Goal: Task Accomplishment & Management: Manage account settings

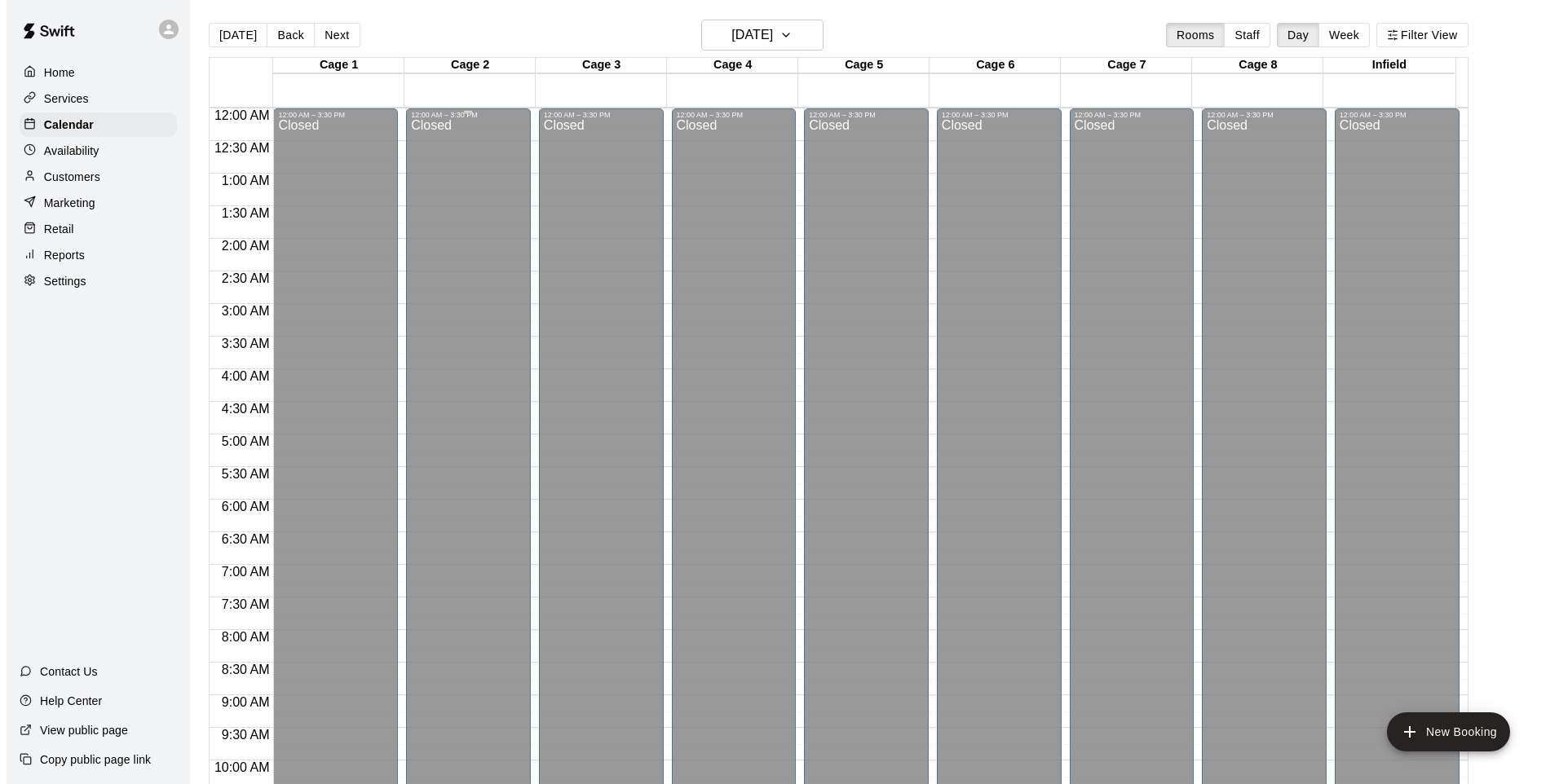
scroll to position [871, 0]
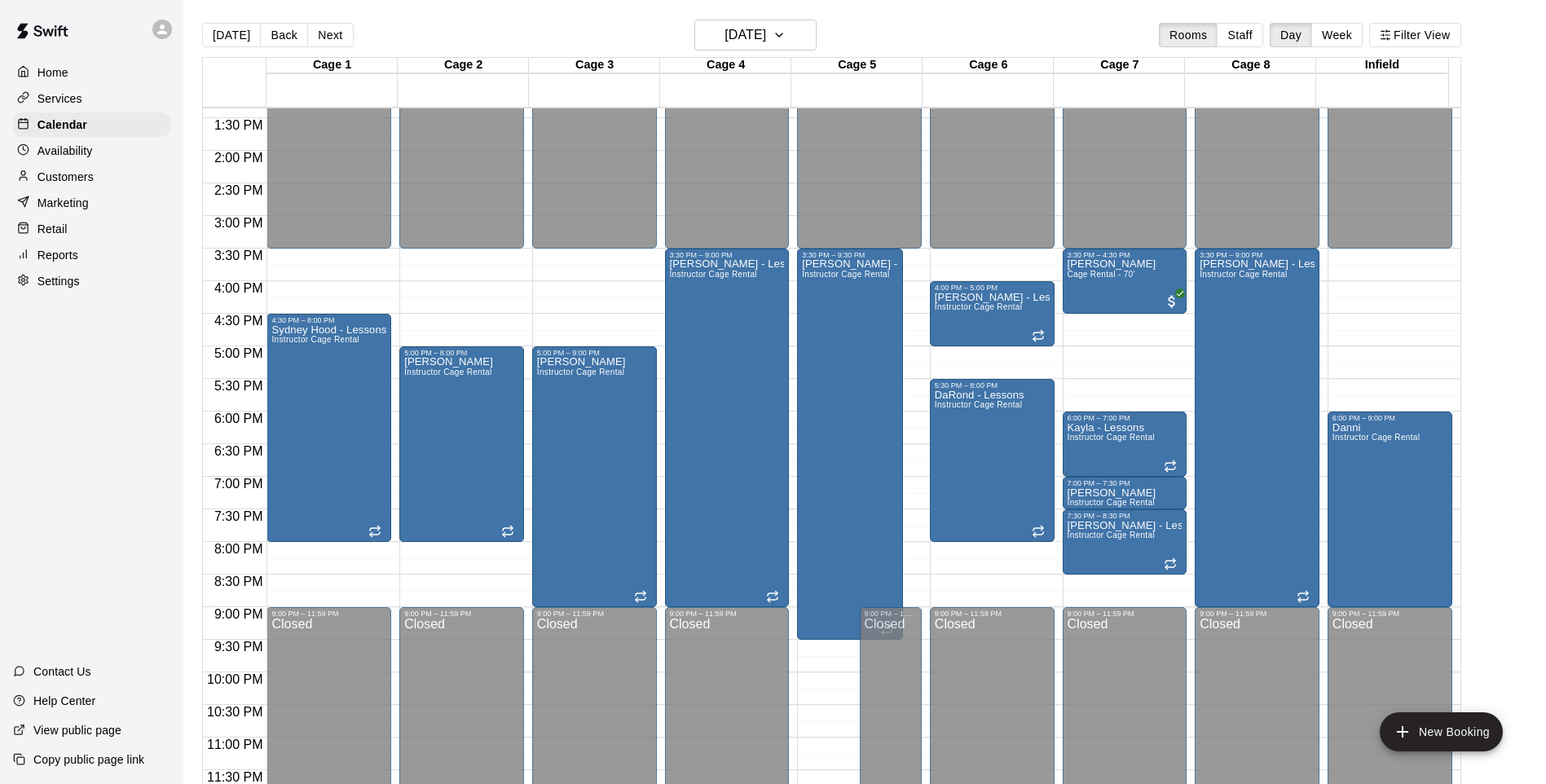
drag, startPoint x: 1, startPoint y: 456, endPoint x: 47, endPoint y: 409, distance: 65.8
click at [3, 456] on div "Home Services Calendar Availability Customers Marketing Retail Reports Settings…" at bounding box center [91, 392] width 184 height 784
click at [234, 38] on button "[DATE]" at bounding box center [231, 34] width 58 height 24
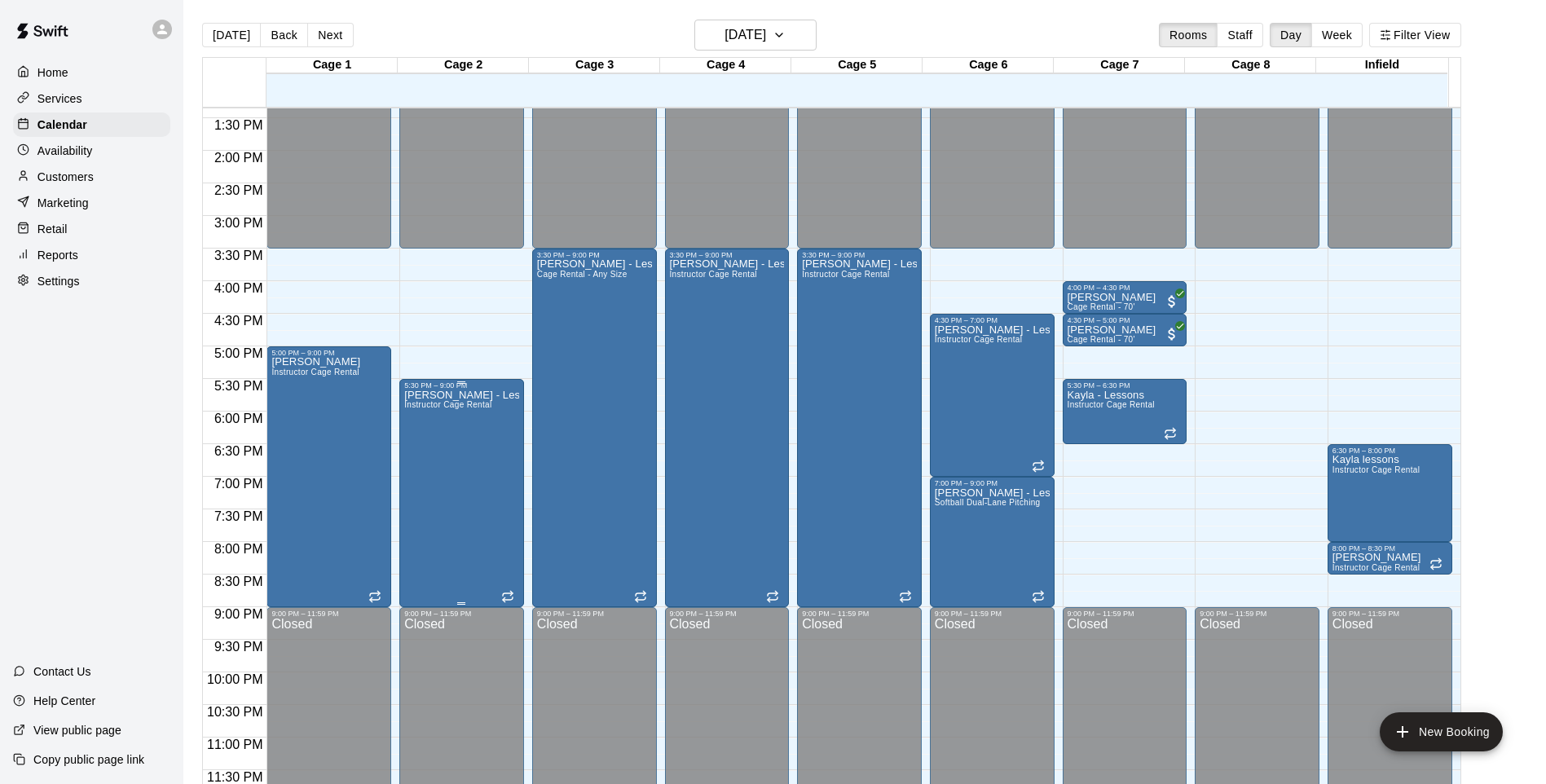
click at [467, 472] on div "[PERSON_NAME] - Lessons Instructor Cage Rental" at bounding box center [462, 781] width 115 height 784
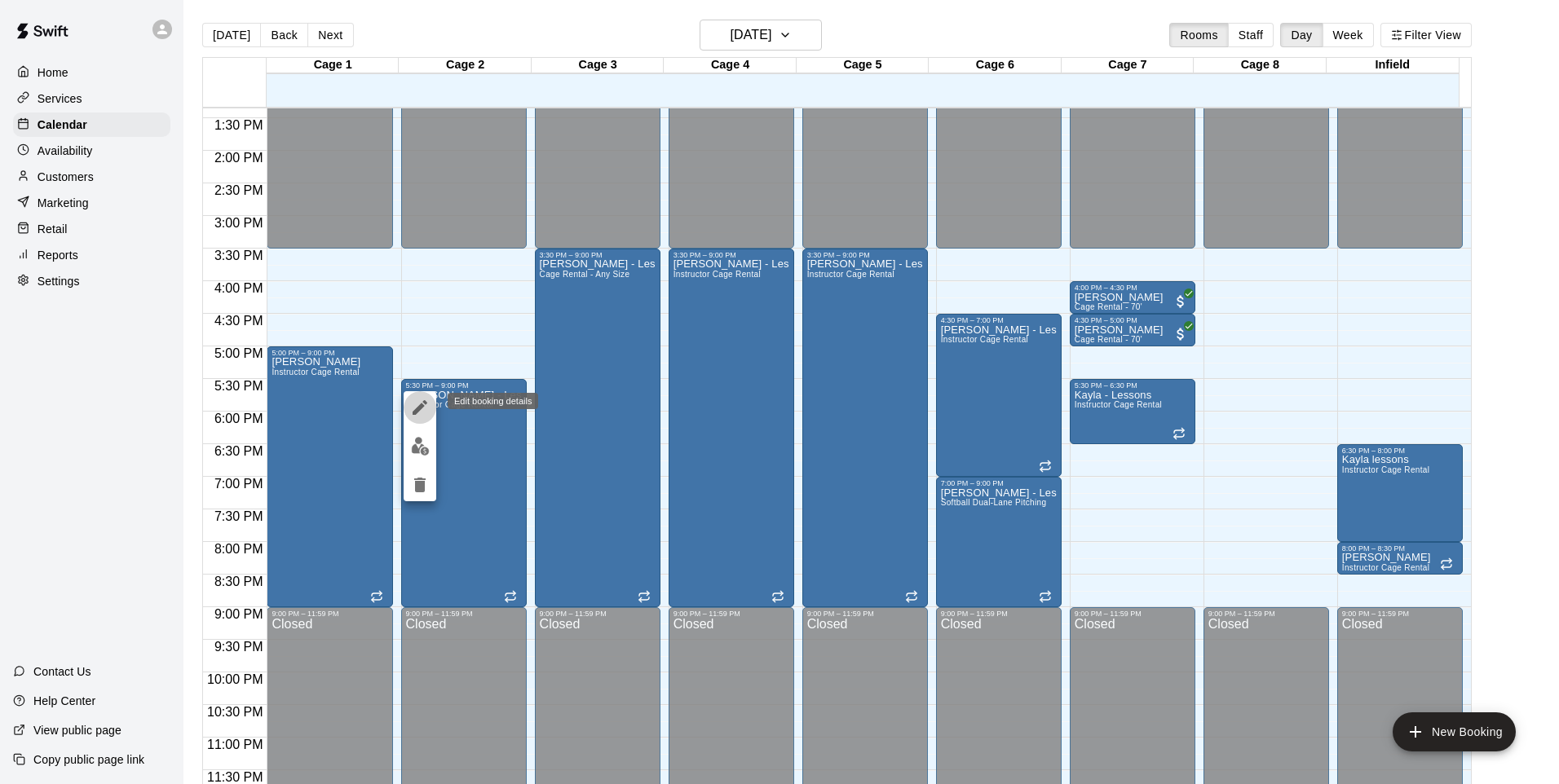
click at [412, 409] on icon "edit" at bounding box center [420, 407] width 19 height 19
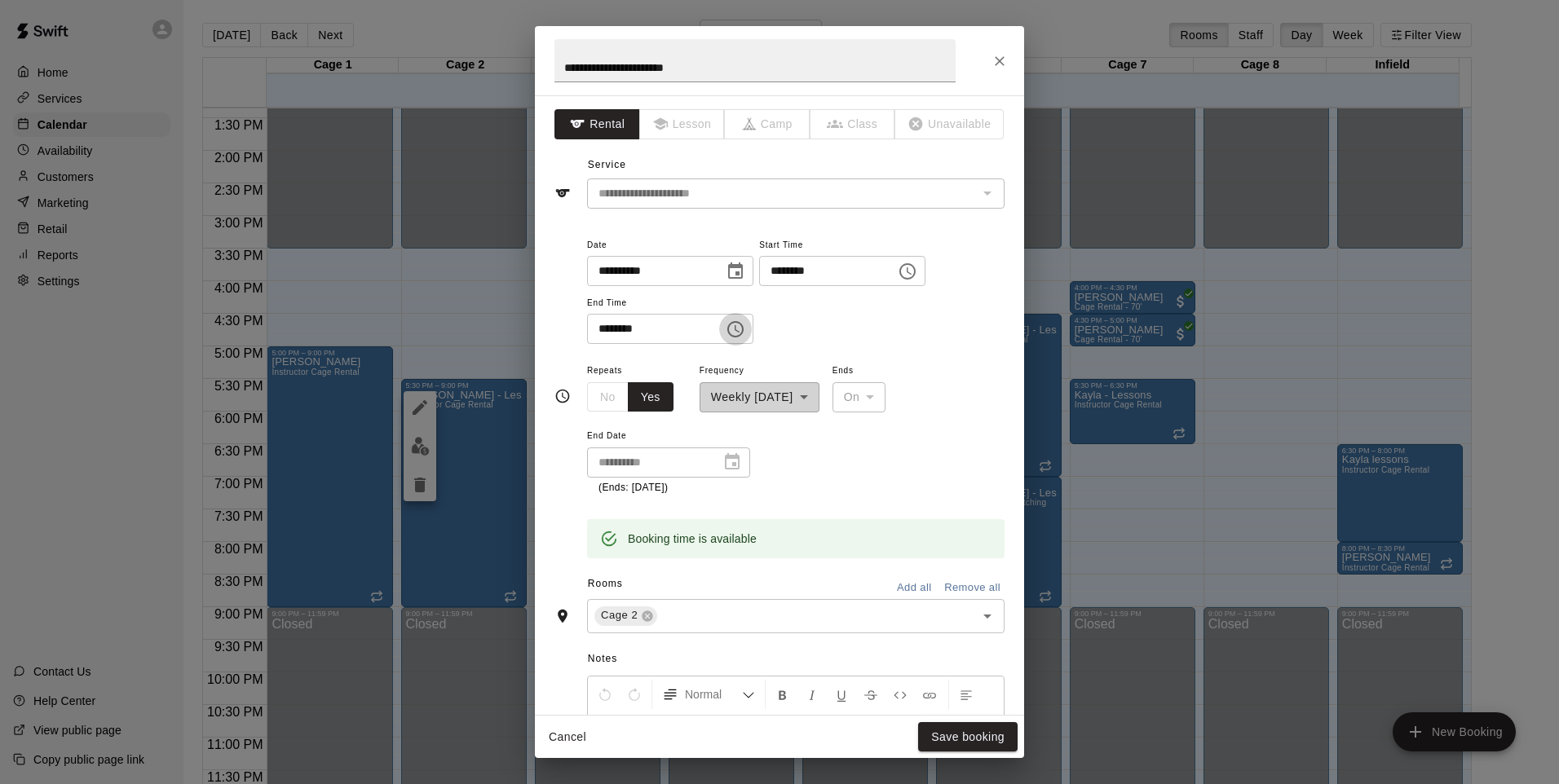
click at [745, 333] on icon "Choose time, selected time is 9:00 PM" at bounding box center [736, 329] width 19 height 19
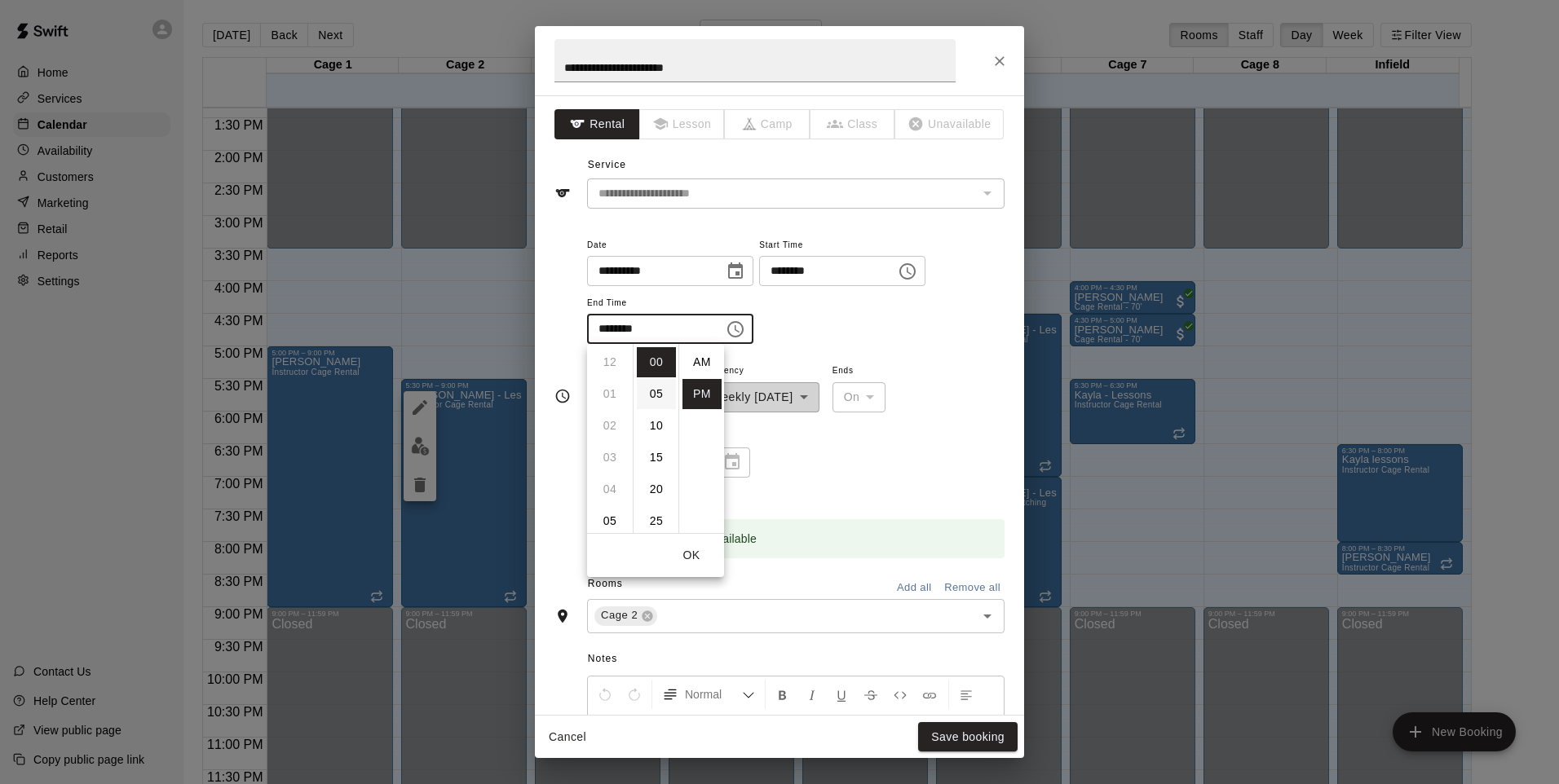
scroll to position [29, 0]
click at [611, 411] on li "08" at bounding box center [609, 411] width 39 height 30
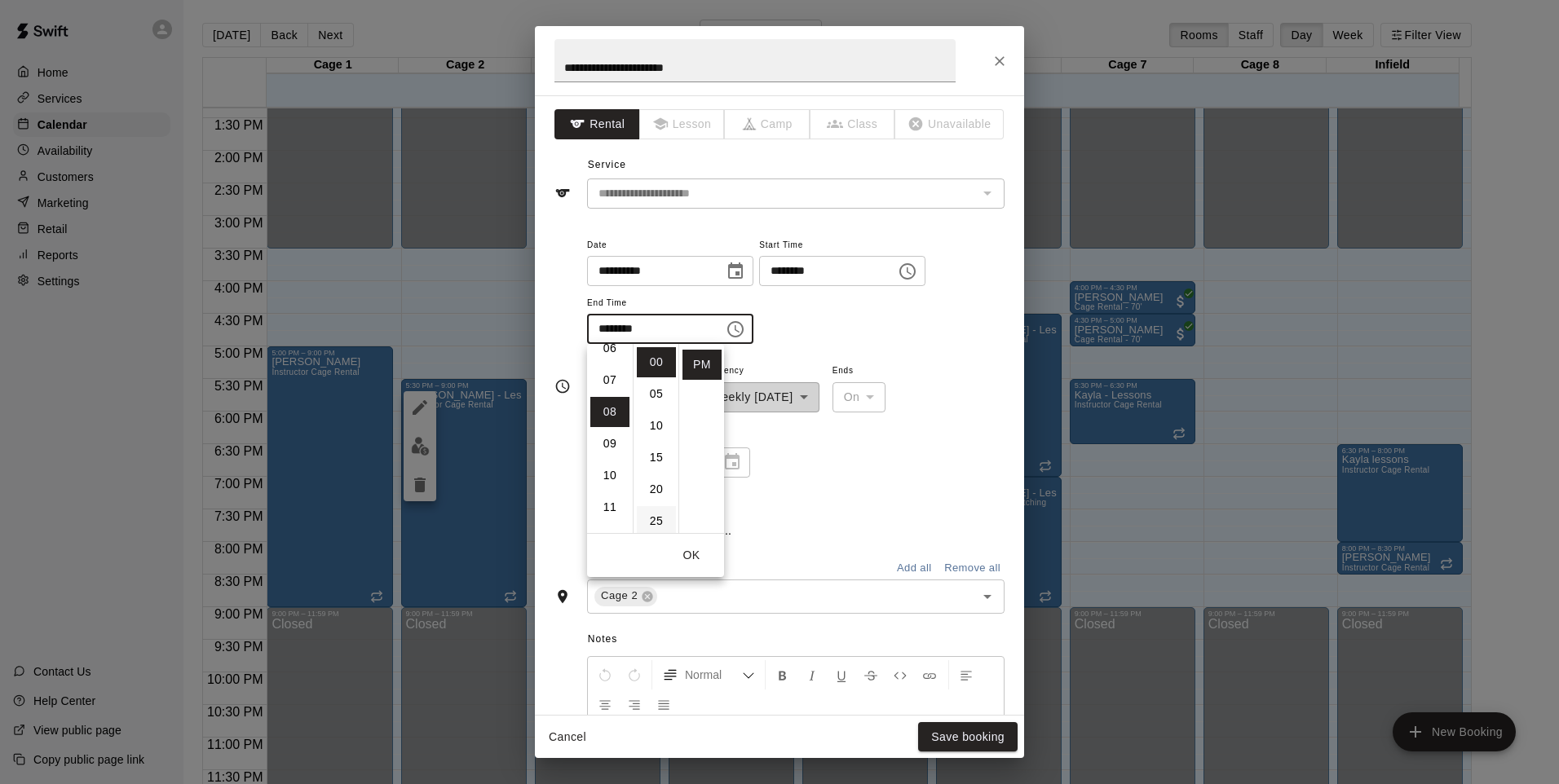
type input "********"
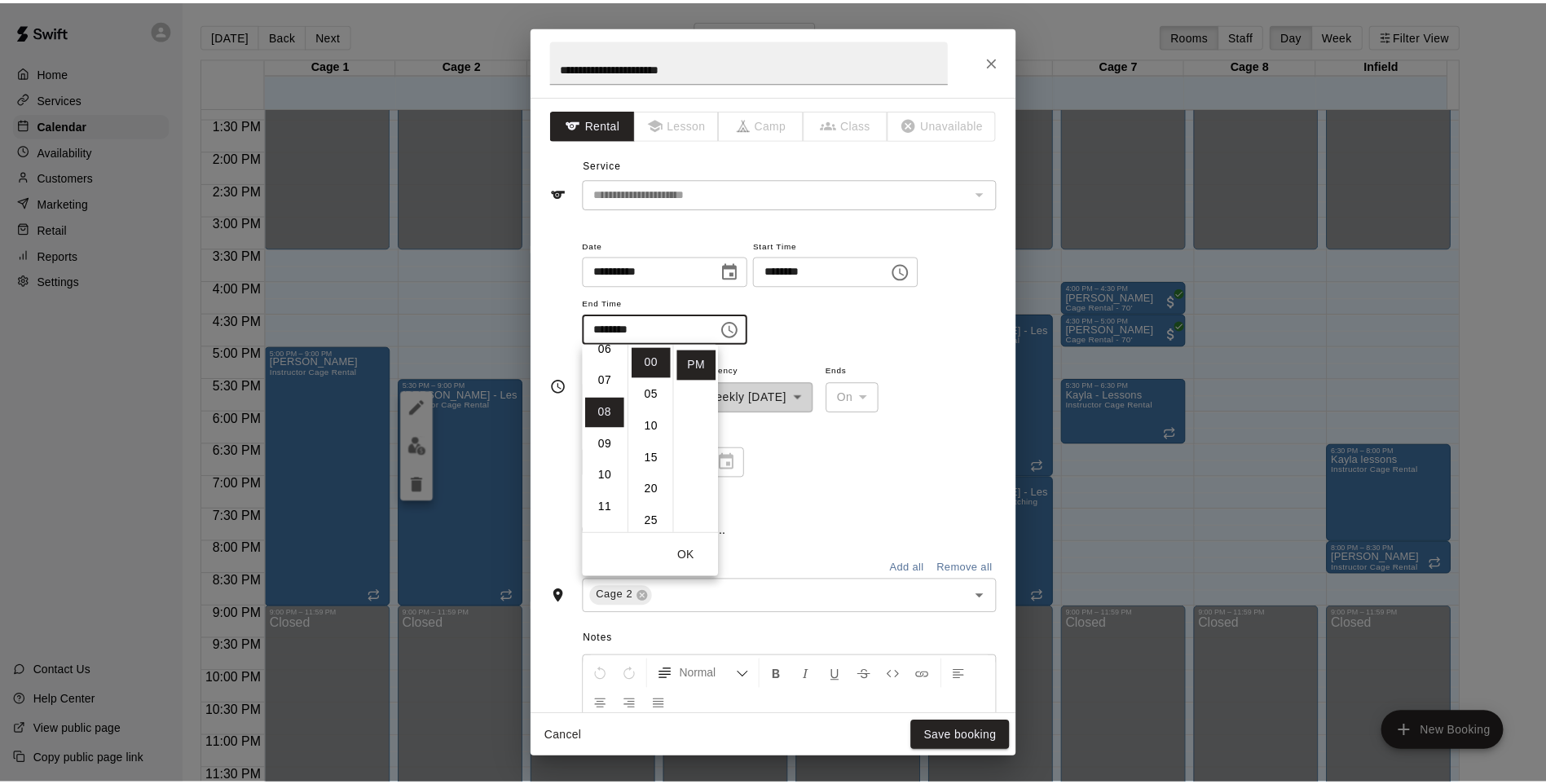
scroll to position [255, 0]
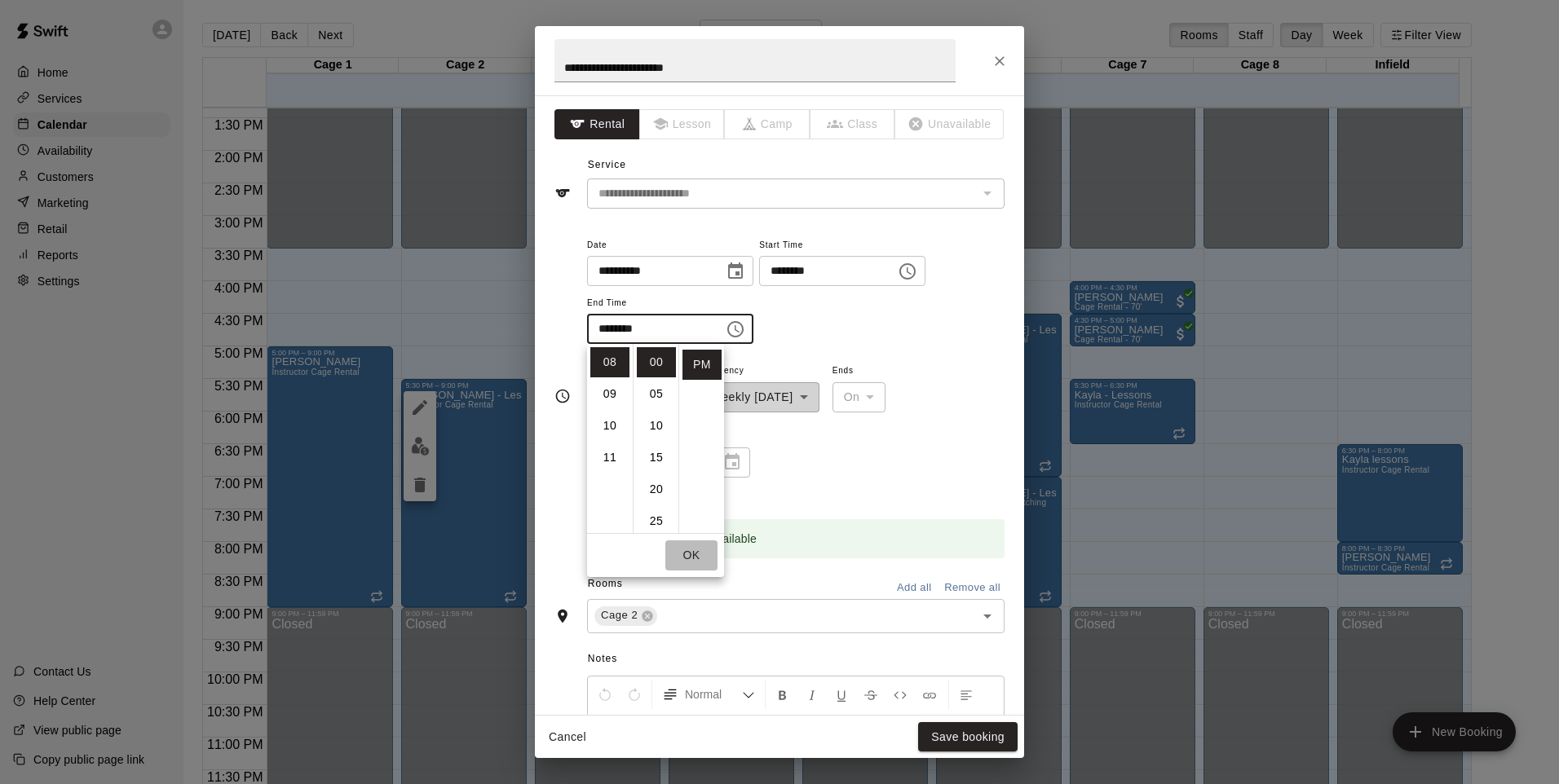
click at [688, 556] on button "OK" at bounding box center [691, 555] width 52 height 30
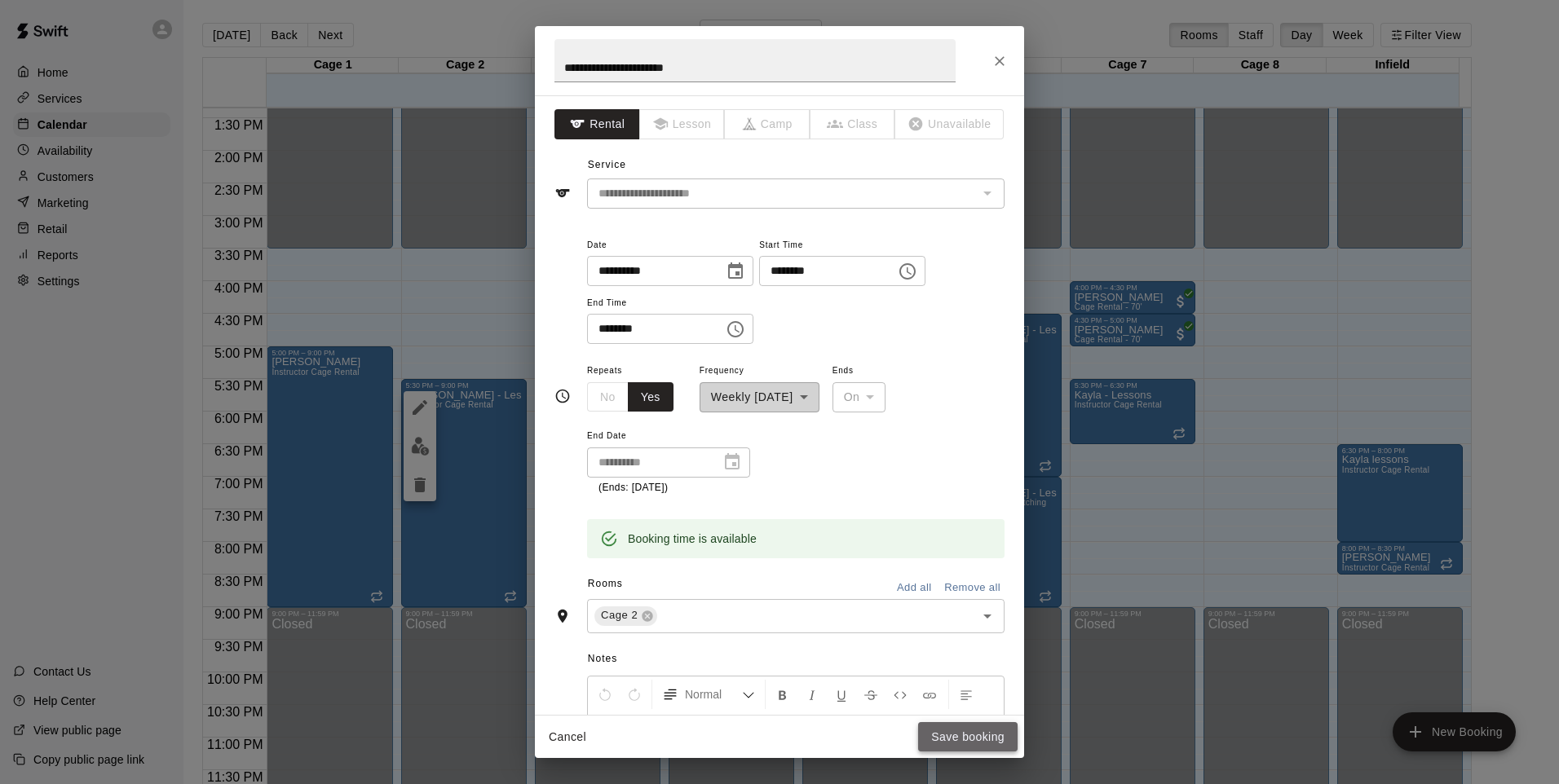
click at [971, 731] on button "Save booking" at bounding box center [967, 736] width 99 height 30
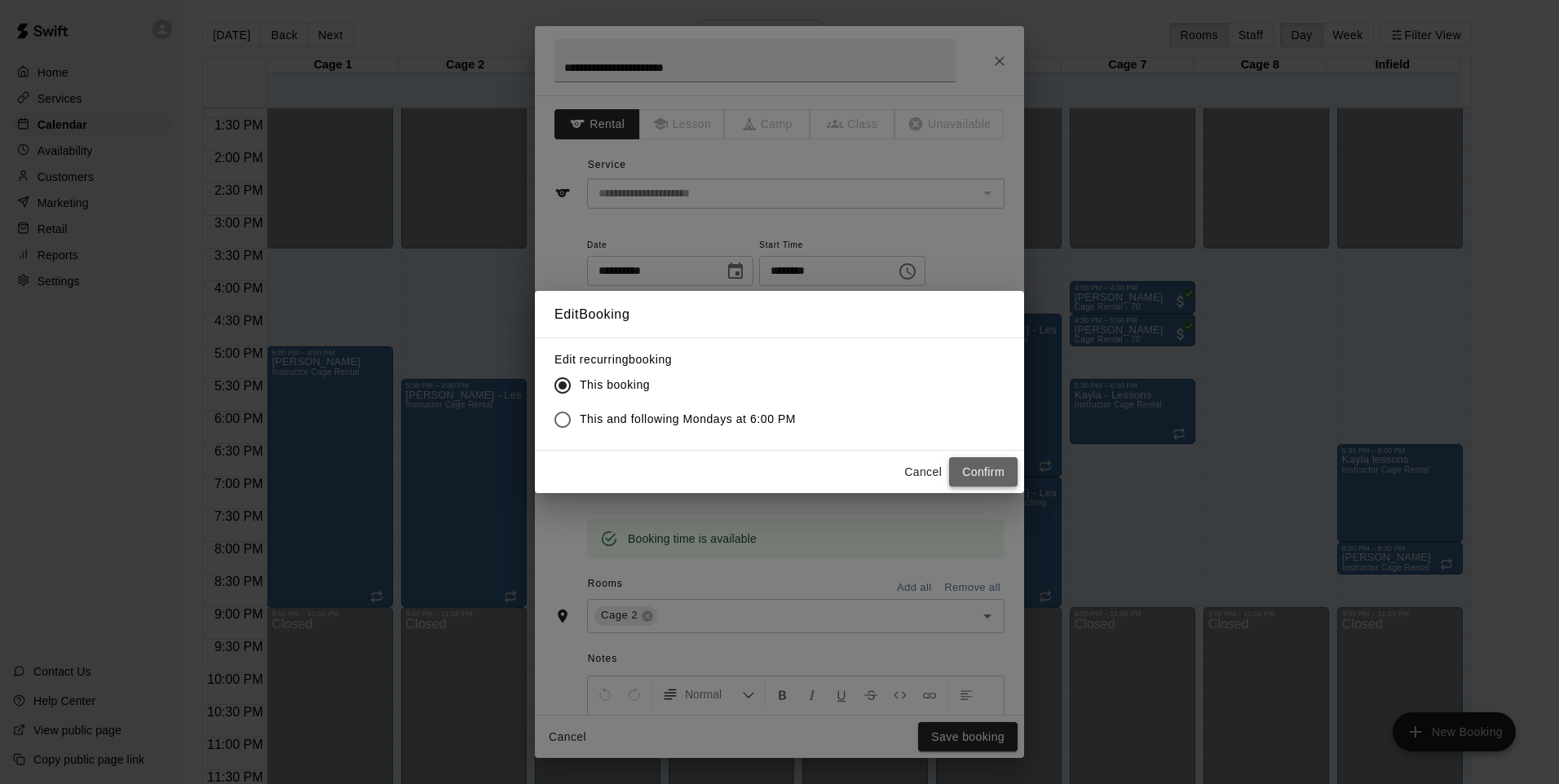
click at [979, 472] on button "Confirm" at bounding box center [983, 472] width 68 height 30
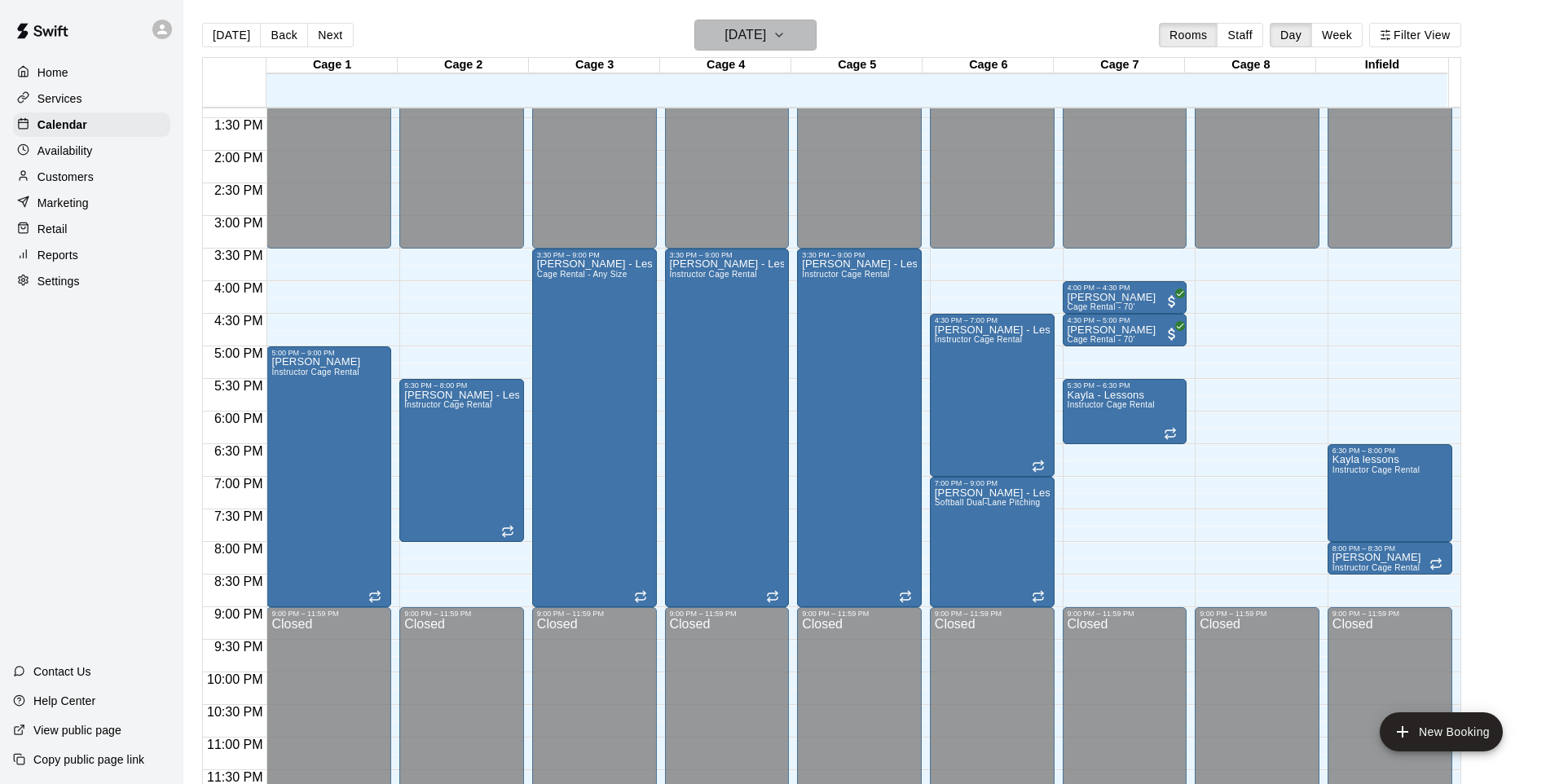
click at [735, 24] on h6 "[DATE]" at bounding box center [745, 34] width 42 height 22
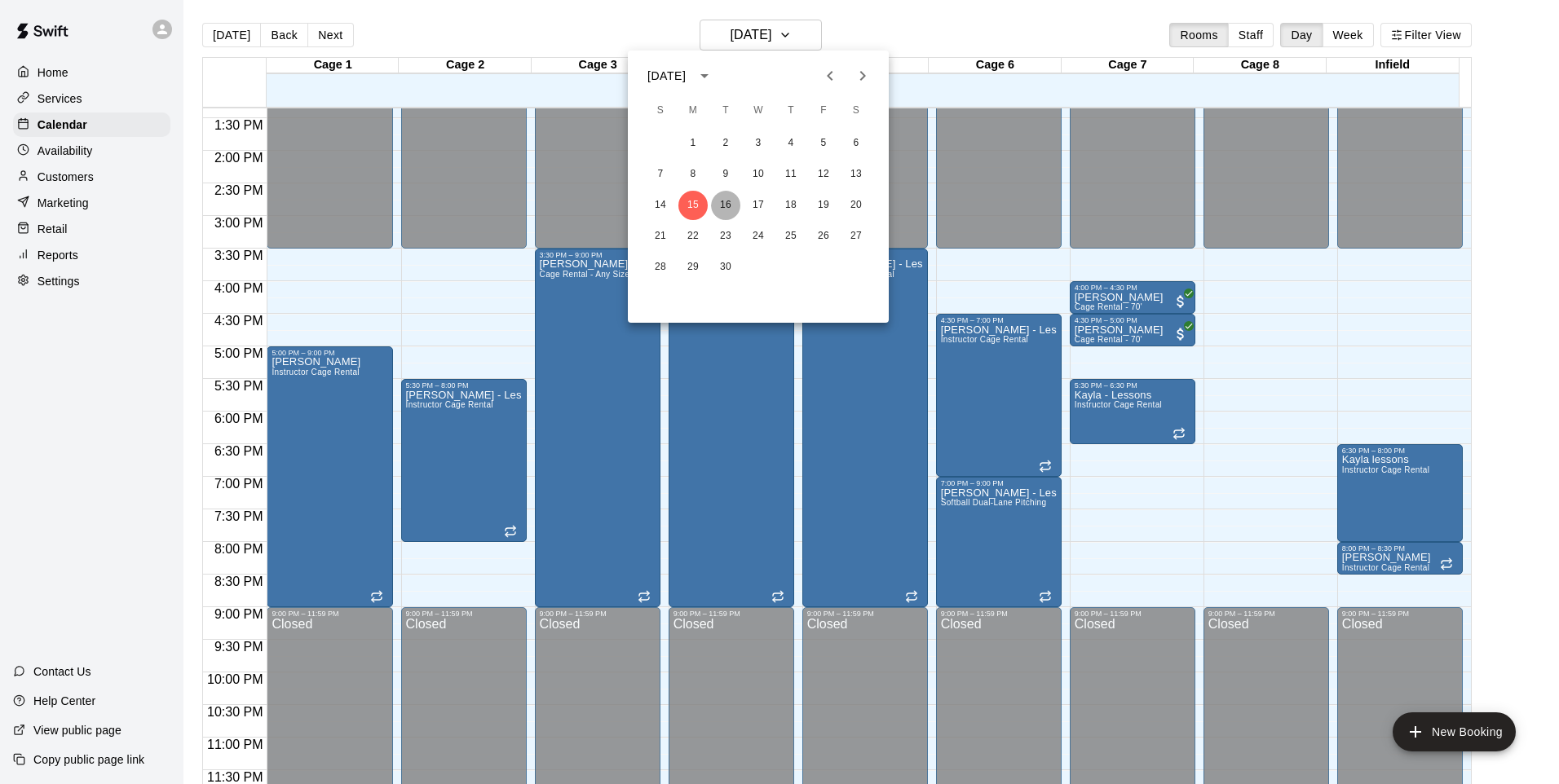
click at [719, 197] on button "16" at bounding box center [725, 205] width 29 height 29
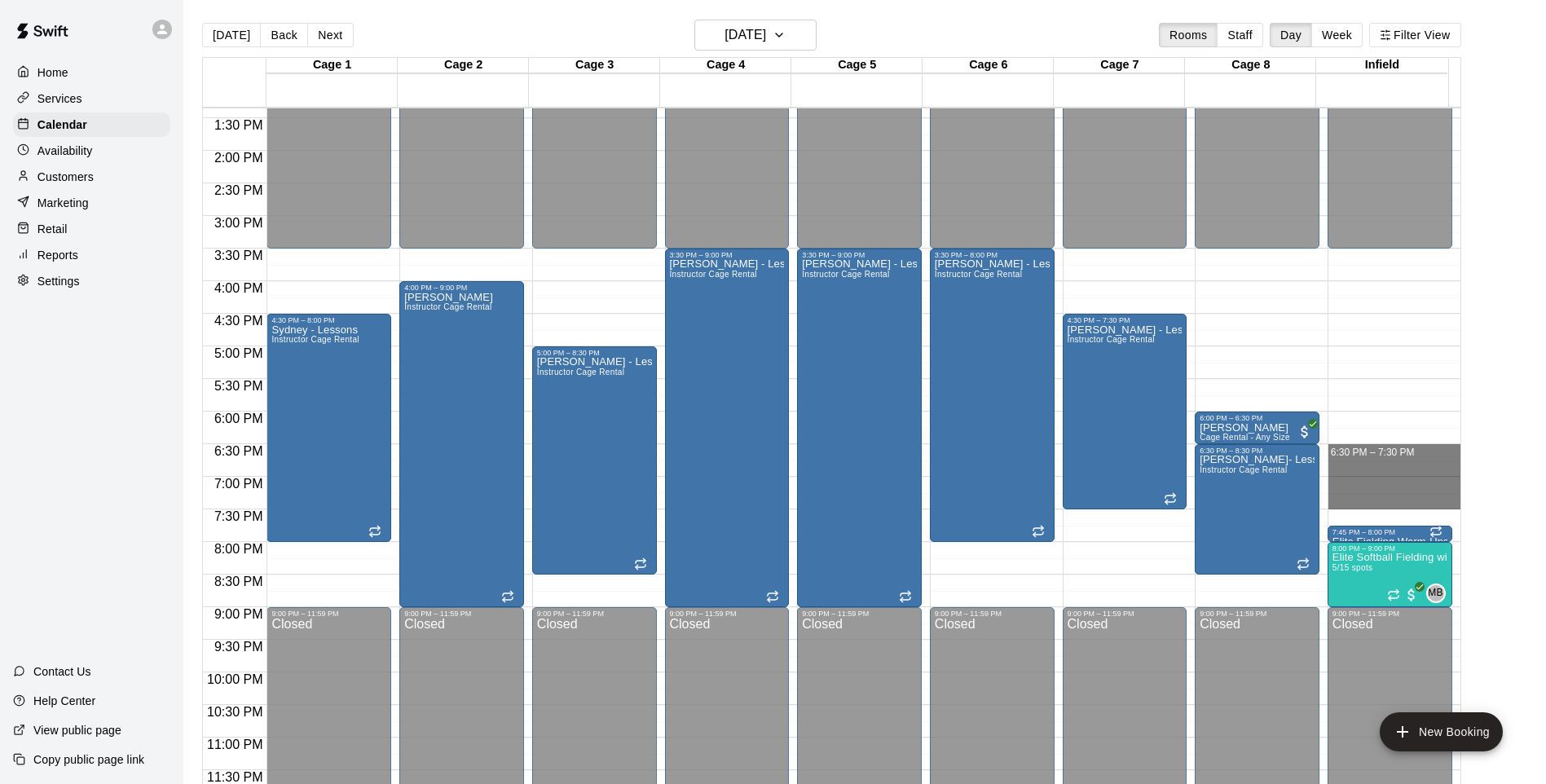
drag, startPoint x: 1357, startPoint y: 449, endPoint x: 1358, endPoint y: 494, distance: 45.0
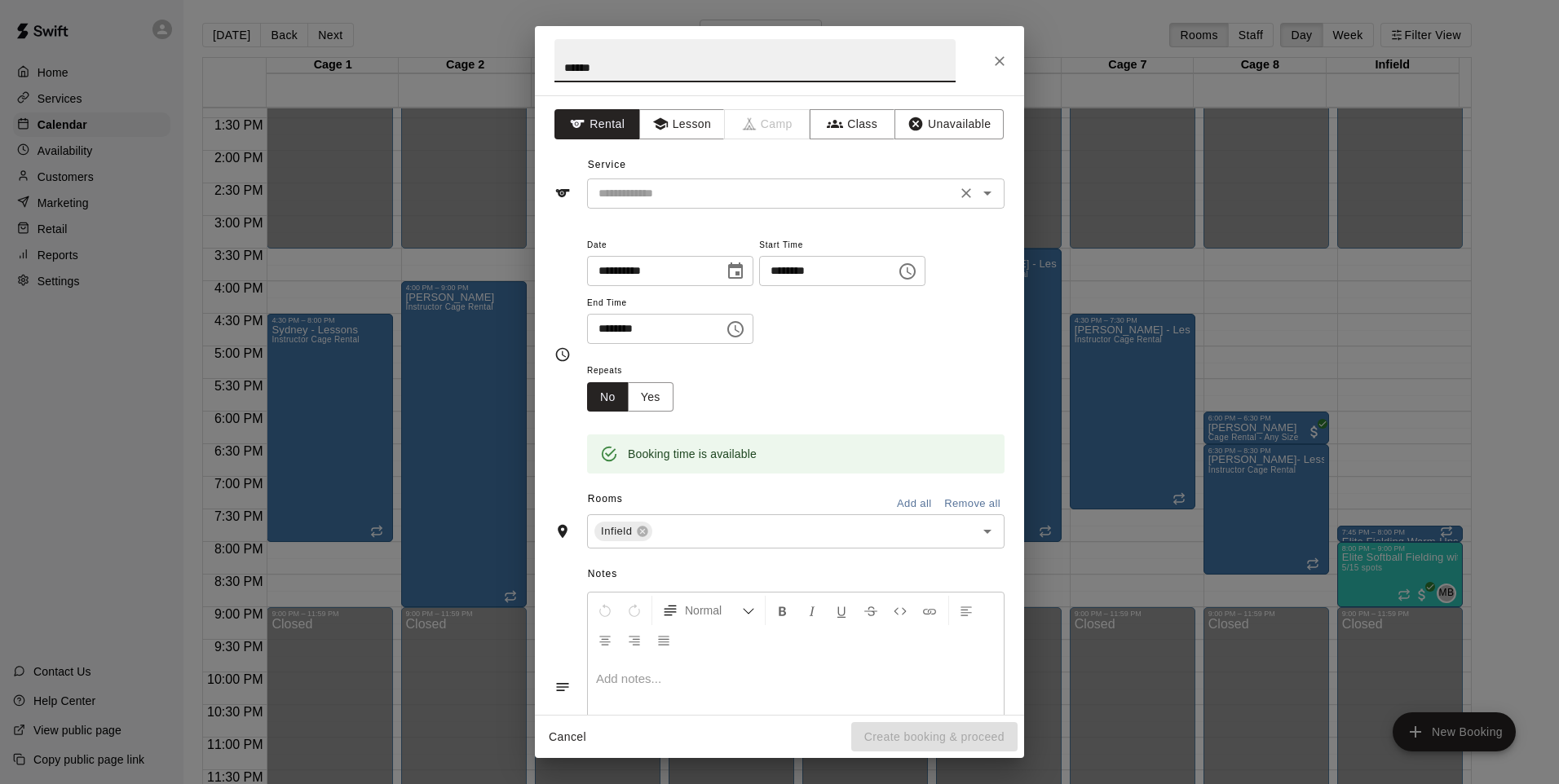
click at [978, 192] on icon "Open" at bounding box center [987, 193] width 19 height 19
type input "******"
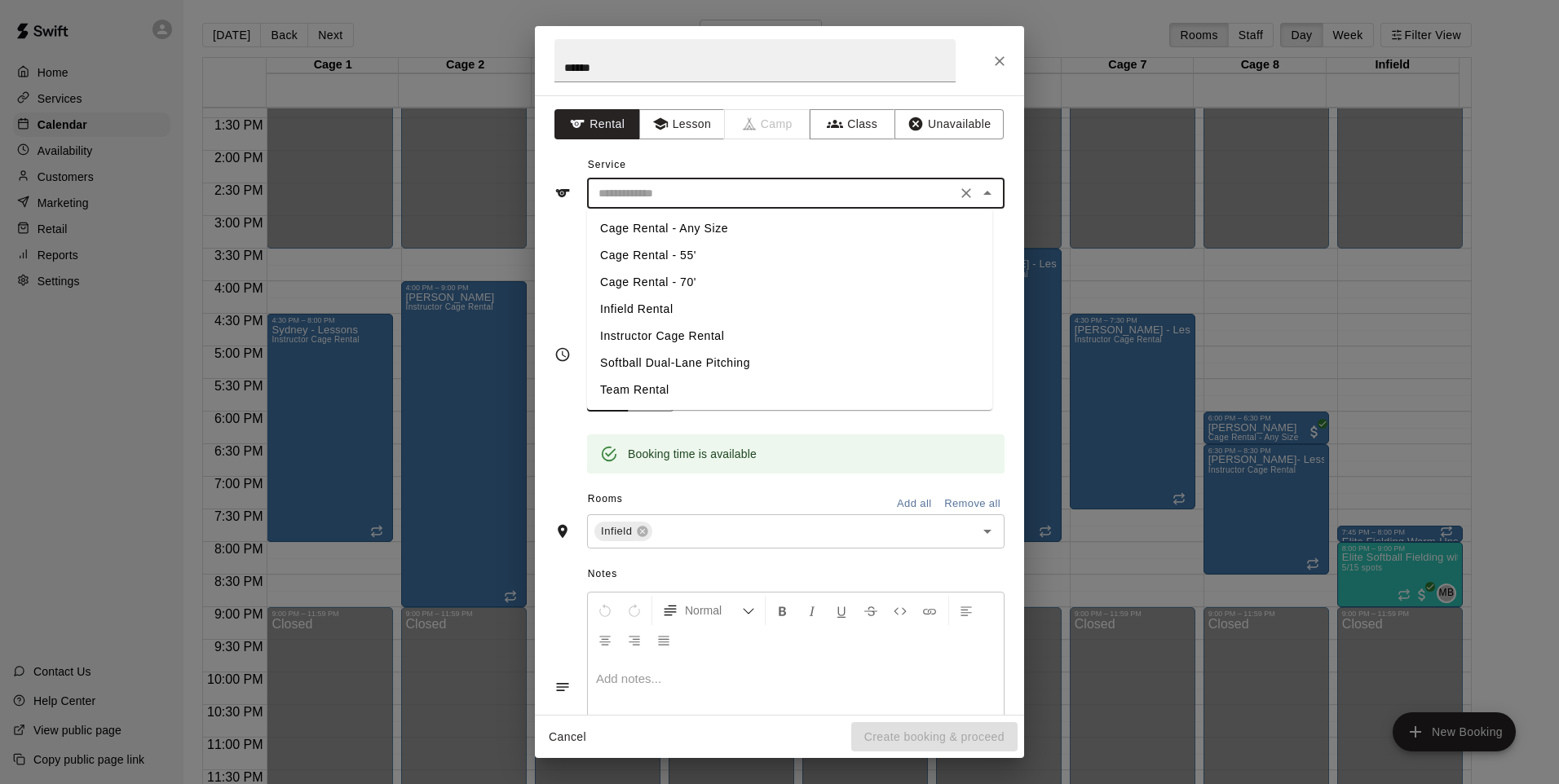
click at [681, 332] on li "Instructor Cage Rental" at bounding box center [789, 336] width 405 height 27
type input "**********"
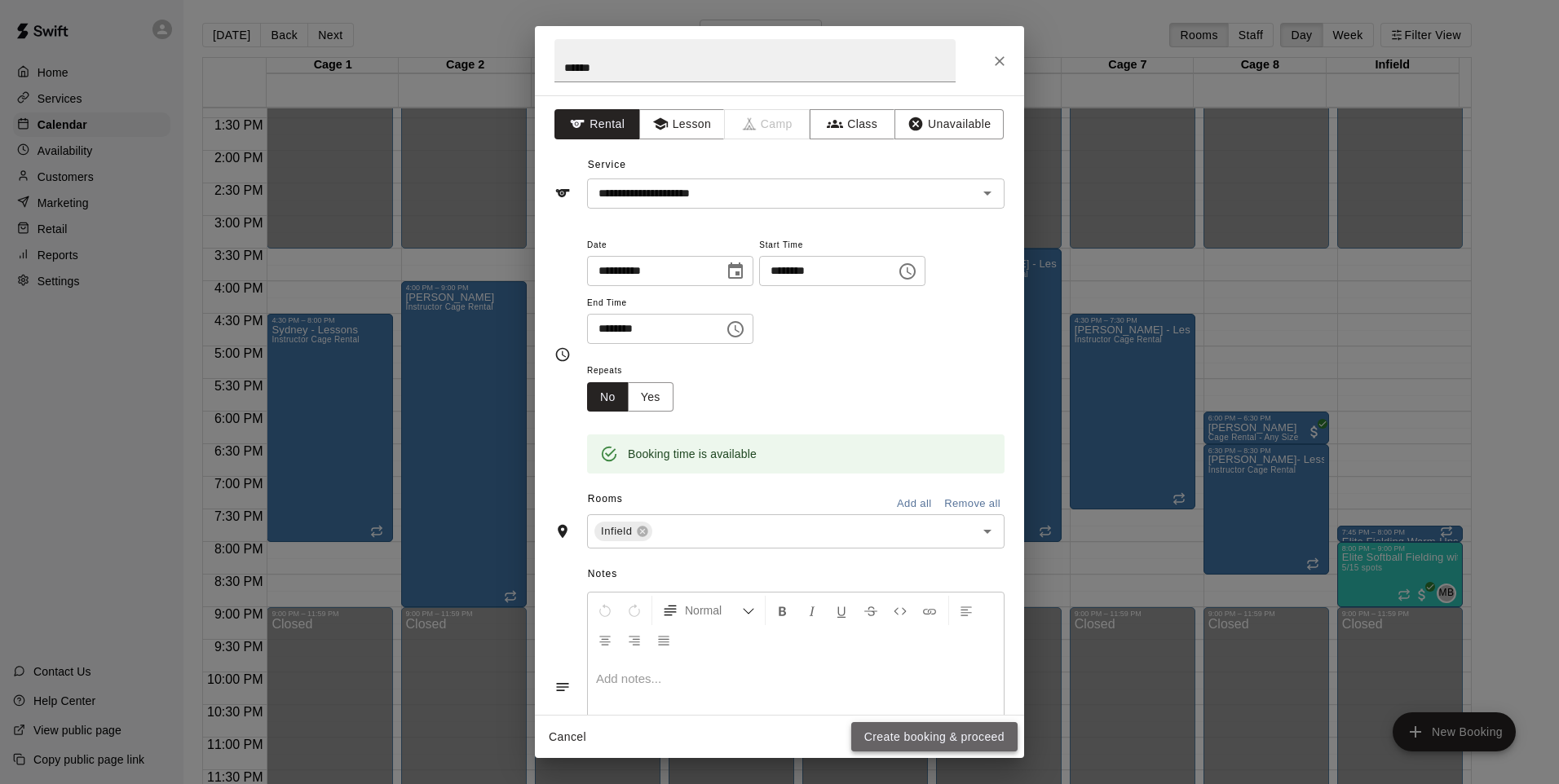
click at [944, 740] on button "Create booking & proceed" at bounding box center [934, 736] width 166 height 30
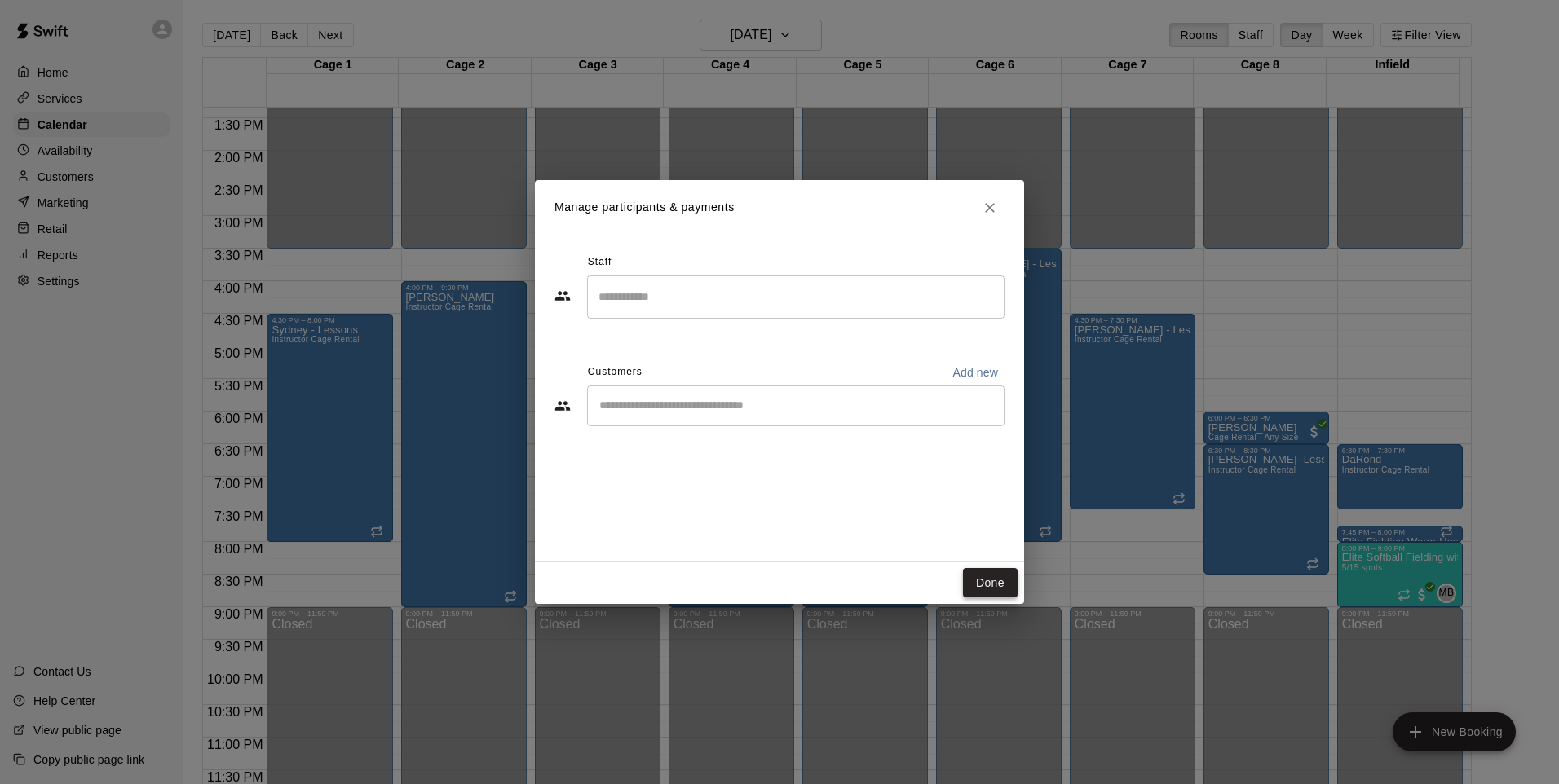
drag, startPoint x: 977, startPoint y: 586, endPoint x: 988, endPoint y: 586, distance: 11.0
click at [977, 587] on button "Done" at bounding box center [990, 583] width 54 height 30
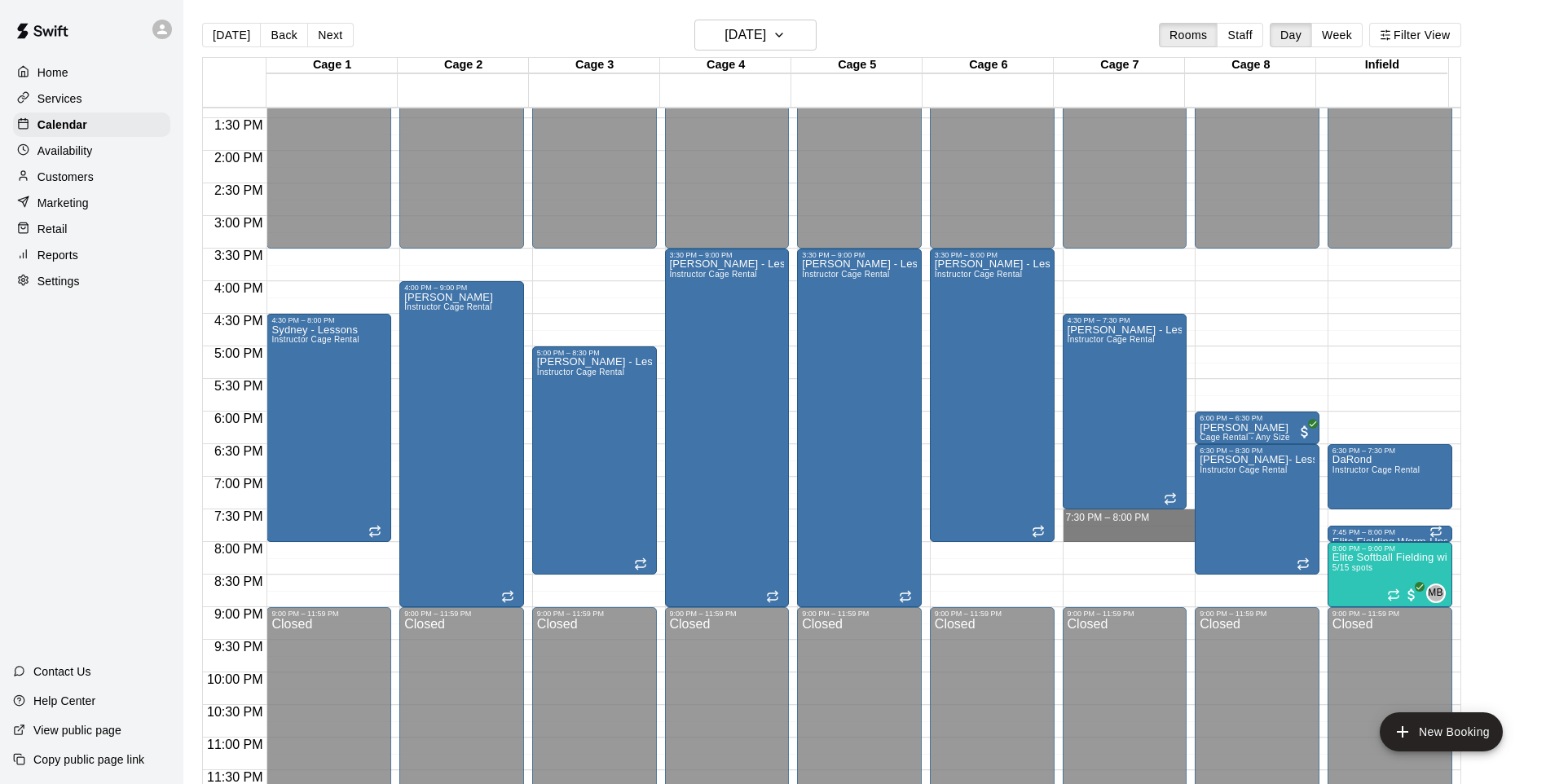
drag, startPoint x: 1119, startPoint y: 514, endPoint x: 1117, endPoint y: 538, distance: 24.1
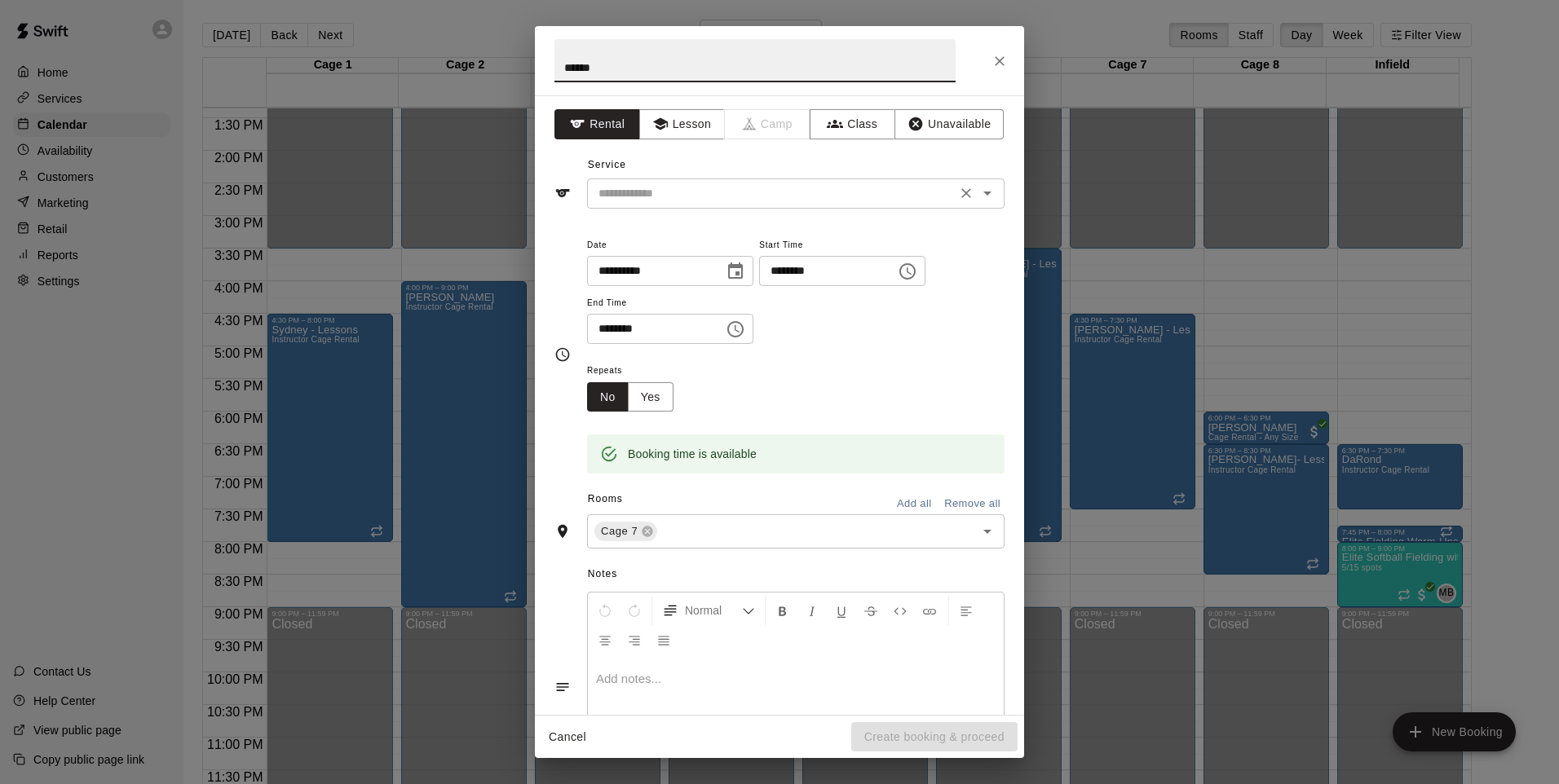
click at [978, 198] on icon "Open" at bounding box center [987, 193] width 19 height 19
type input "******"
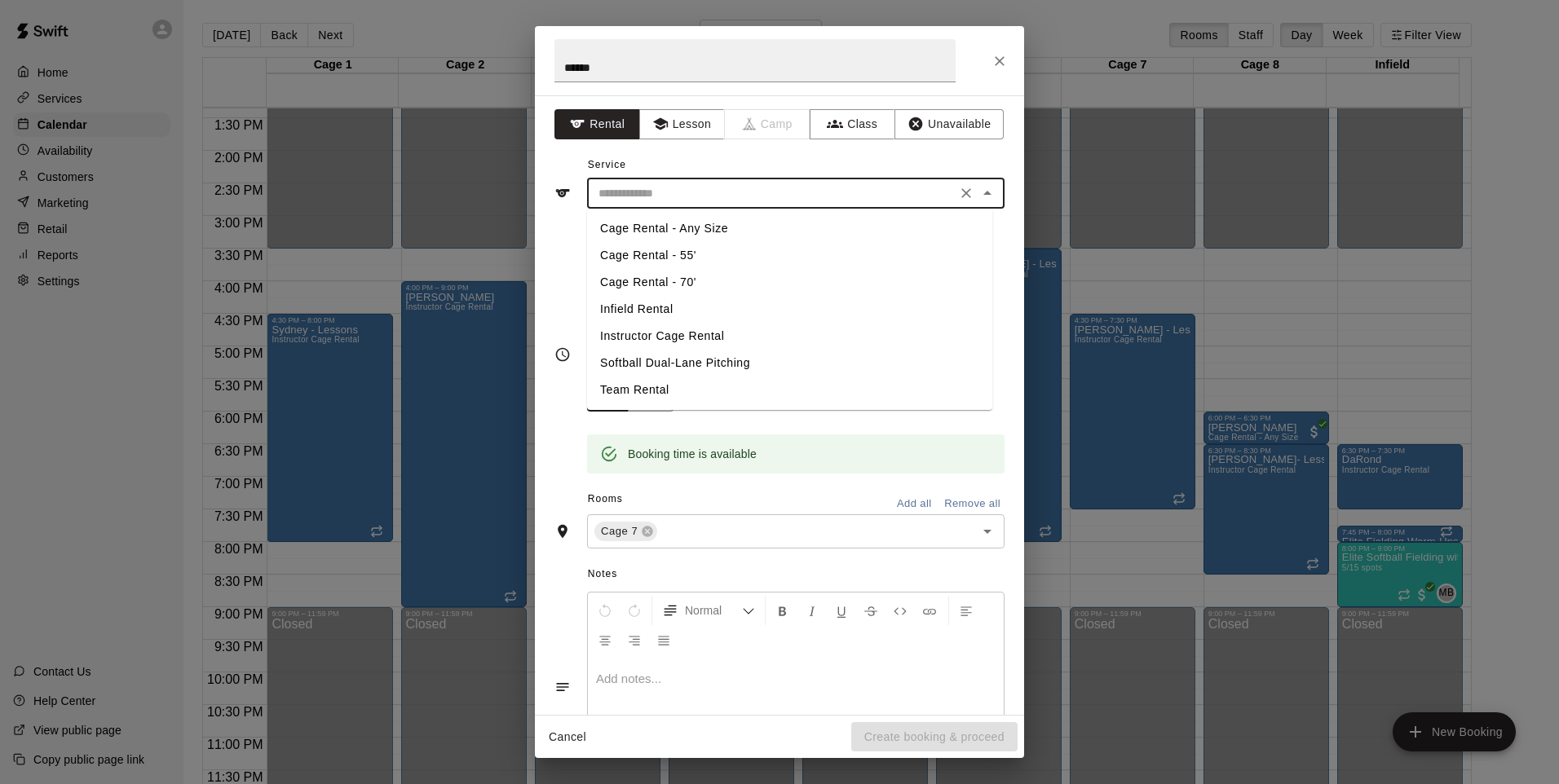
click at [666, 331] on li "Instructor Cage Rental" at bounding box center [789, 336] width 405 height 27
type input "**********"
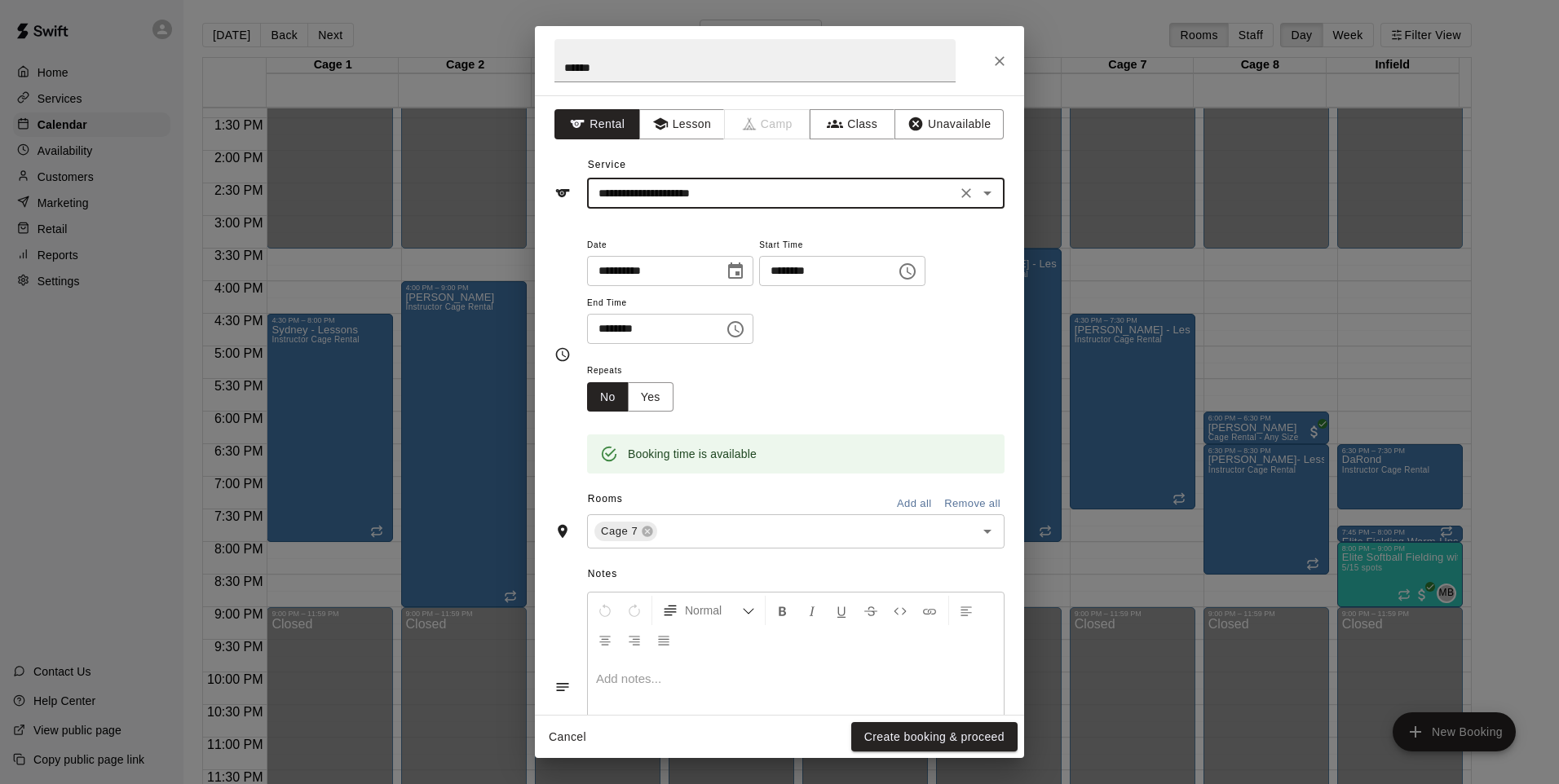
click at [955, 736] on button "Create booking & proceed" at bounding box center [934, 736] width 166 height 30
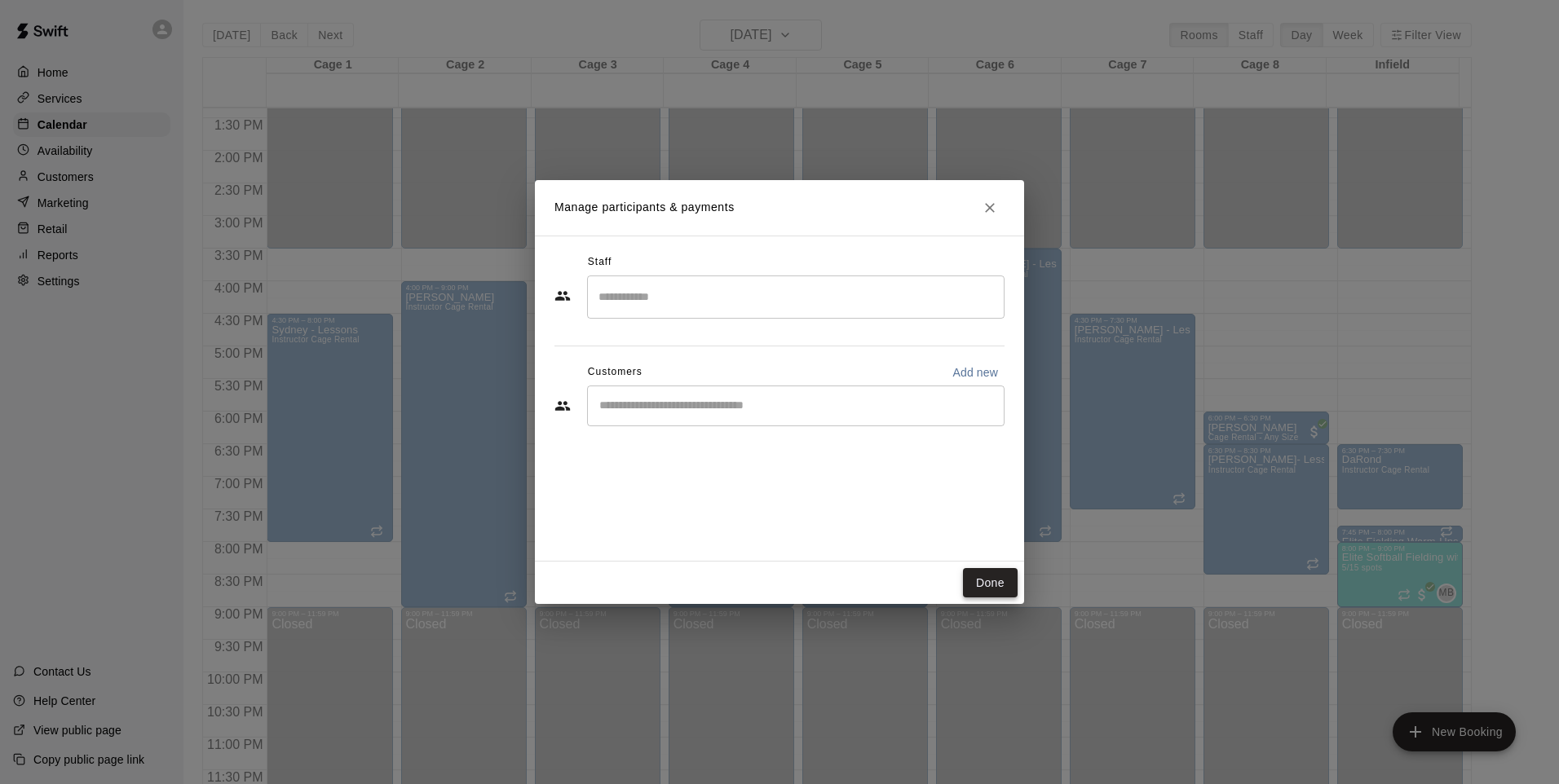
click at [968, 570] on button "Done" at bounding box center [990, 583] width 54 height 30
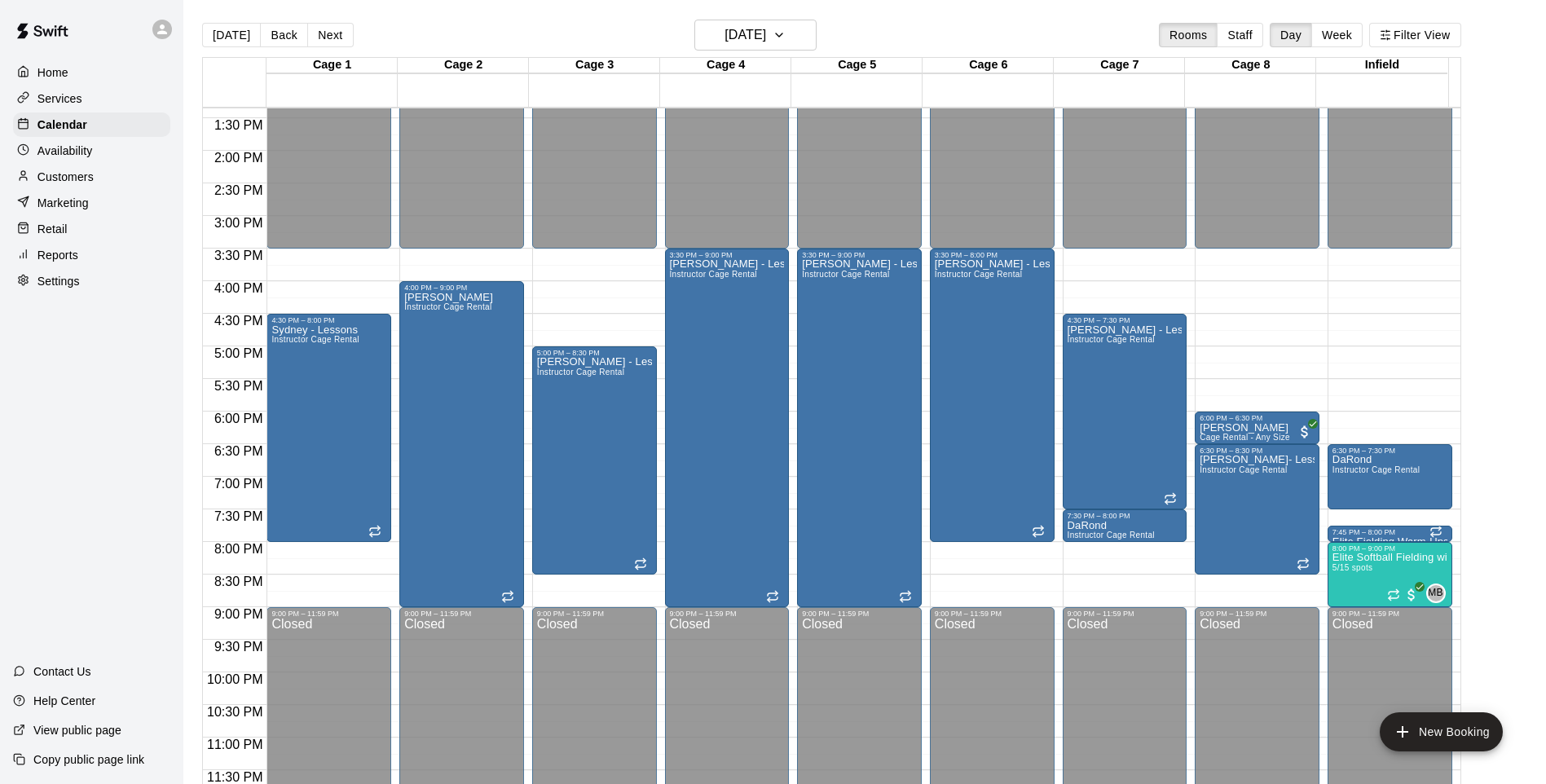
click at [780, 17] on main "[DATE] Back [DATE][DATE] Rooms Staff Day Week Filter View Cage 1 16 Tue Cage 2 …" at bounding box center [865, 405] width 1362 height 810
click at [766, 32] on h6 "[DATE]" at bounding box center [745, 34] width 42 height 22
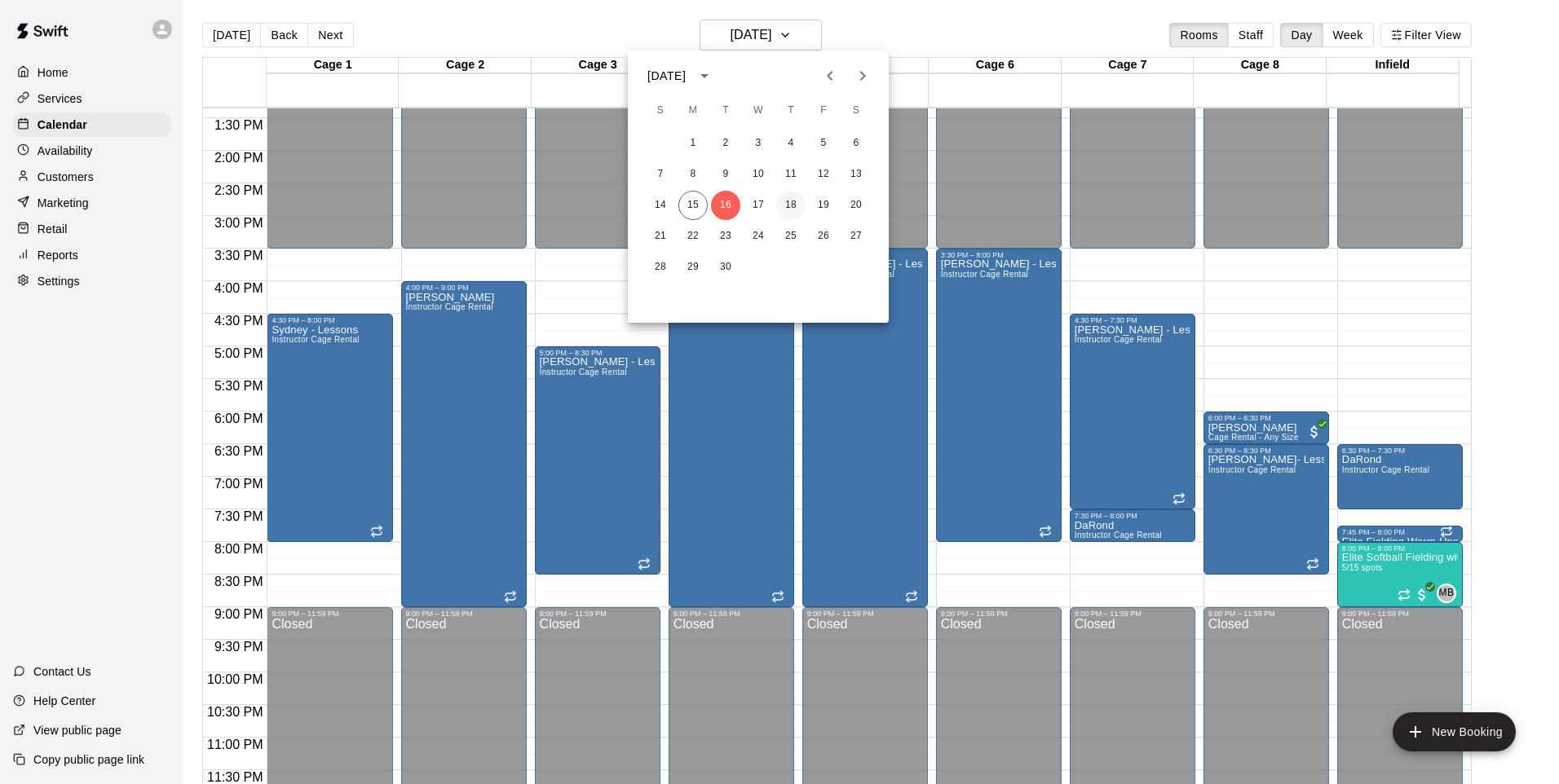
click at [795, 205] on button "18" at bounding box center [791, 205] width 29 height 29
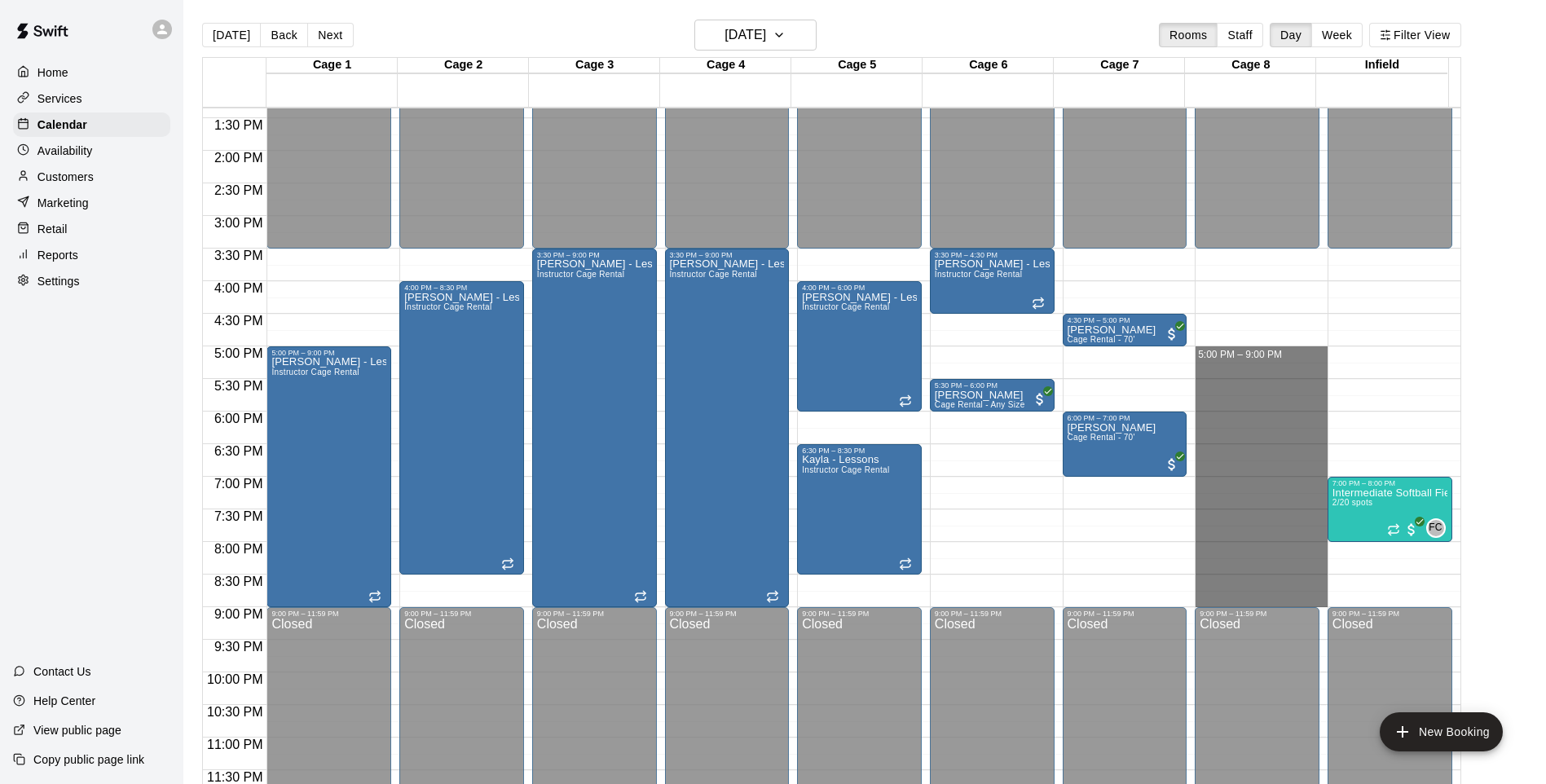
drag, startPoint x: 1252, startPoint y: 350, endPoint x: 1254, endPoint y: 599, distance: 249.0
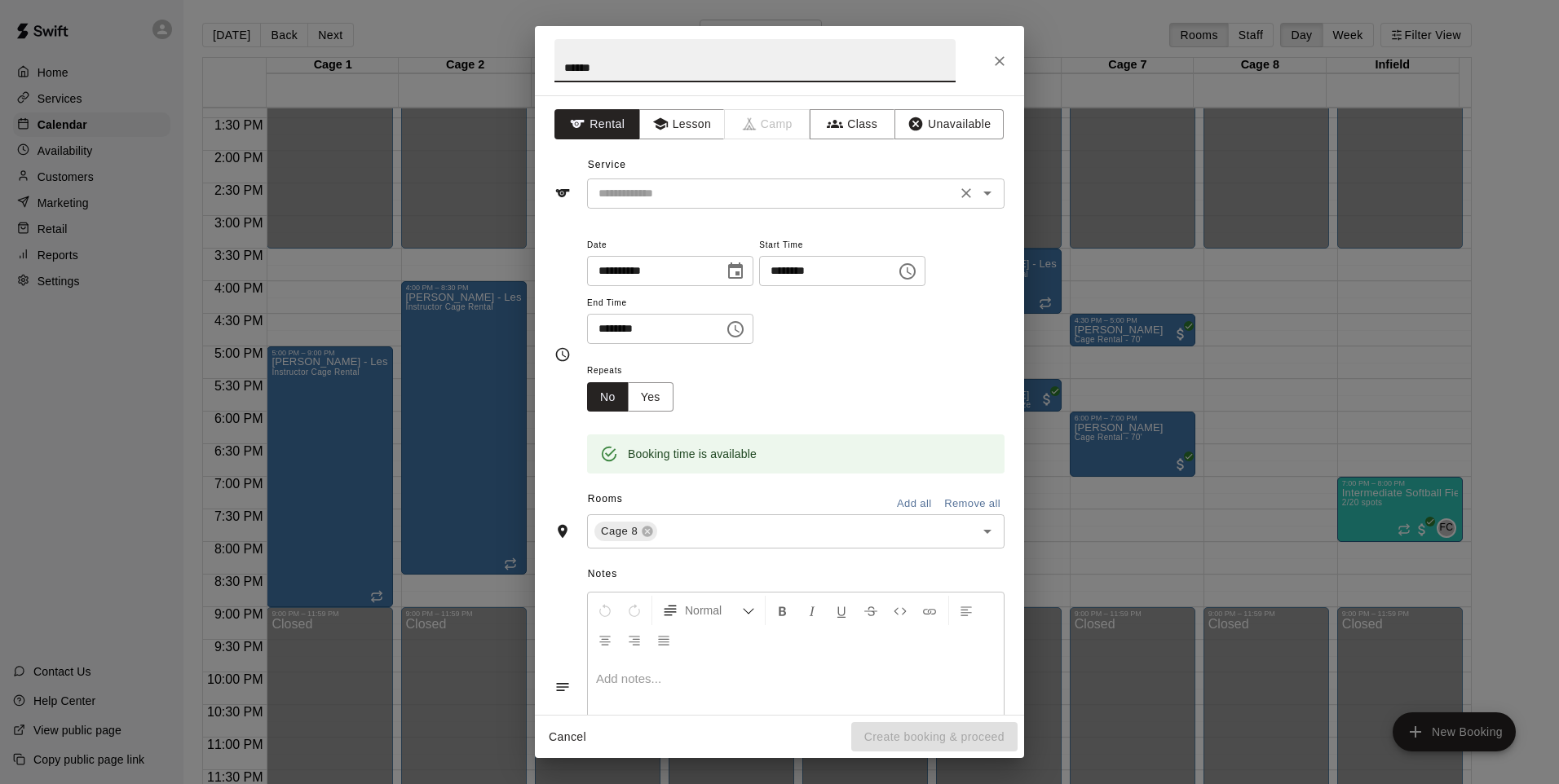
click at [981, 194] on icon "Open" at bounding box center [987, 193] width 19 height 19
type input "******"
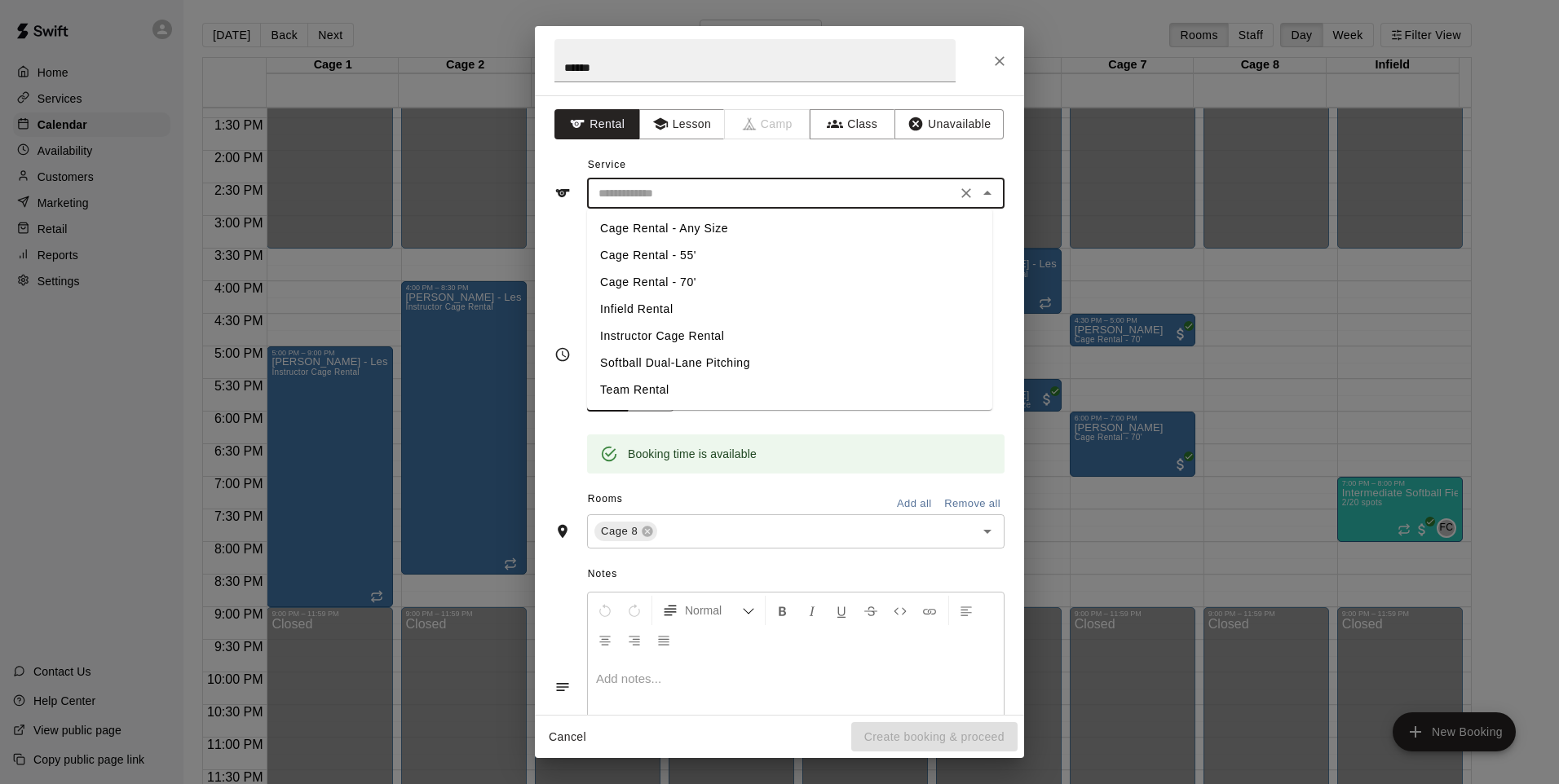
drag, startPoint x: 649, startPoint y: 301, endPoint x: 670, endPoint y: 335, distance: 40.0
click at [649, 301] on li "Infield Rental" at bounding box center [789, 309] width 405 height 27
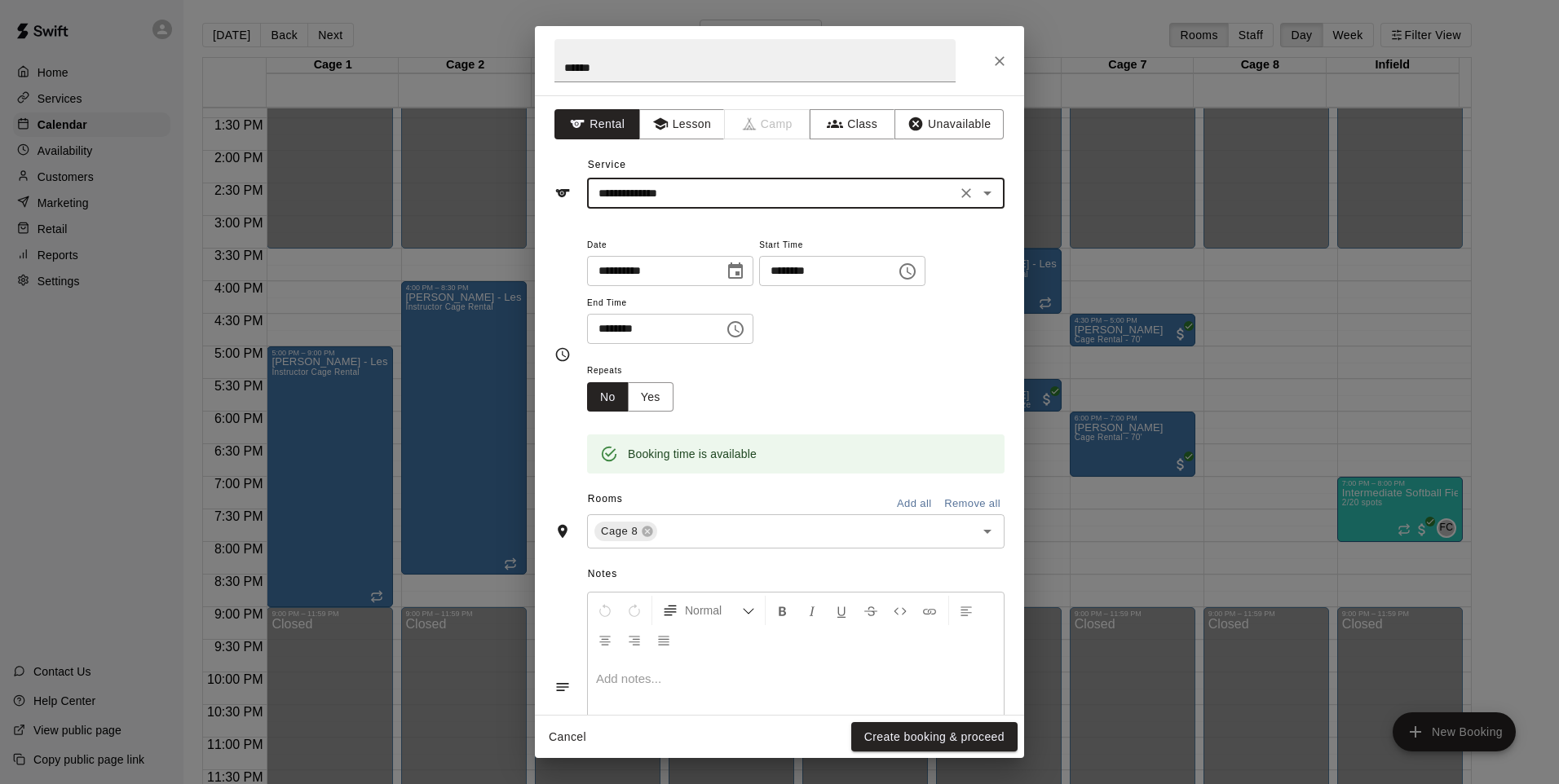
click at [978, 194] on icon "Open" at bounding box center [987, 193] width 19 height 19
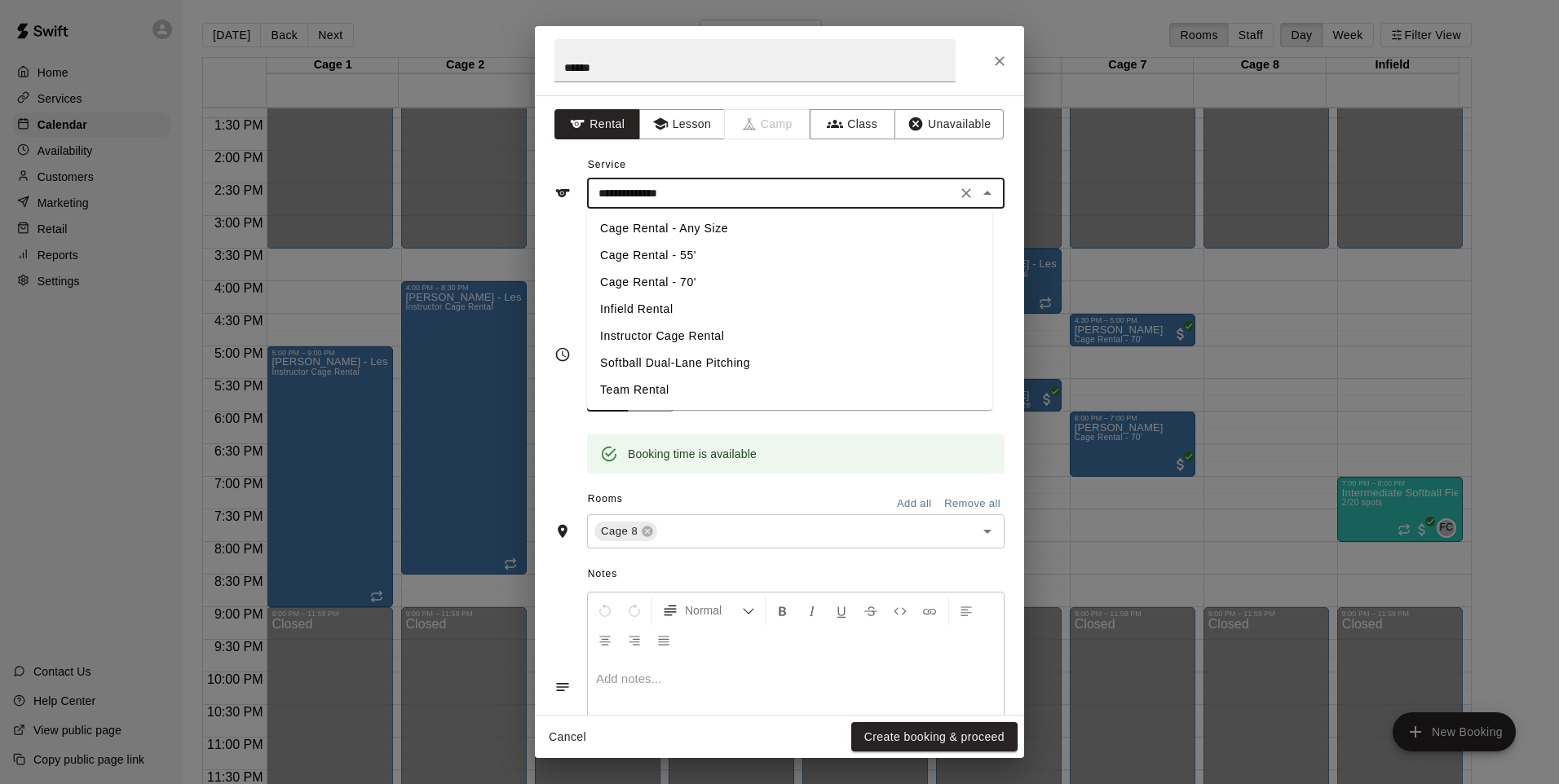
click at [650, 334] on li "Instructor Cage Rental" at bounding box center [789, 336] width 405 height 27
type input "**********"
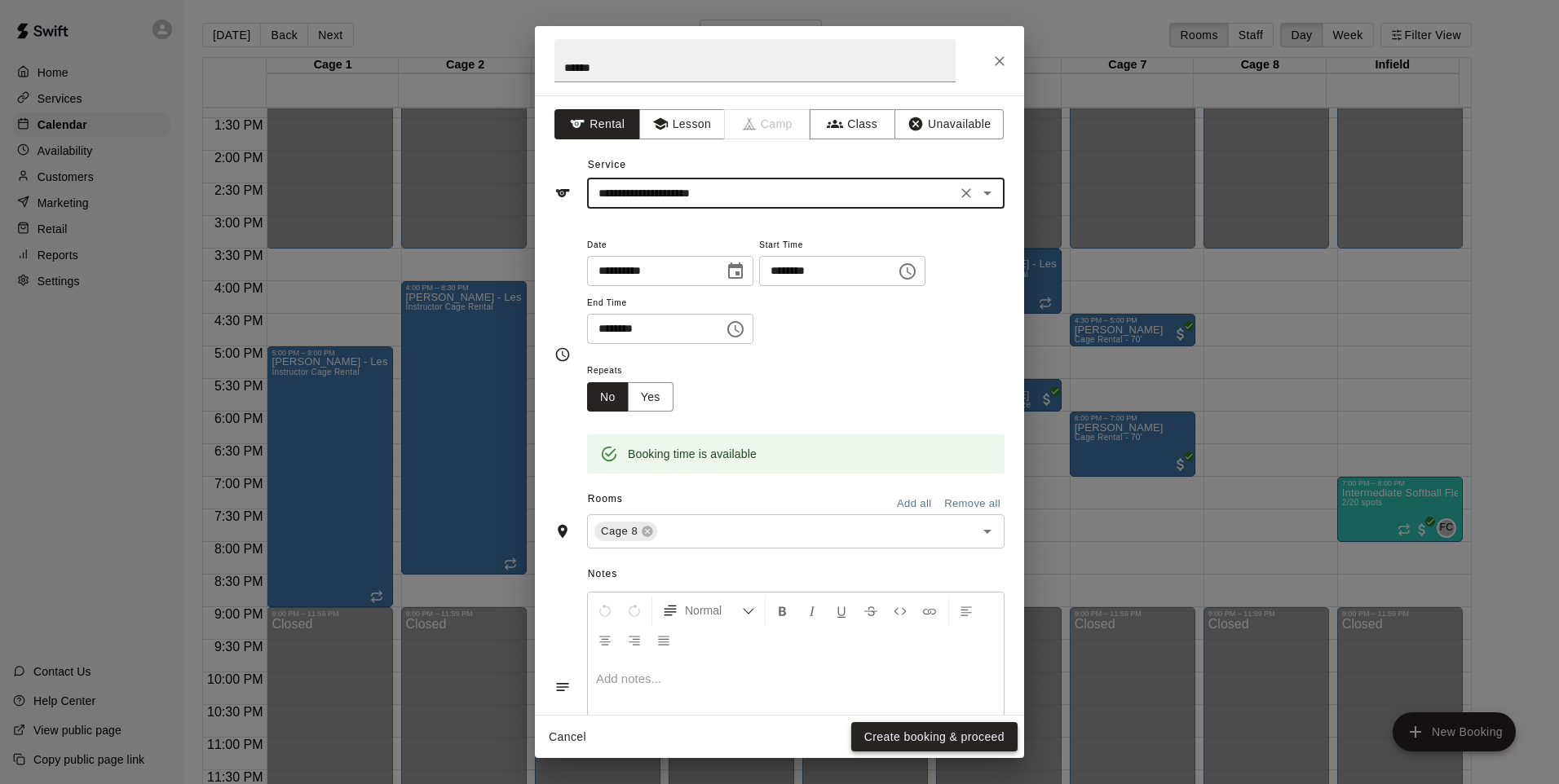
click at [968, 735] on button "Create booking & proceed" at bounding box center [934, 736] width 166 height 30
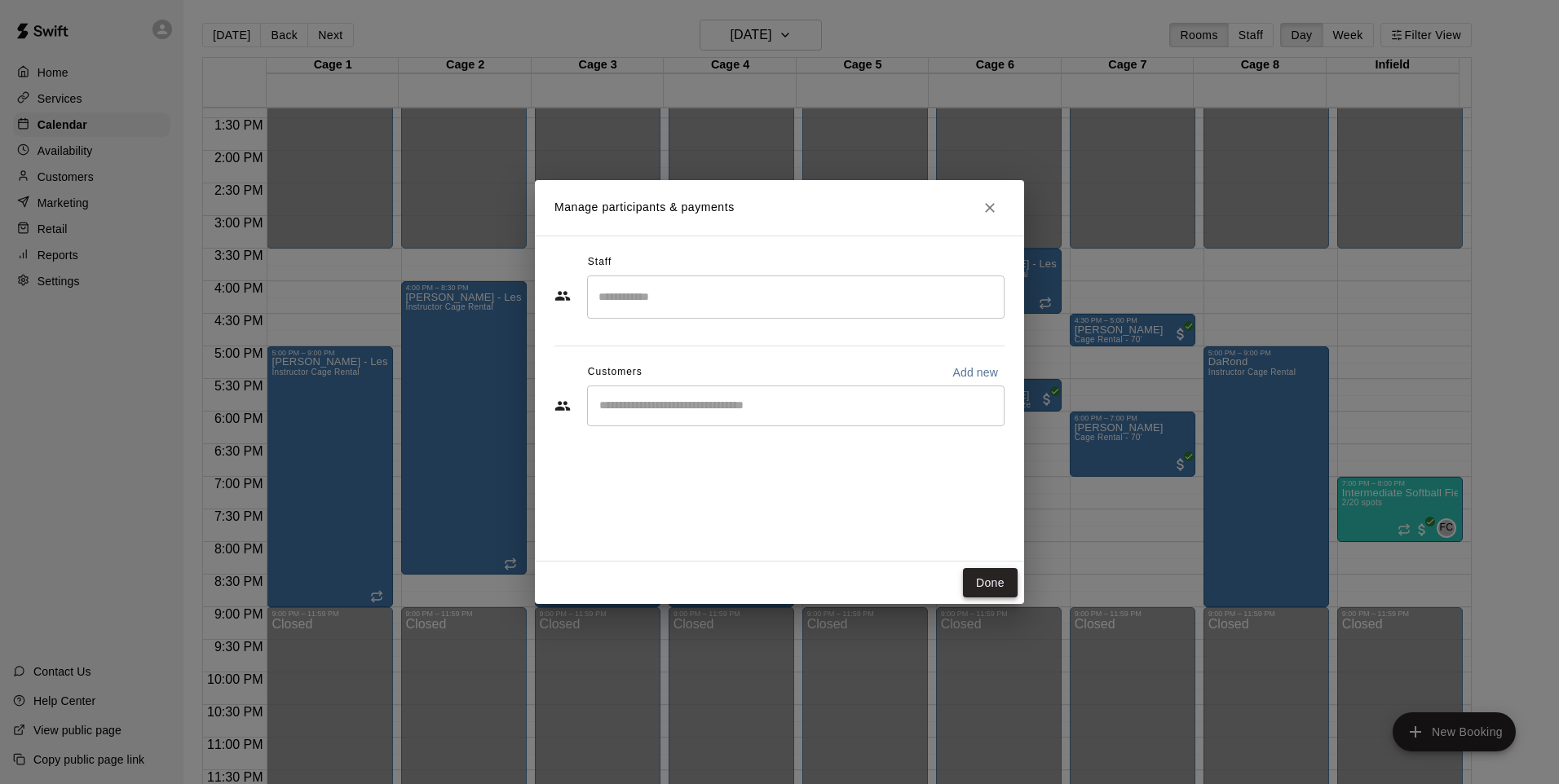
click at [997, 580] on button "Done" at bounding box center [990, 583] width 54 height 30
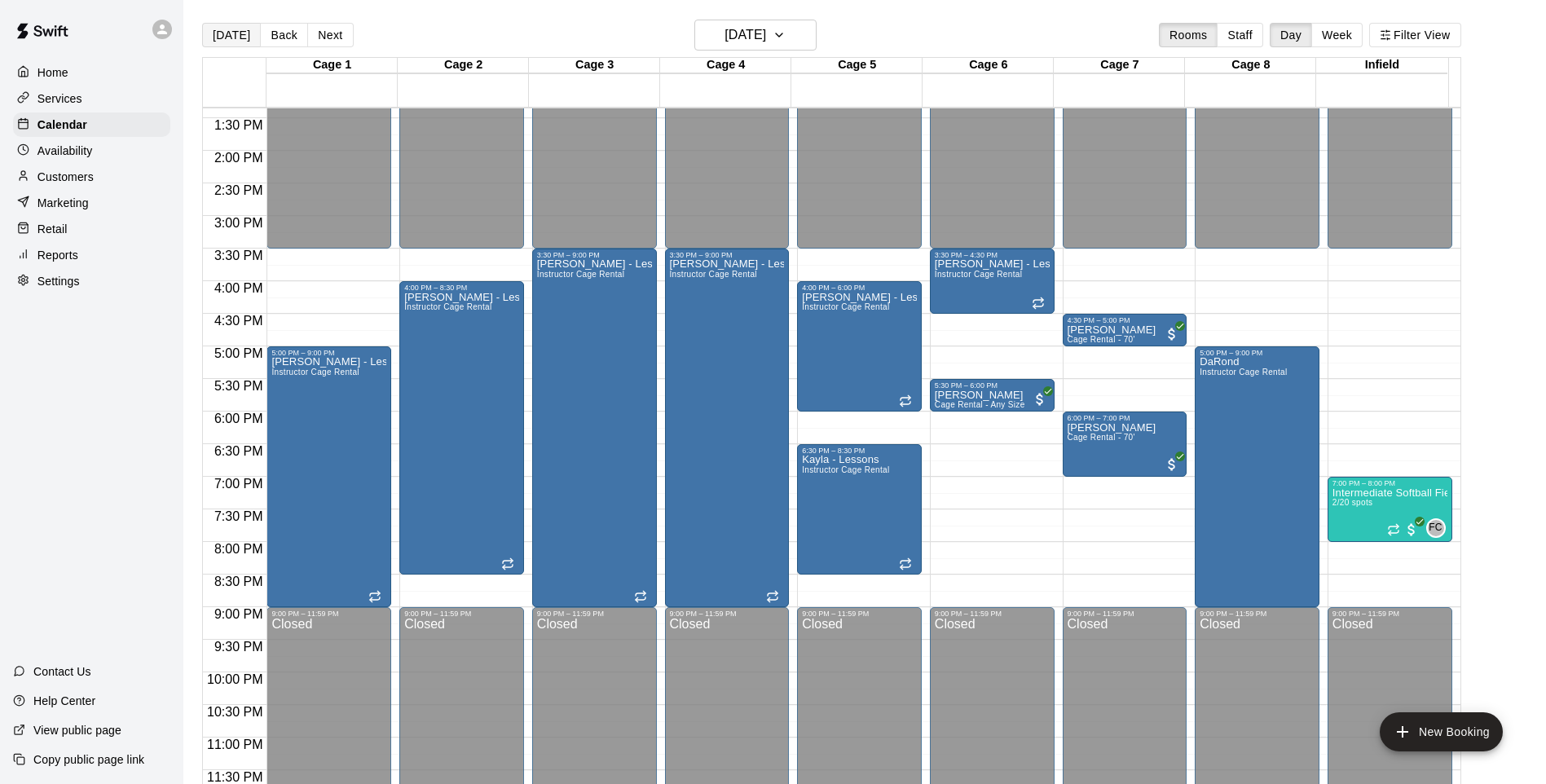
click at [233, 38] on button "[DATE]" at bounding box center [231, 34] width 58 height 24
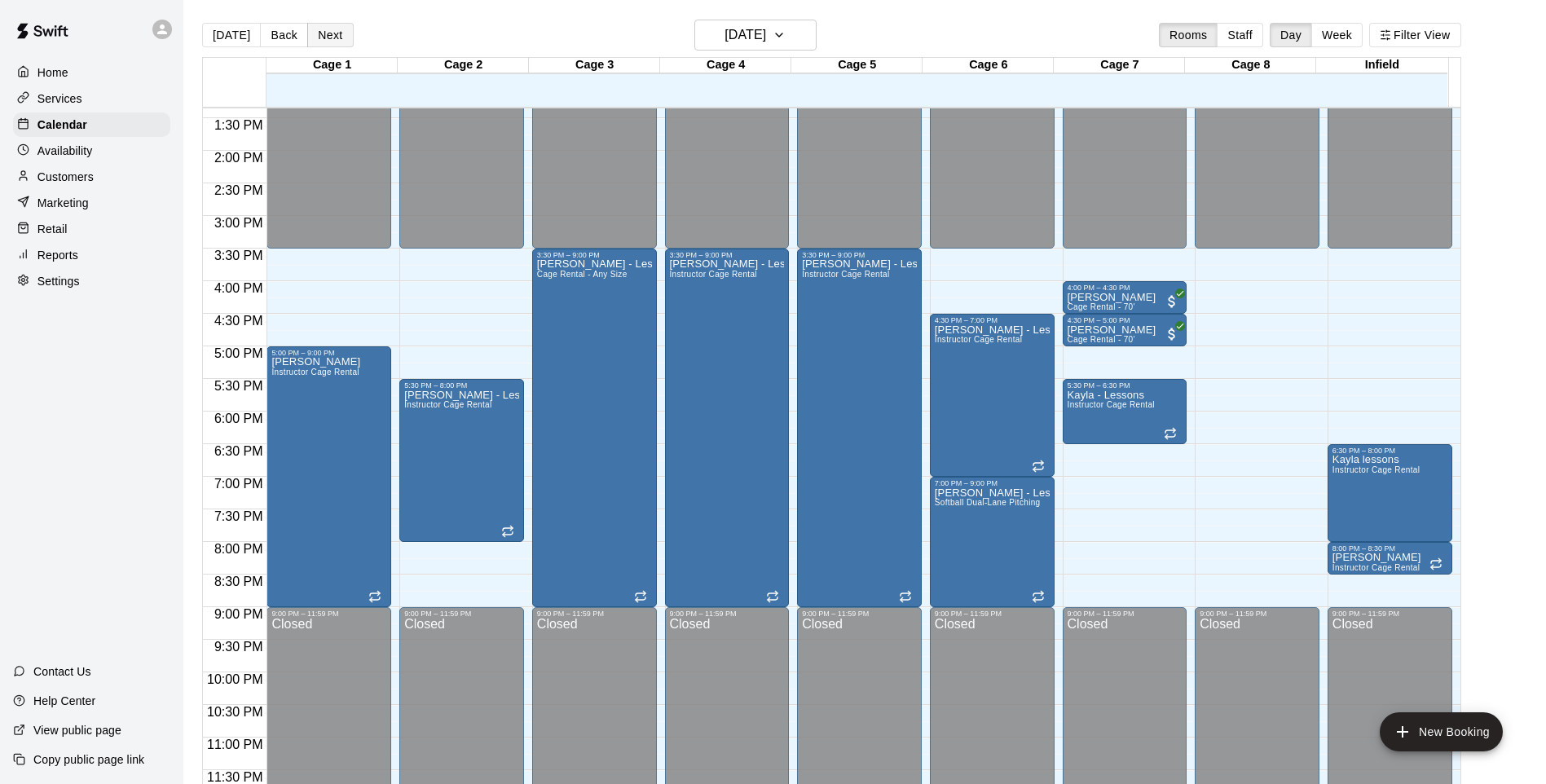
click at [335, 41] on button "Next" at bounding box center [329, 34] width 46 height 24
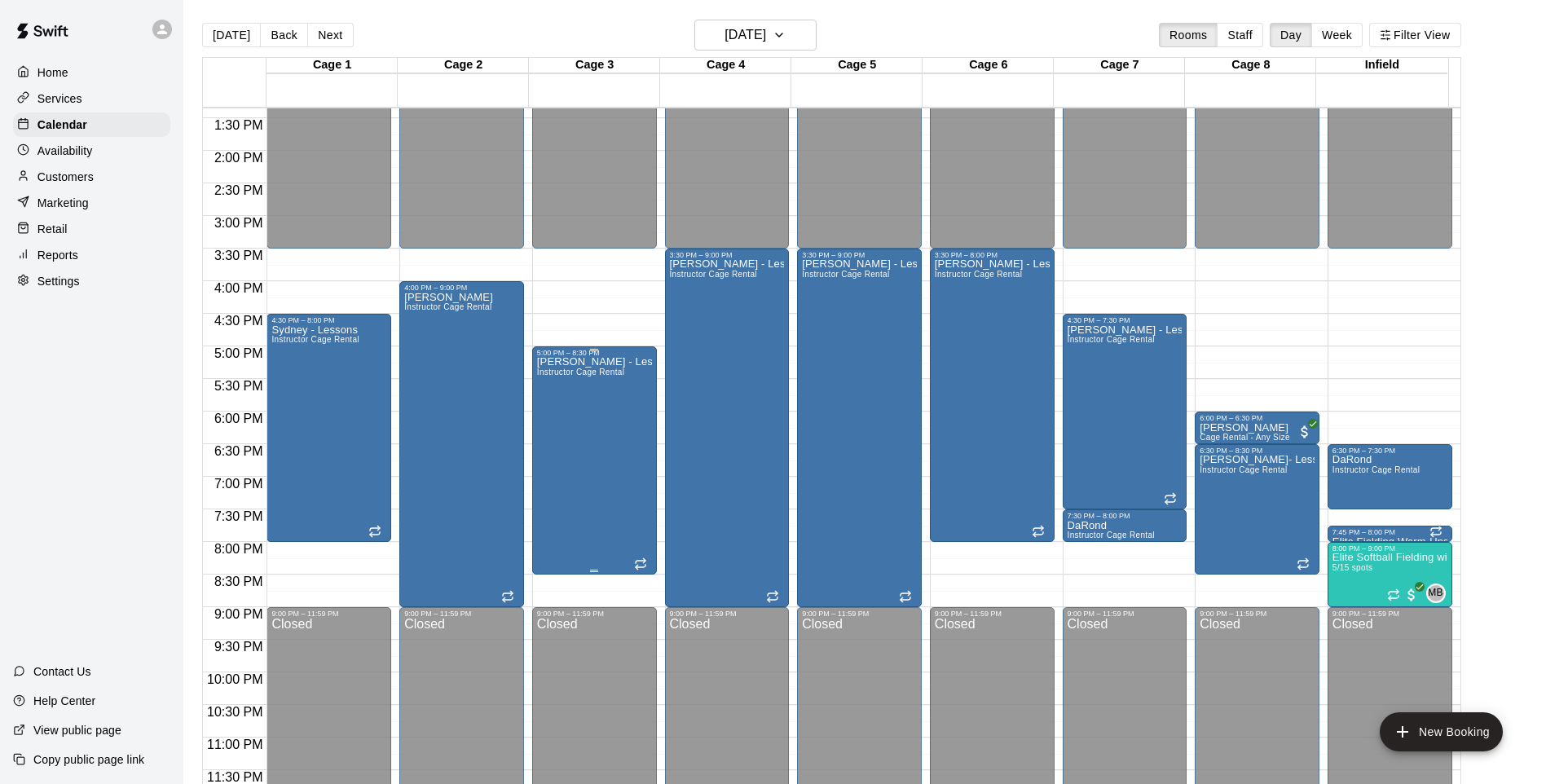
click at [567, 402] on div "[PERSON_NAME] - Lessons Instructor Cage Rental" at bounding box center [595, 748] width 115 height 784
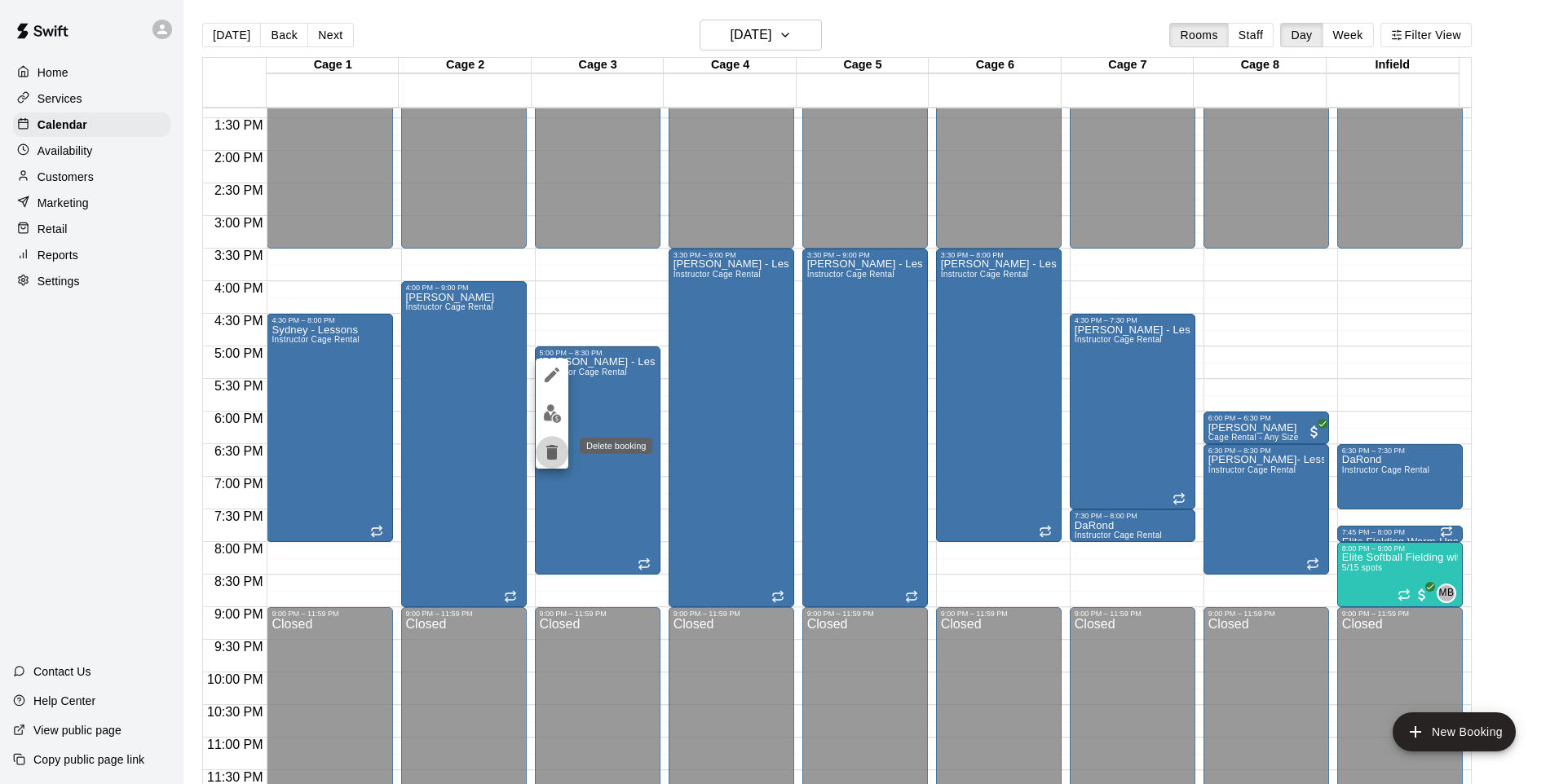
click at [556, 449] on icon "delete" at bounding box center [552, 452] width 12 height 15
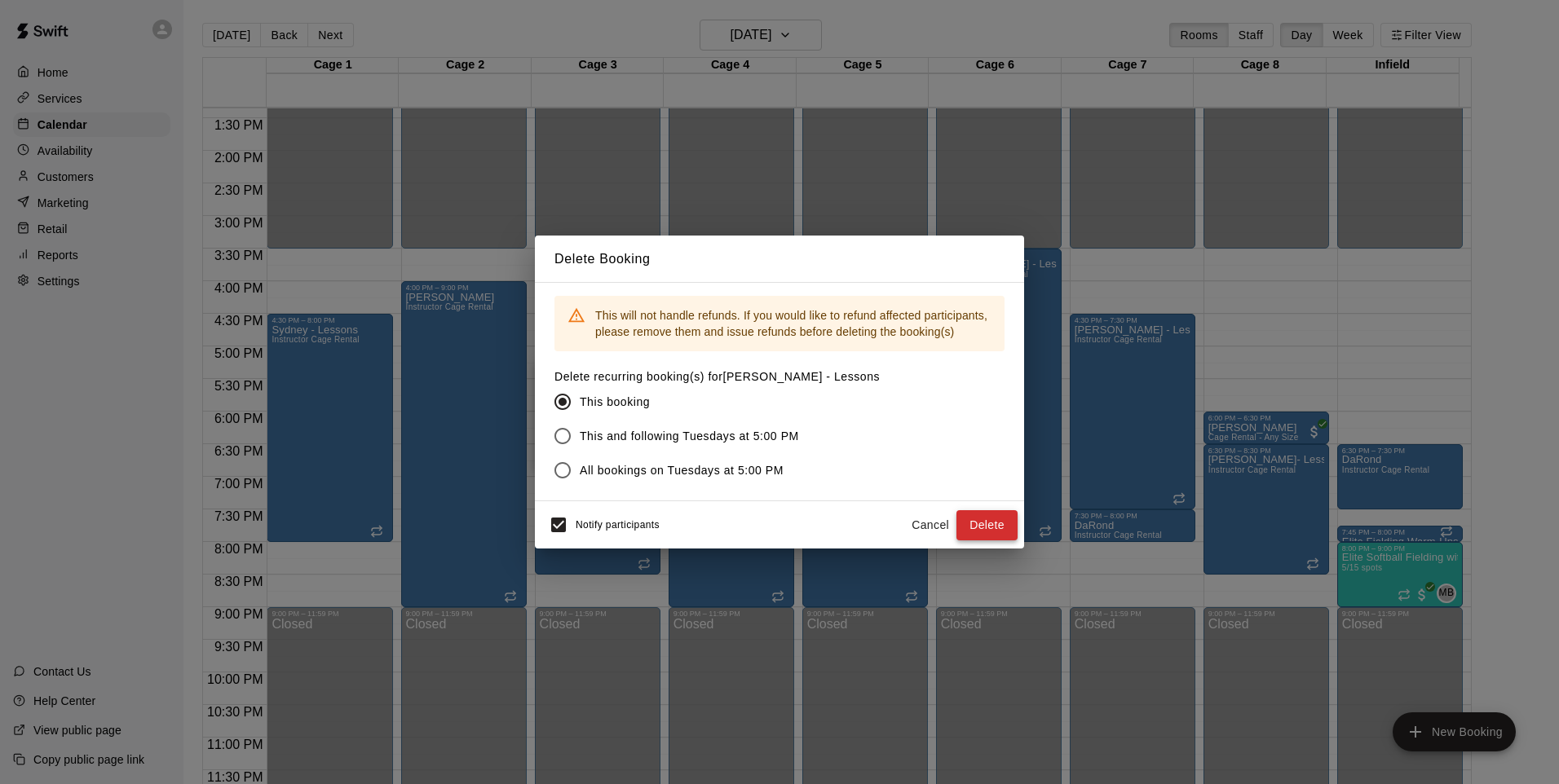
click at [967, 532] on button "Delete" at bounding box center [987, 525] width 61 height 30
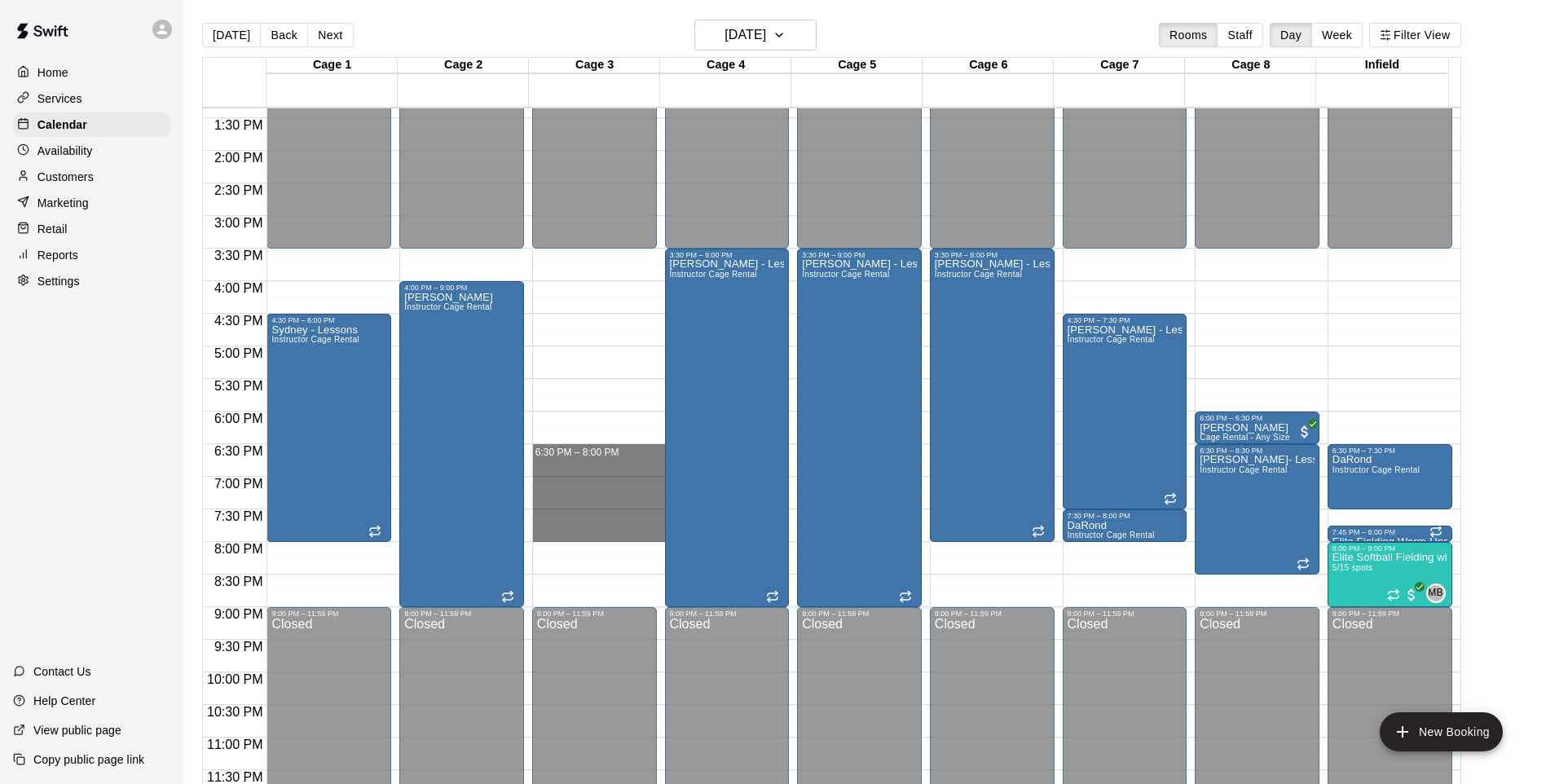
drag, startPoint x: 587, startPoint y: 447, endPoint x: 592, endPoint y: 528, distance: 81.2
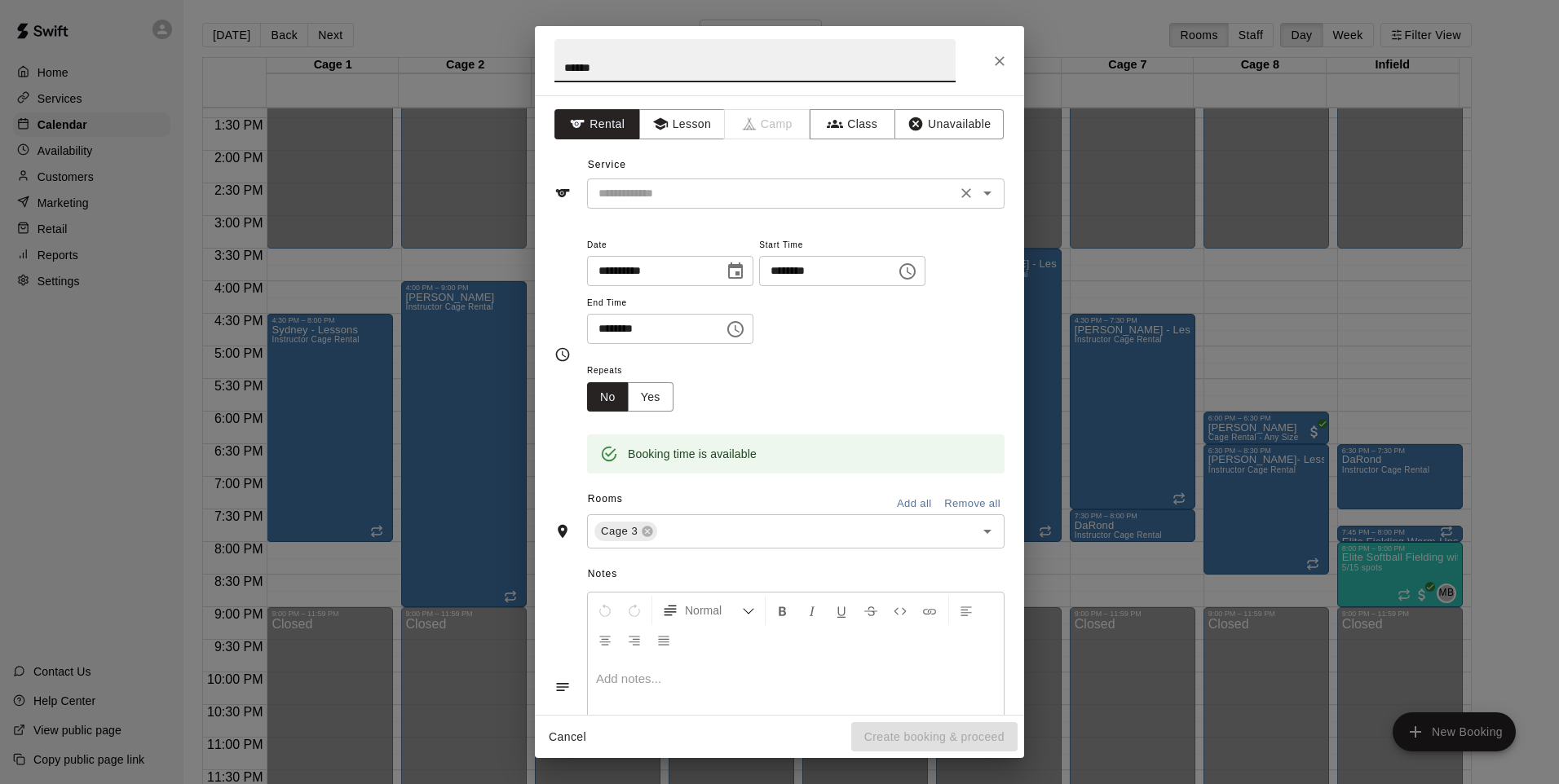
click at [978, 193] on icon "Open" at bounding box center [987, 193] width 19 height 19
type input "******"
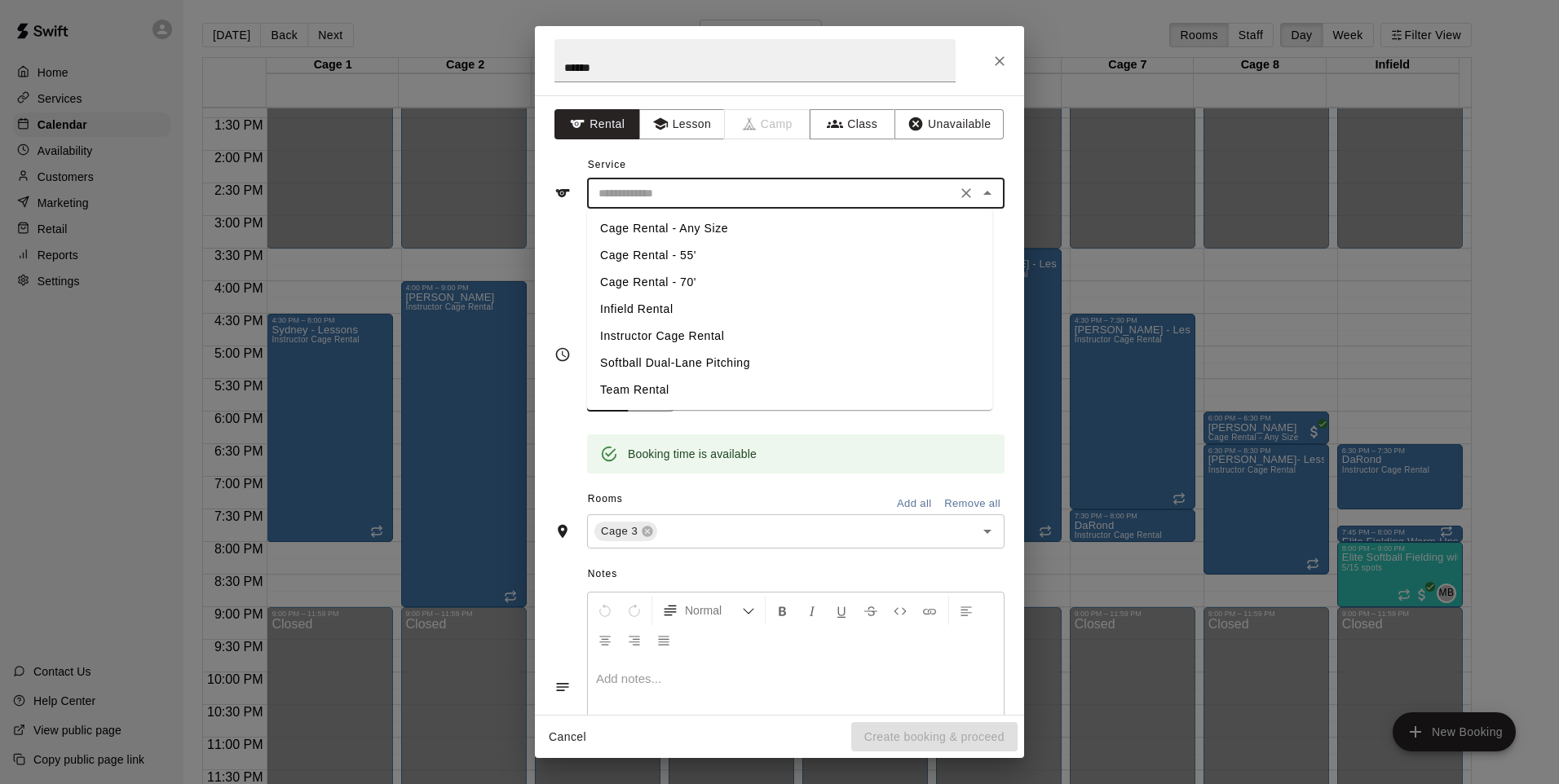
click at [642, 339] on li "Instructor Cage Rental" at bounding box center [789, 336] width 405 height 27
type input "**********"
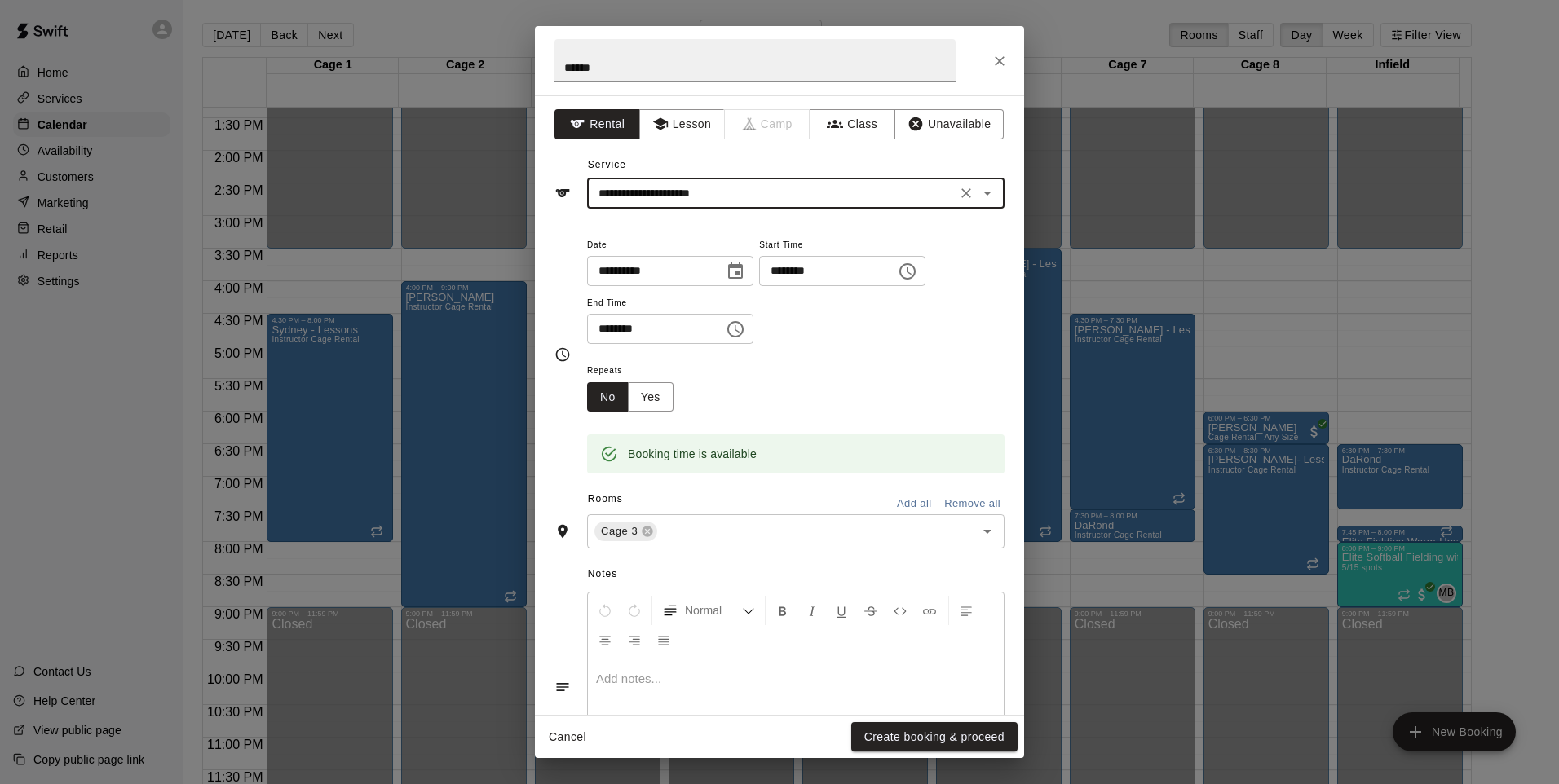
click at [928, 720] on div "Cancel Create booking & proceed" at bounding box center [779, 736] width 489 height 43
drag, startPoint x: 928, startPoint y: 733, endPoint x: 943, endPoint y: 731, distance: 15.1
click at [928, 733] on button "Create booking & proceed" at bounding box center [934, 736] width 166 height 30
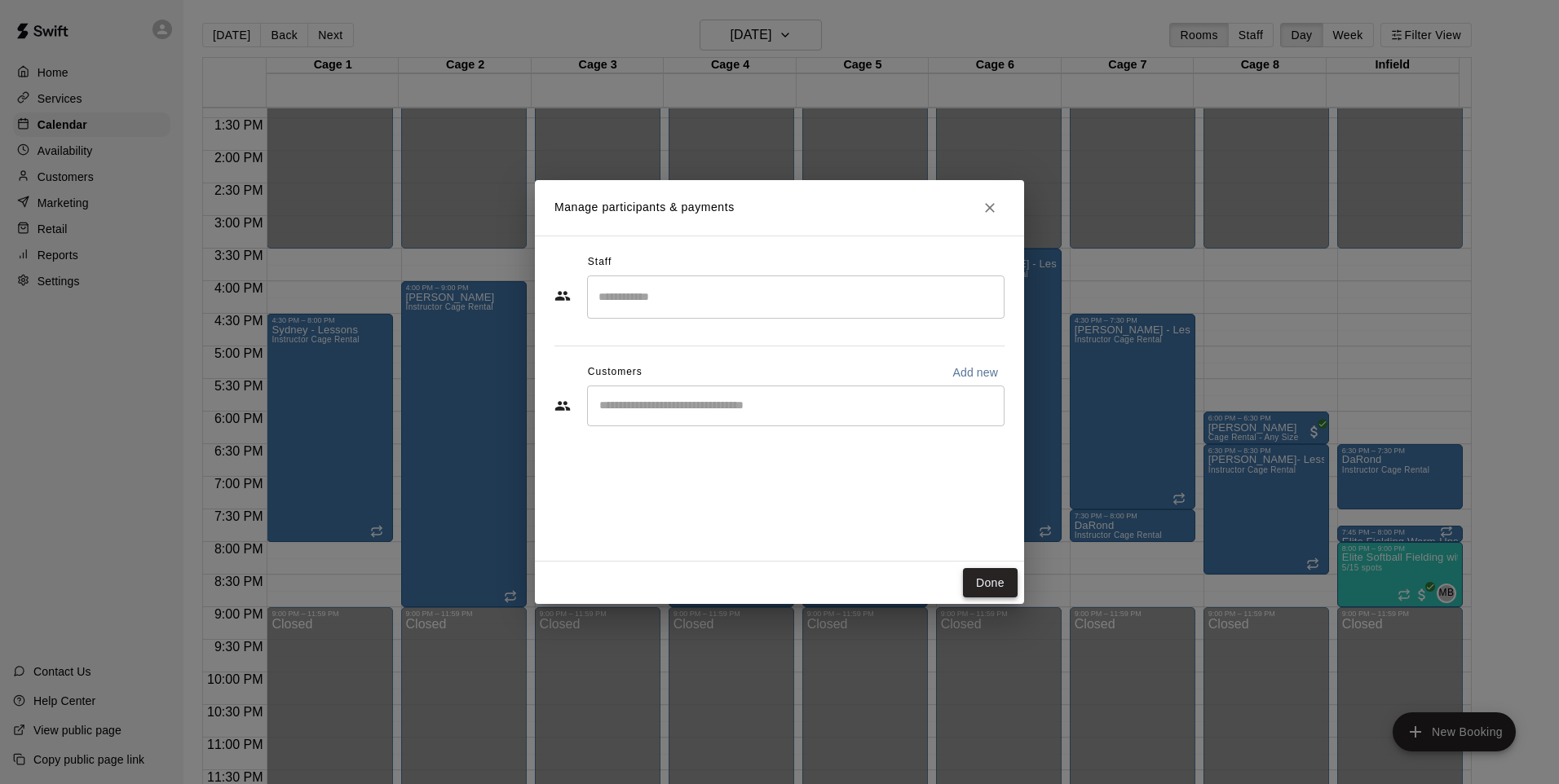
click at [985, 588] on button "Done" at bounding box center [990, 583] width 54 height 30
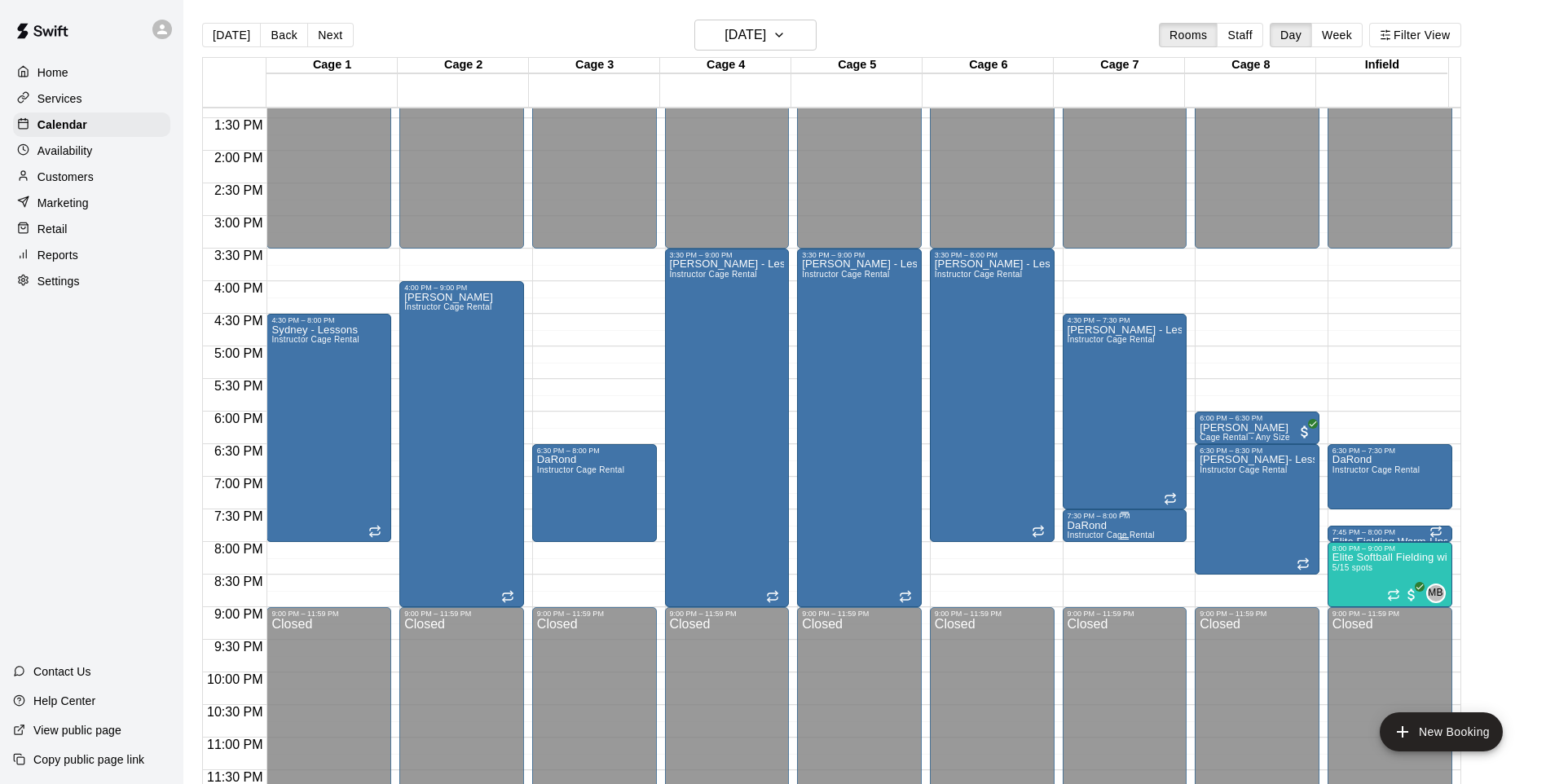
click at [1100, 526] on p "DaRond" at bounding box center [1112, 526] width 87 height 0
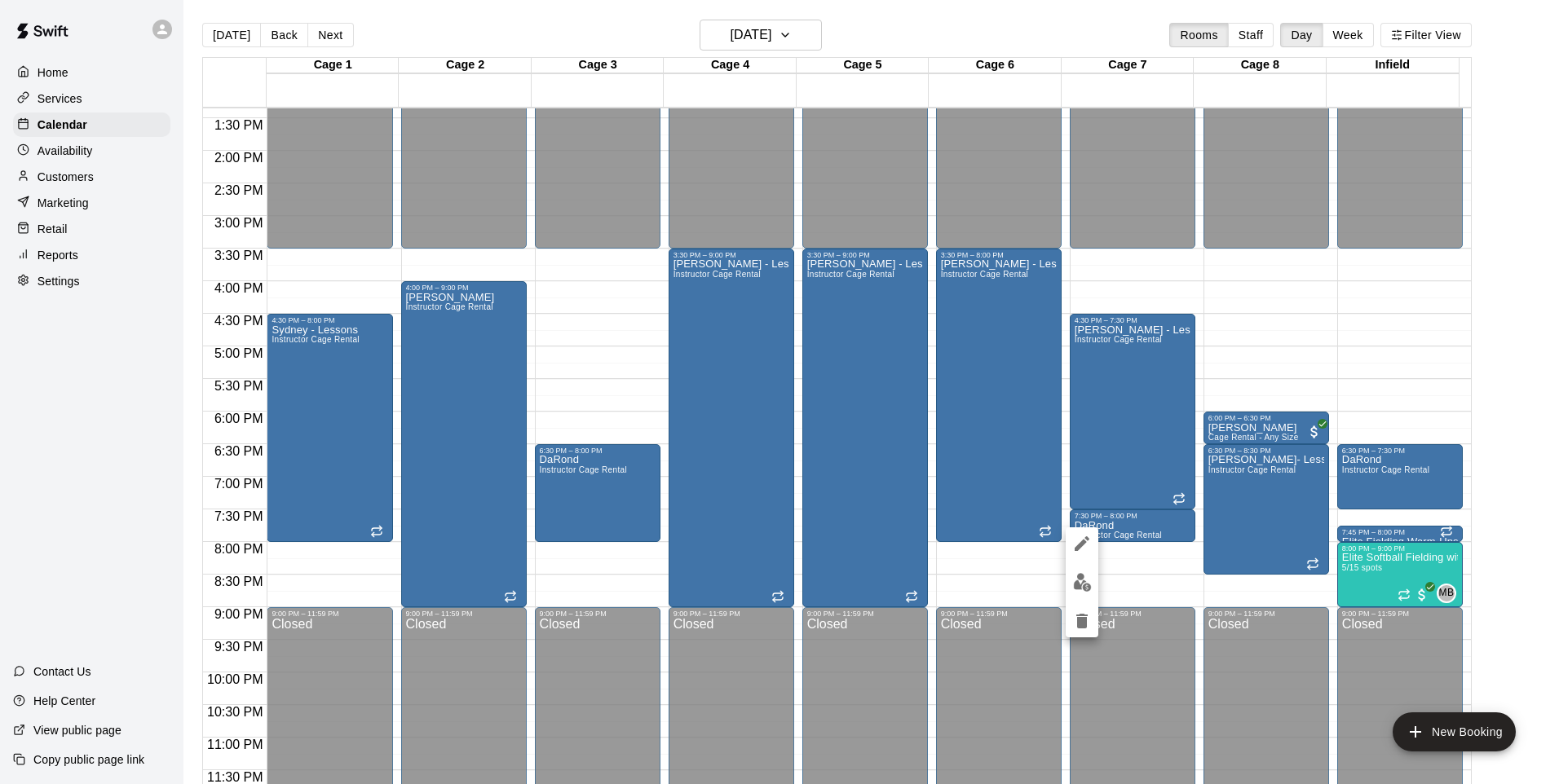
click at [1084, 623] on icon "delete" at bounding box center [1082, 621] width 12 height 15
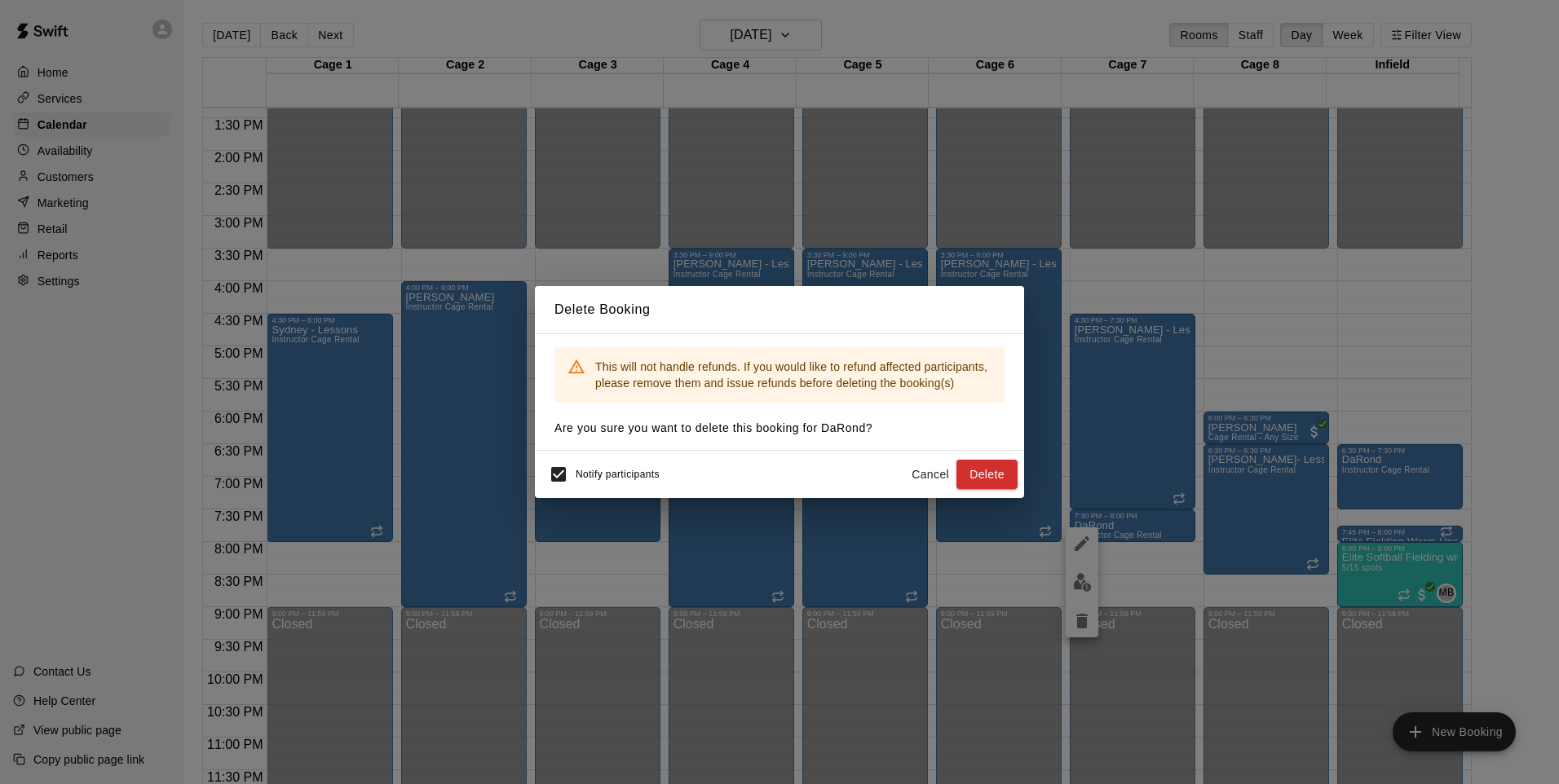
click at [991, 472] on button "Delete" at bounding box center [987, 474] width 61 height 30
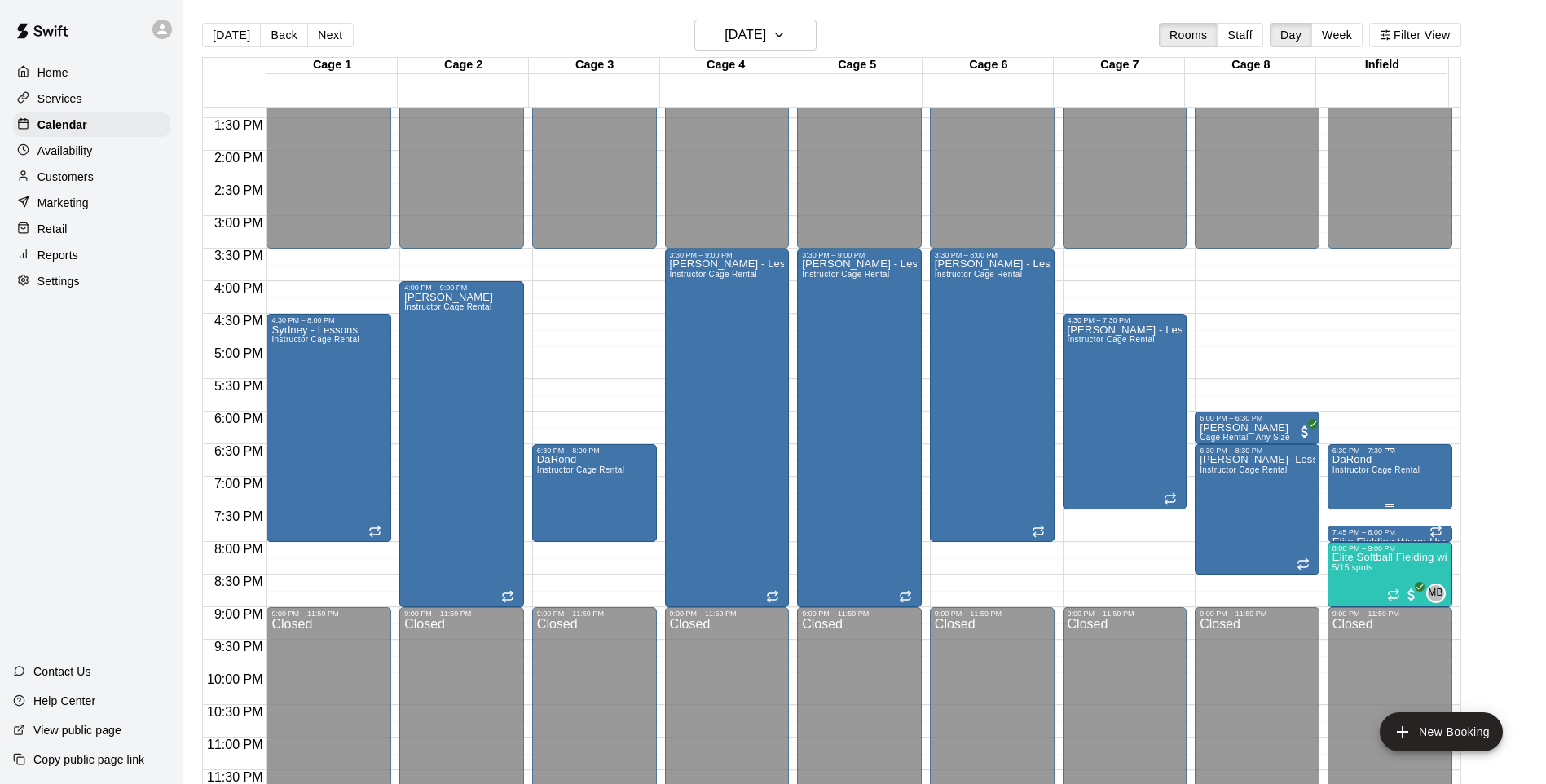
click at [1398, 474] on span "Instructor Cage Rental" at bounding box center [1376, 469] width 87 height 9
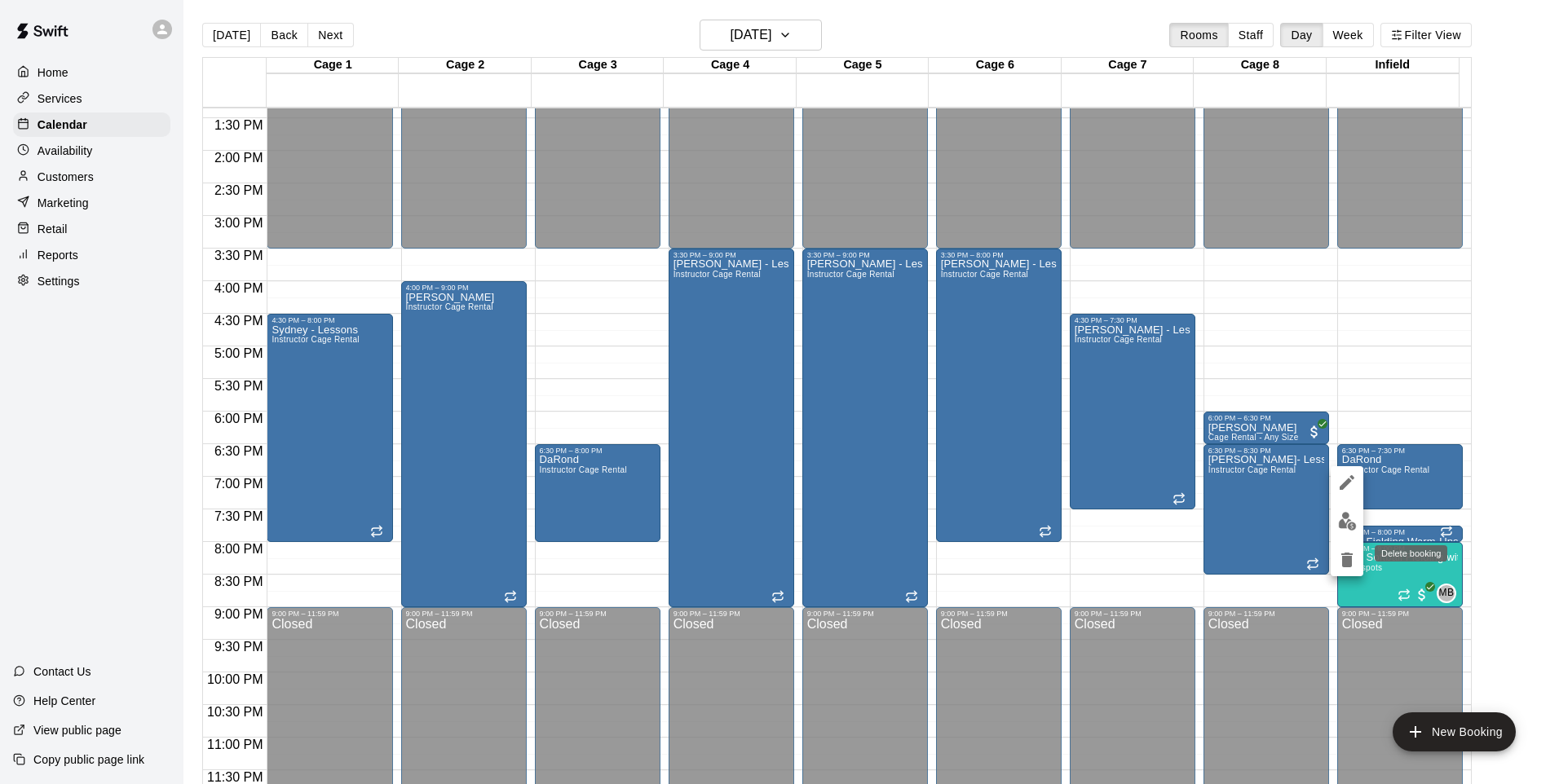
click at [1346, 559] on icon "delete" at bounding box center [1347, 560] width 12 height 15
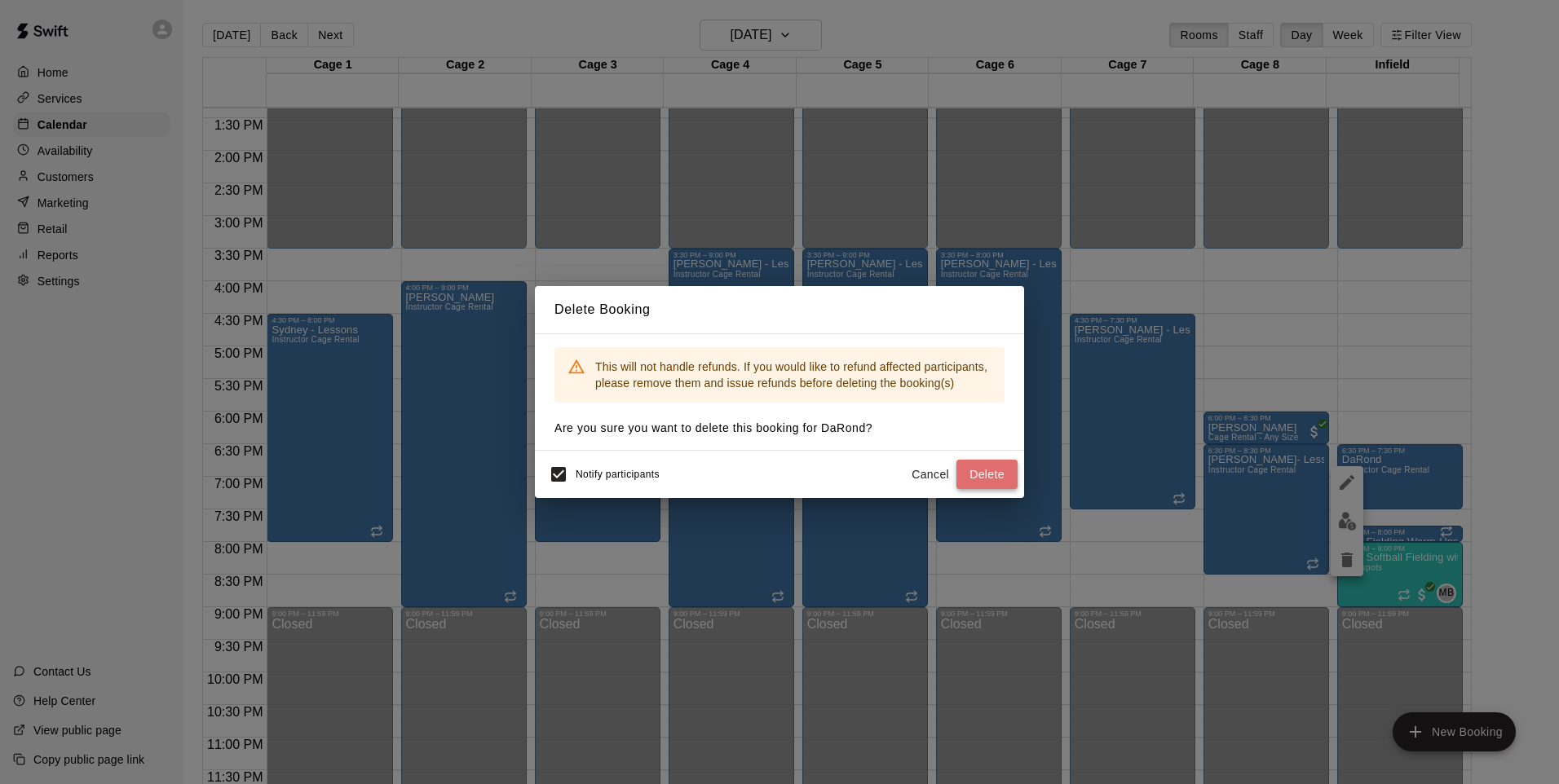
click at [1007, 482] on button "Delete" at bounding box center [987, 474] width 61 height 30
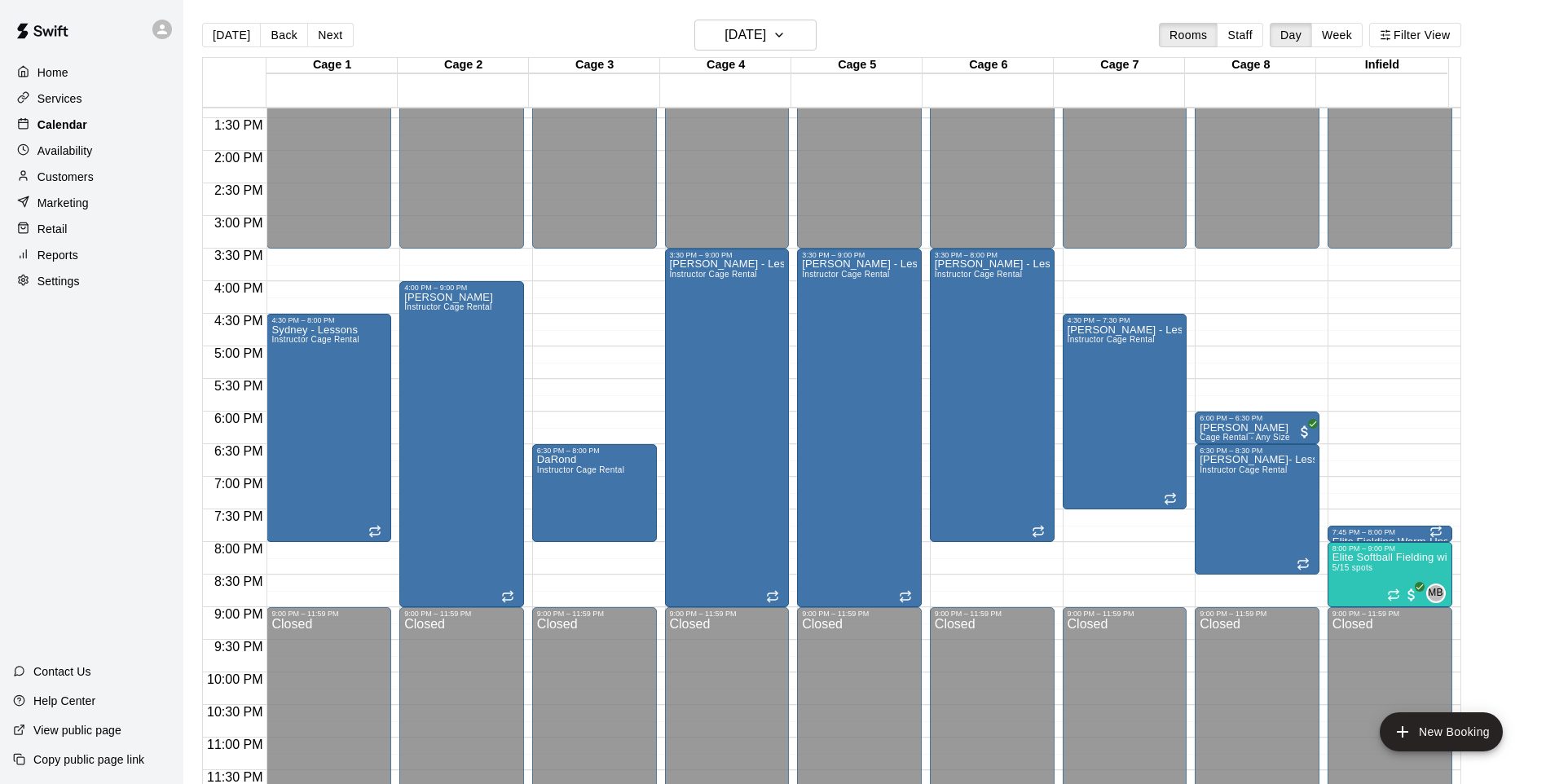
click at [90, 122] on div "Calendar" at bounding box center [91, 124] width 157 height 24
click at [88, 123] on div "Calendar" at bounding box center [91, 124] width 157 height 24
click at [81, 126] on p "Calendar" at bounding box center [62, 124] width 50 height 17
click at [786, 29] on icon "button" at bounding box center [778, 35] width 13 height 19
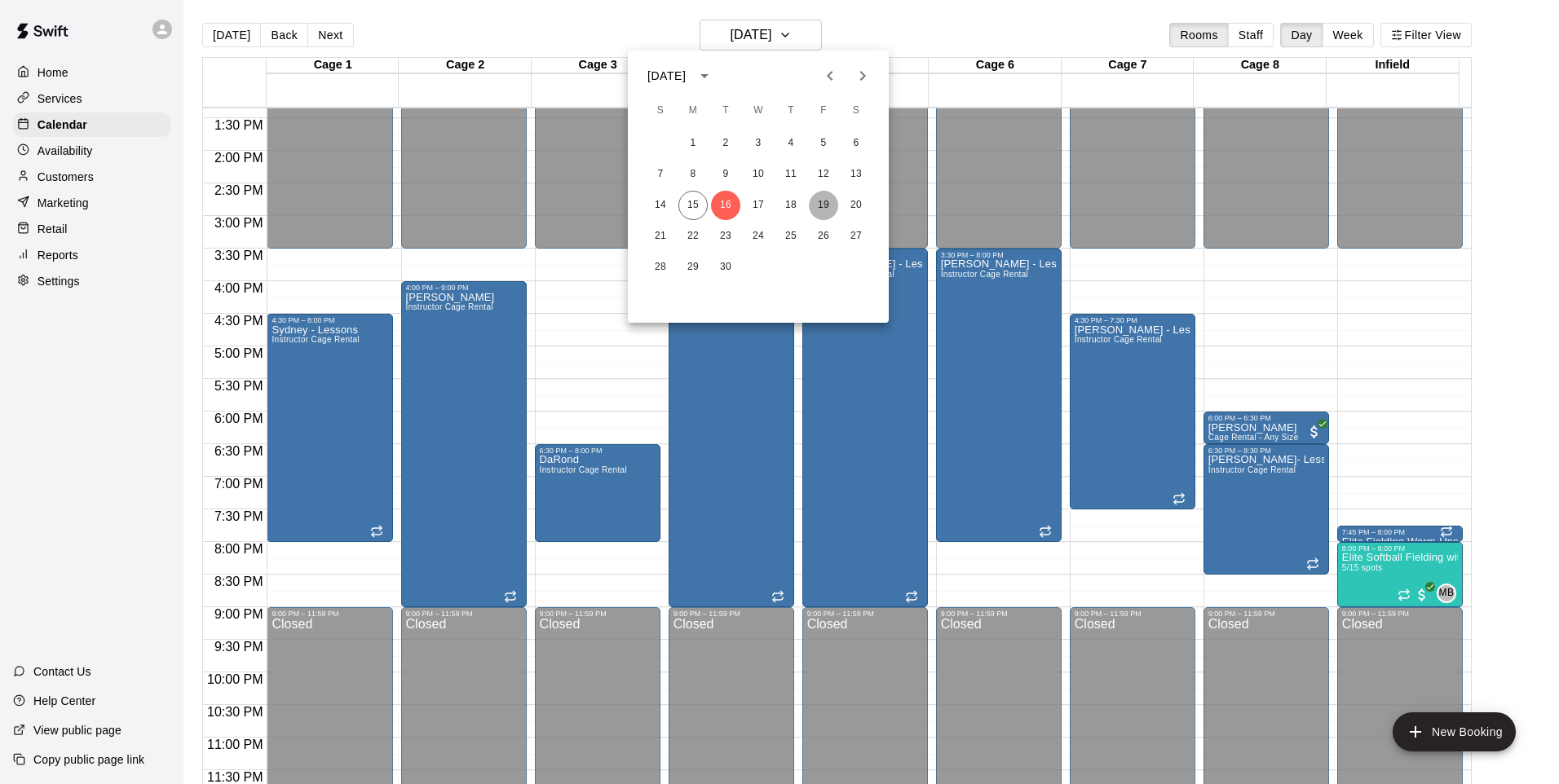
click at [819, 206] on button "19" at bounding box center [823, 205] width 29 height 29
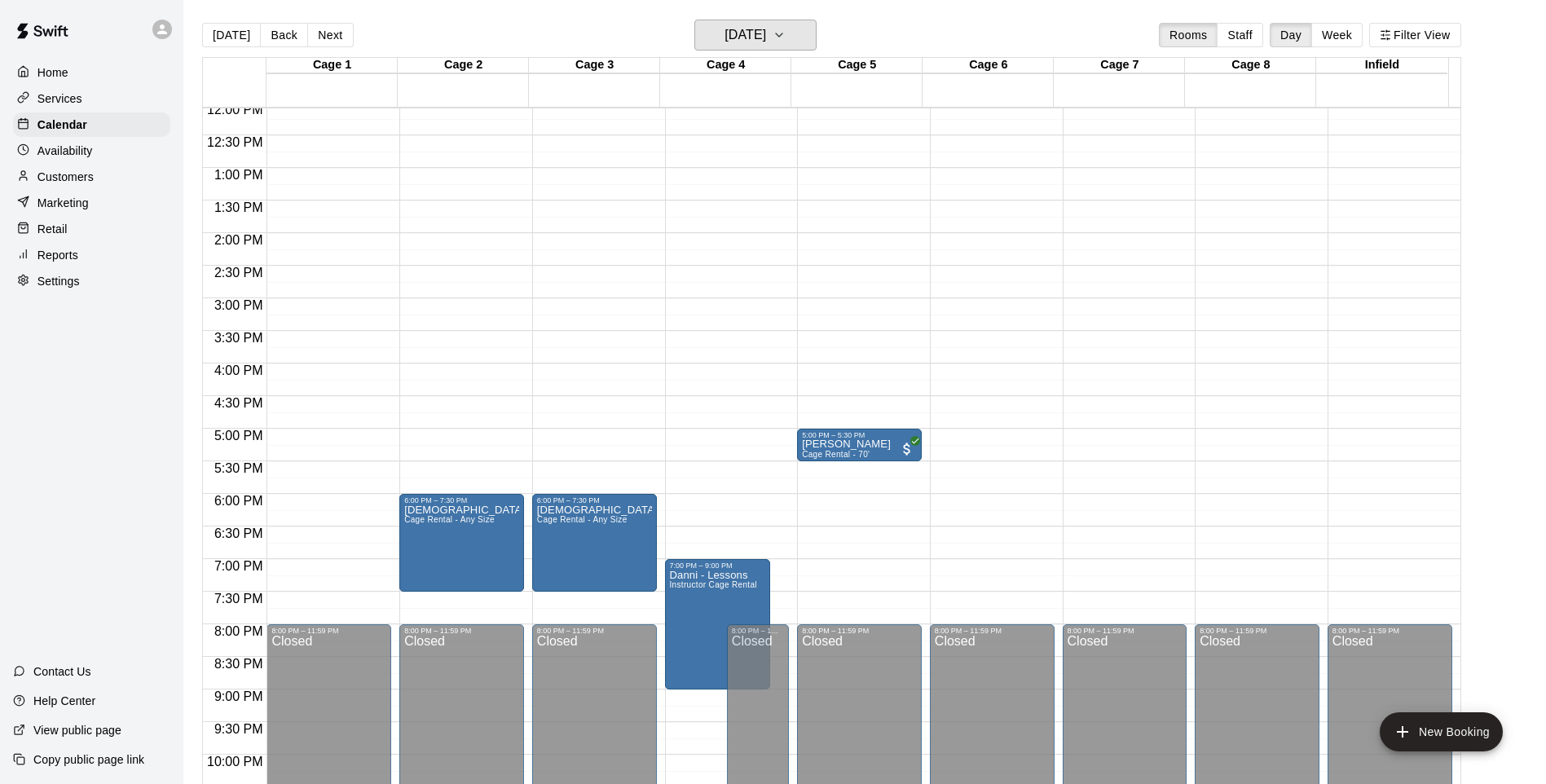
scroll to position [815, 0]
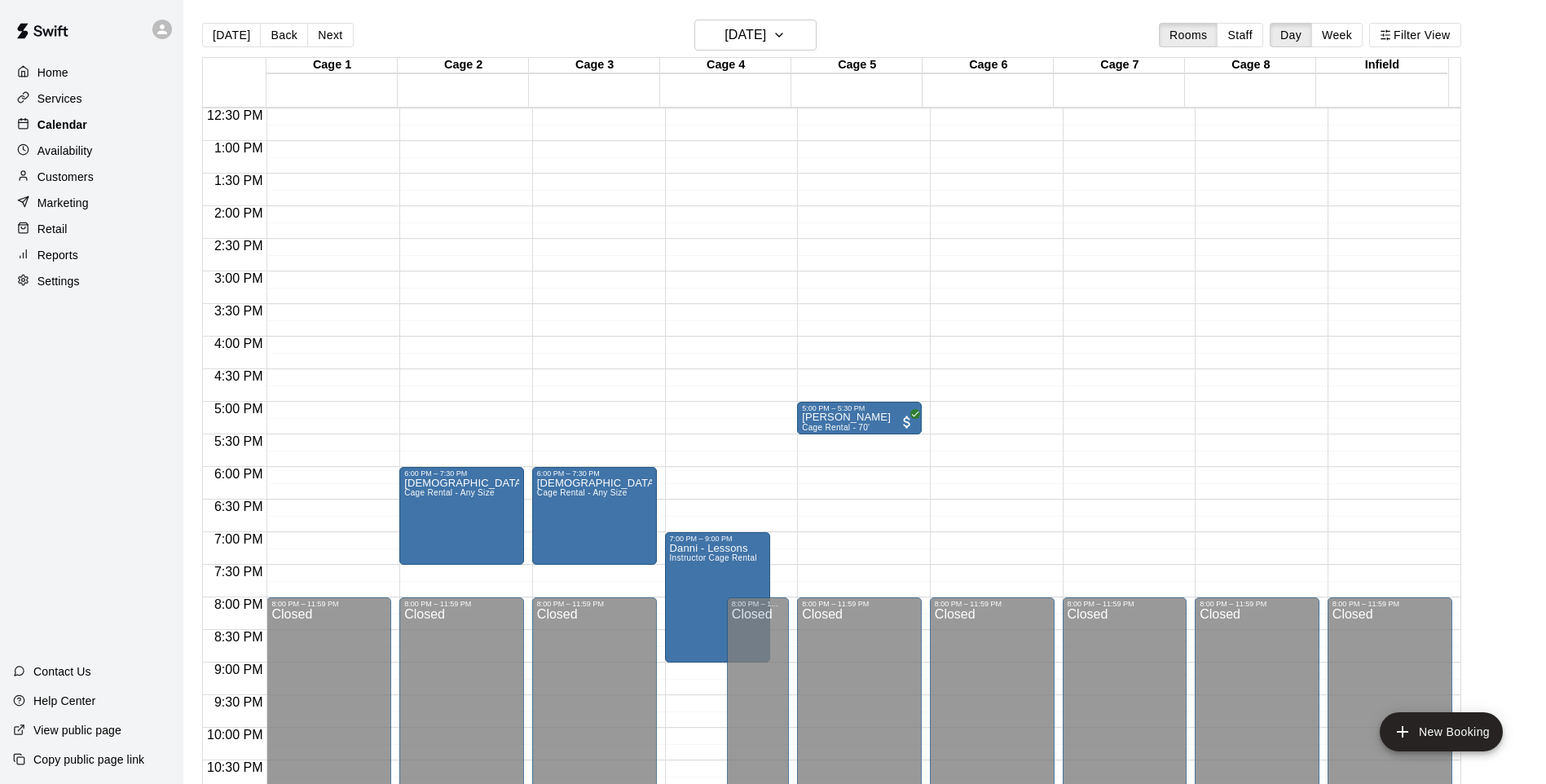
click at [75, 131] on p "Calendar" at bounding box center [62, 124] width 50 height 17
click at [75, 132] on p "Calendar" at bounding box center [62, 124] width 50 height 17
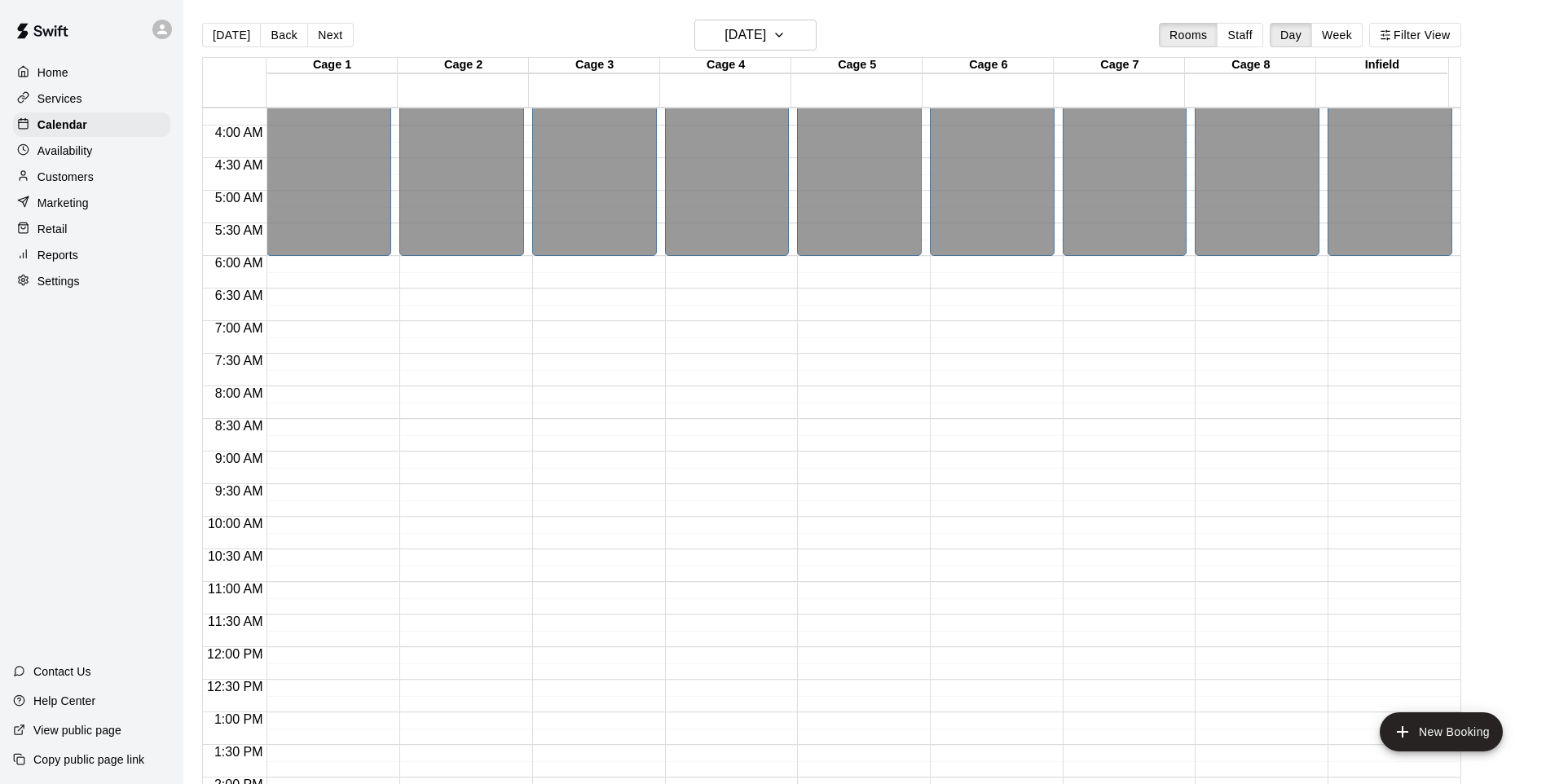
scroll to position [245, 0]
click at [85, 286] on div "Settings" at bounding box center [91, 281] width 157 height 24
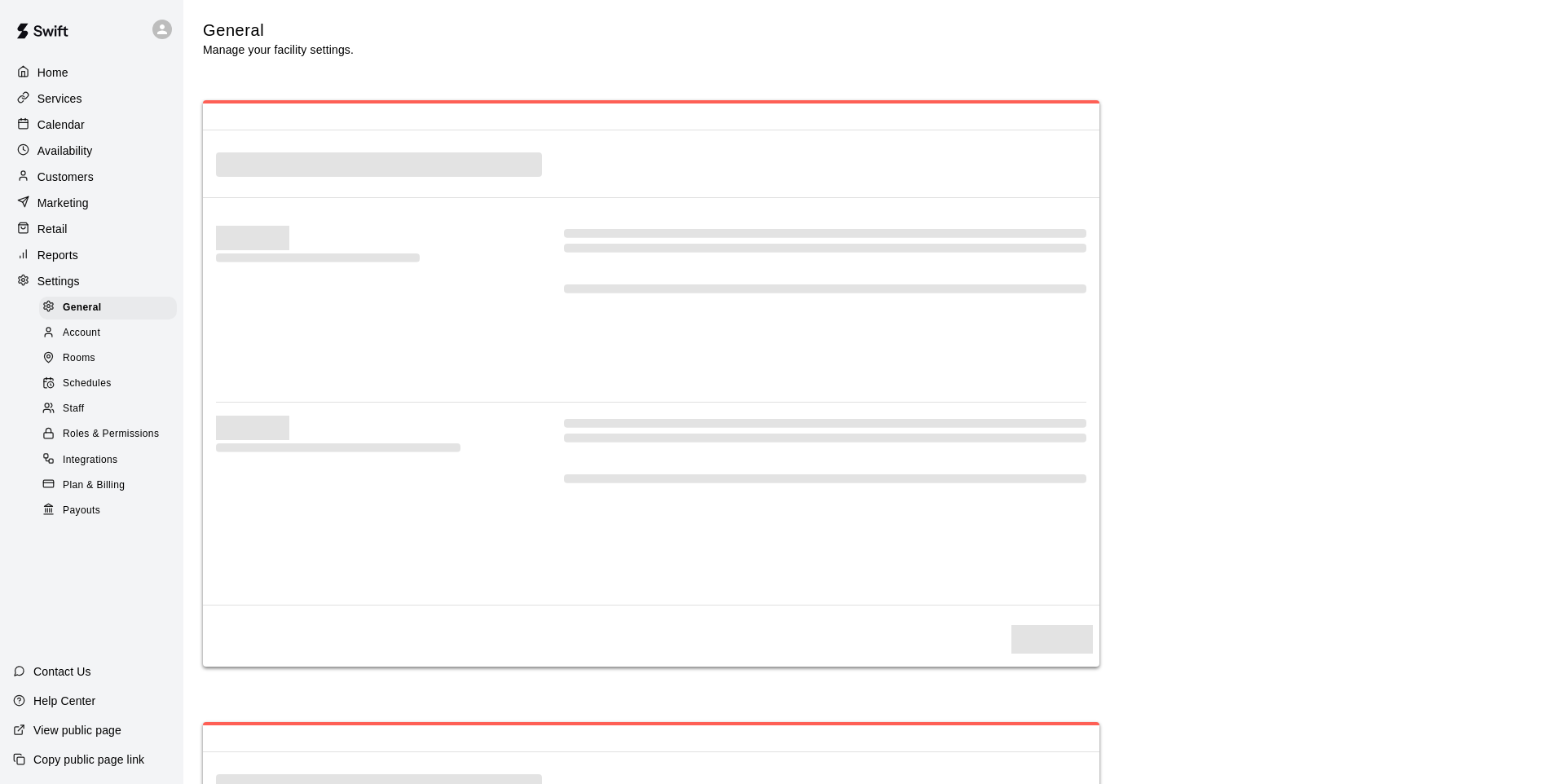
select select "**"
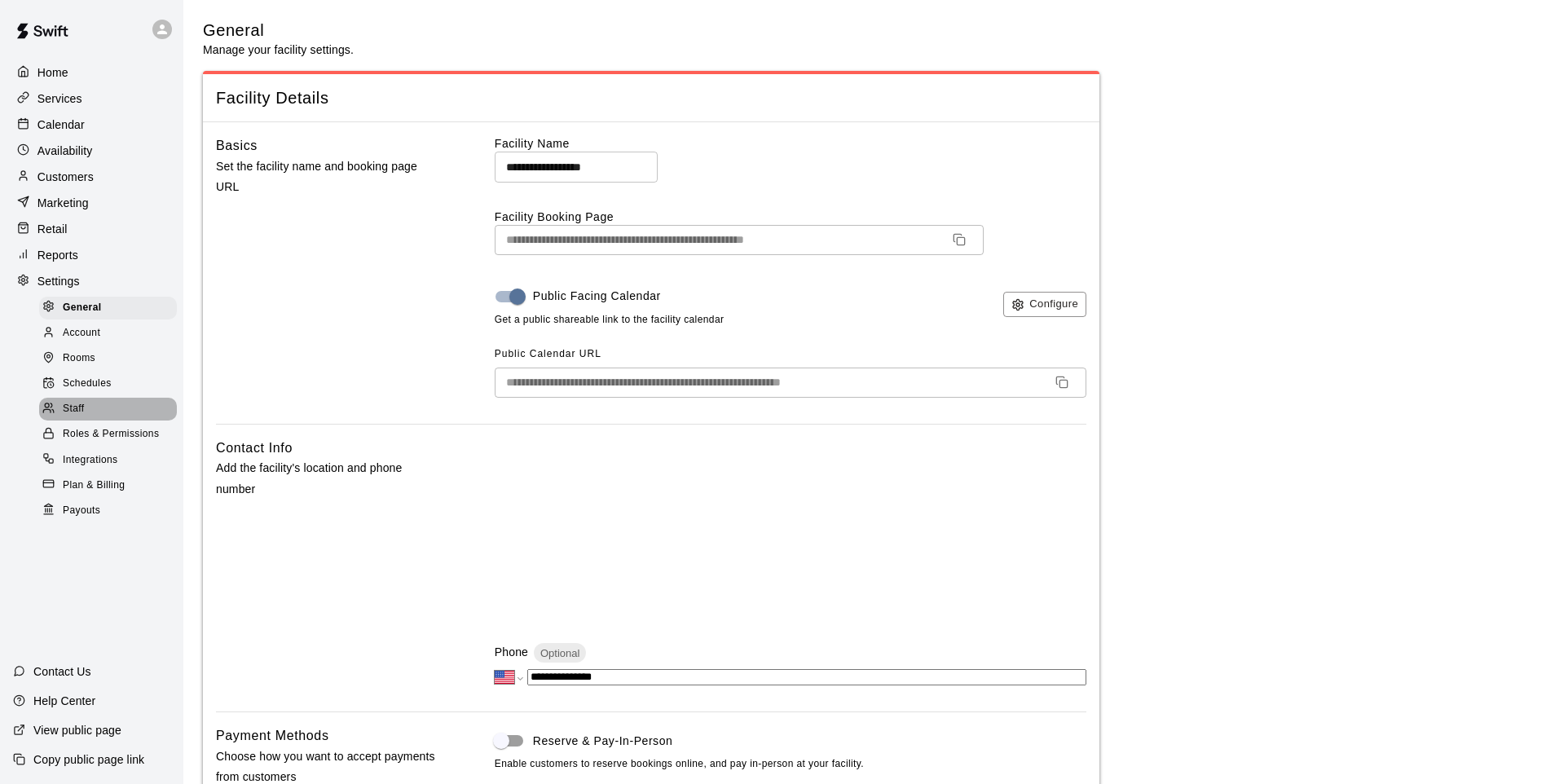
click at [77, 417] on span "Staff" at bounding box center [74, 409] width 21 height 17
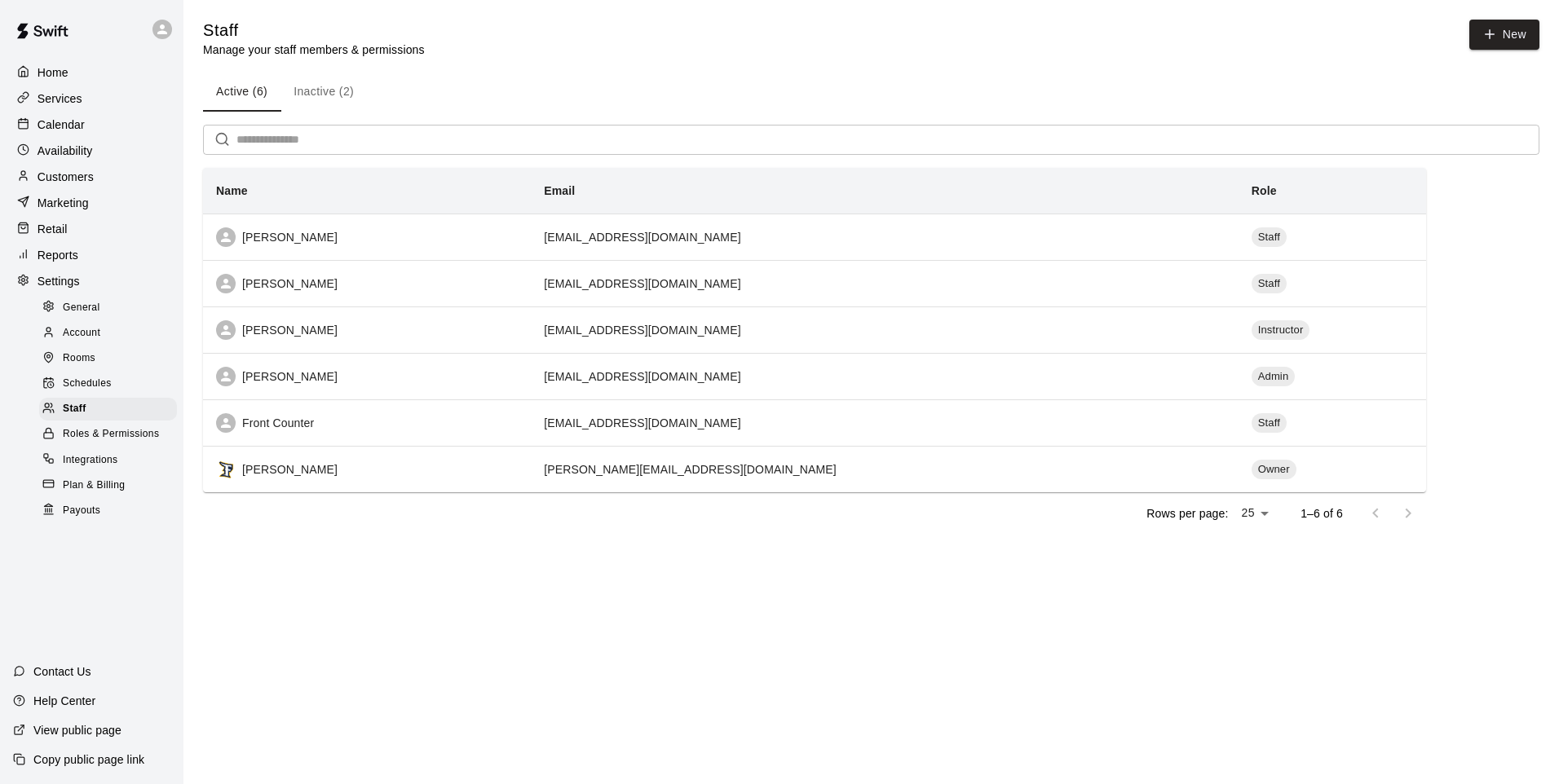
click at [85, 392] on span "Schedules" at bounding box center [87, 384] width 49 height 17
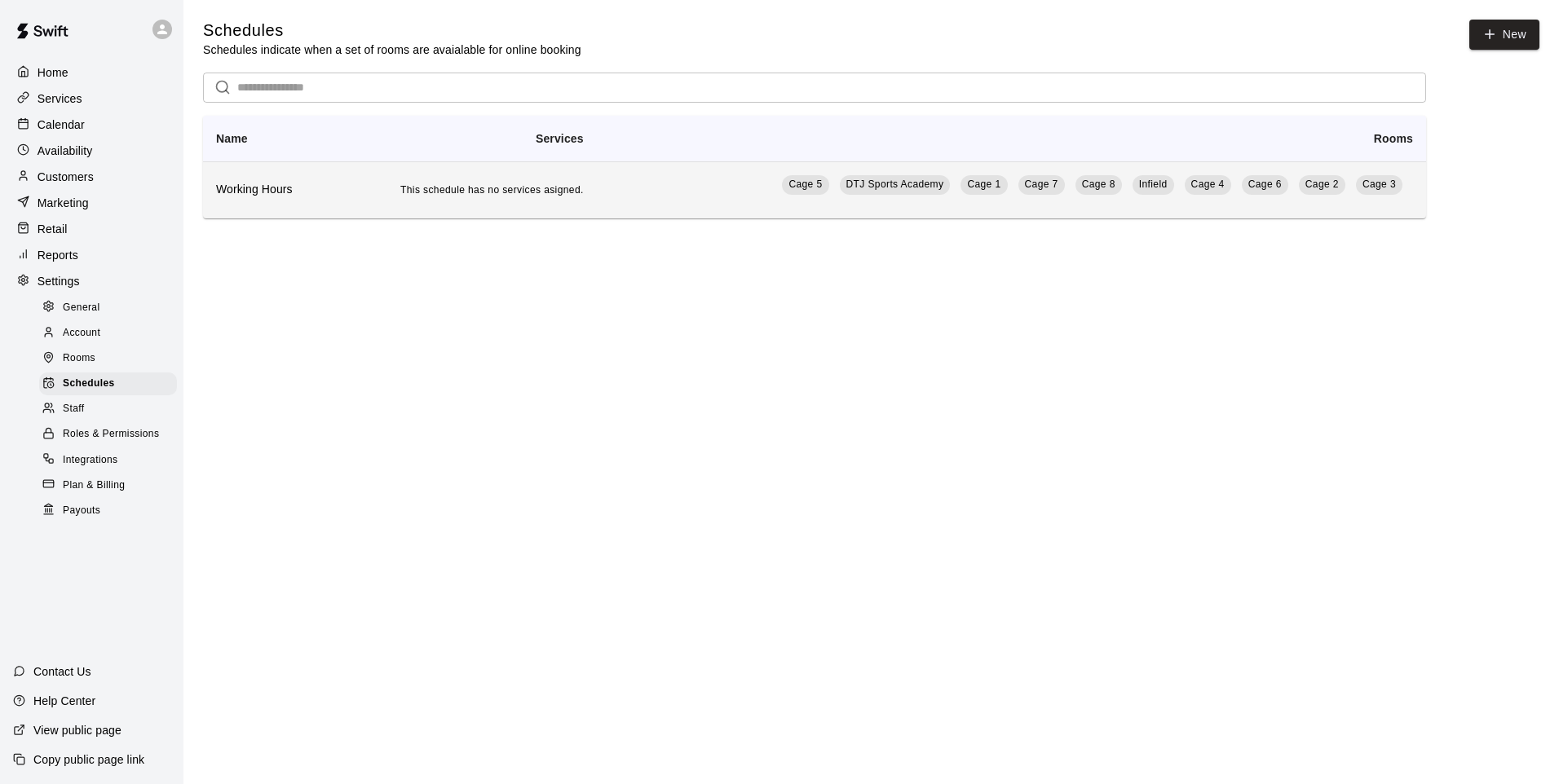
click at [282, 202] on th "Working Hours" at bounding box center [267, 189] width 129 height 57
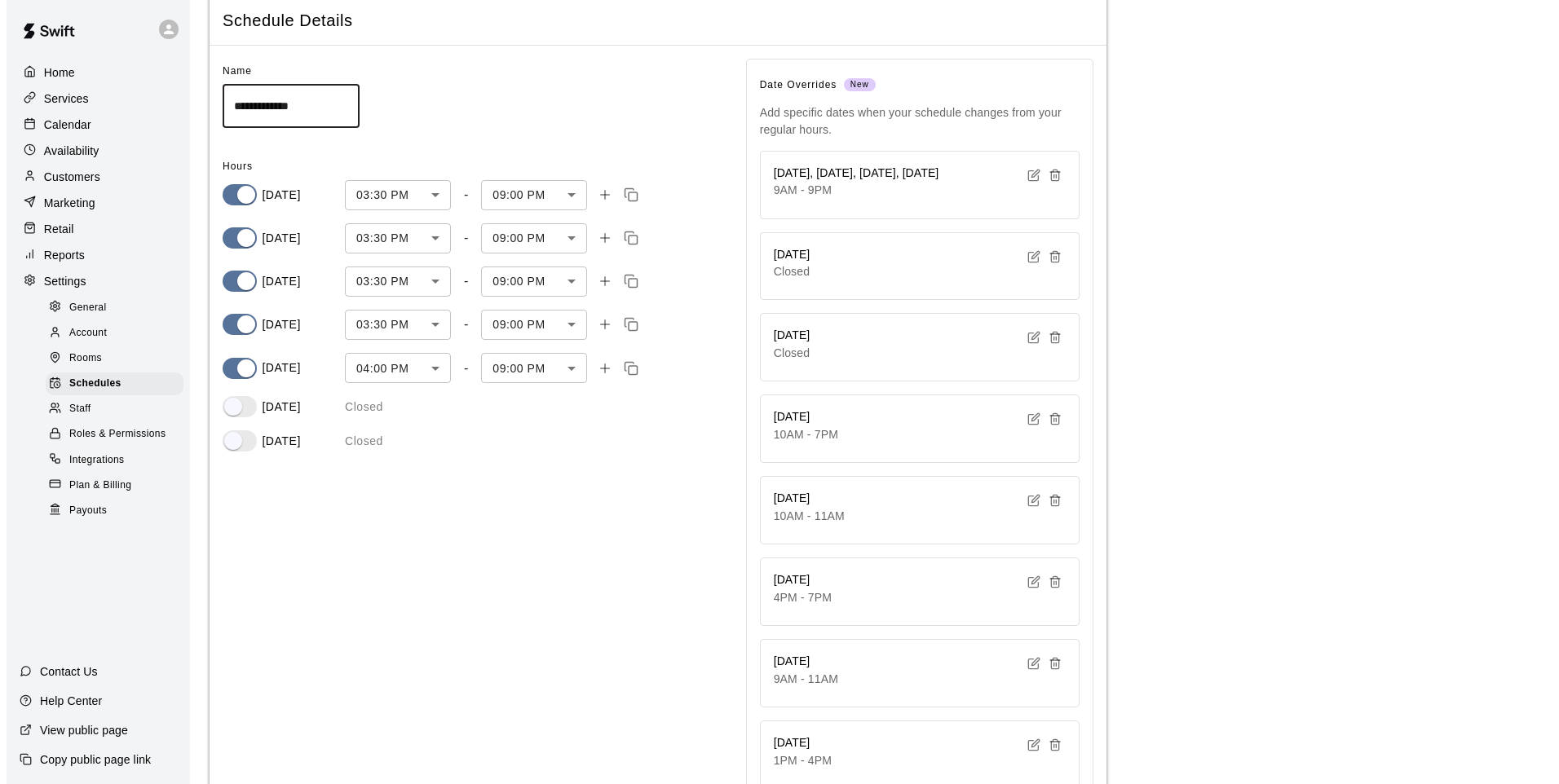
scroll to position [245, 0]
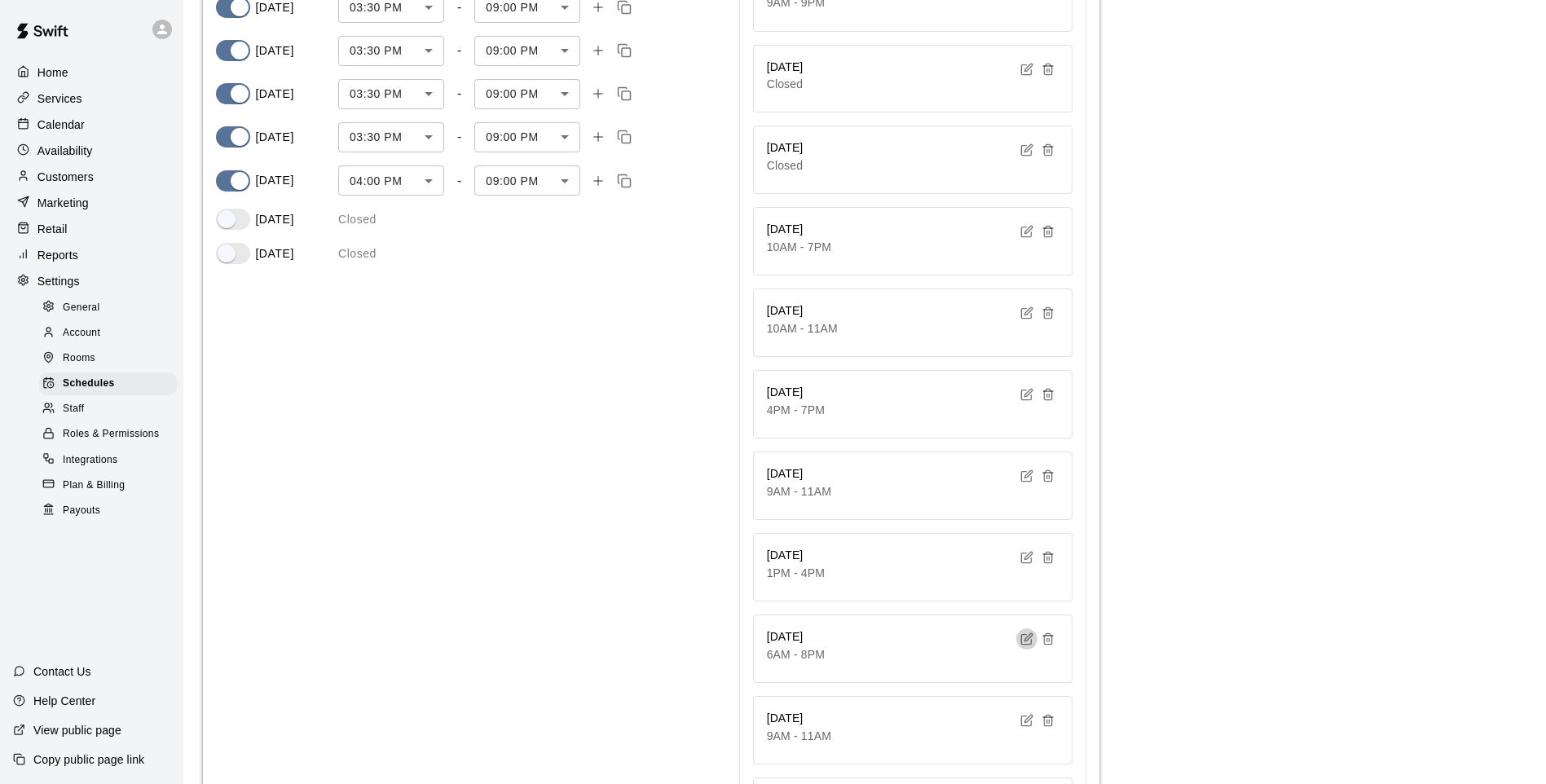
click at [1026, 637] on icon "button" at bounding box center [1026, 638] width 13 height 13
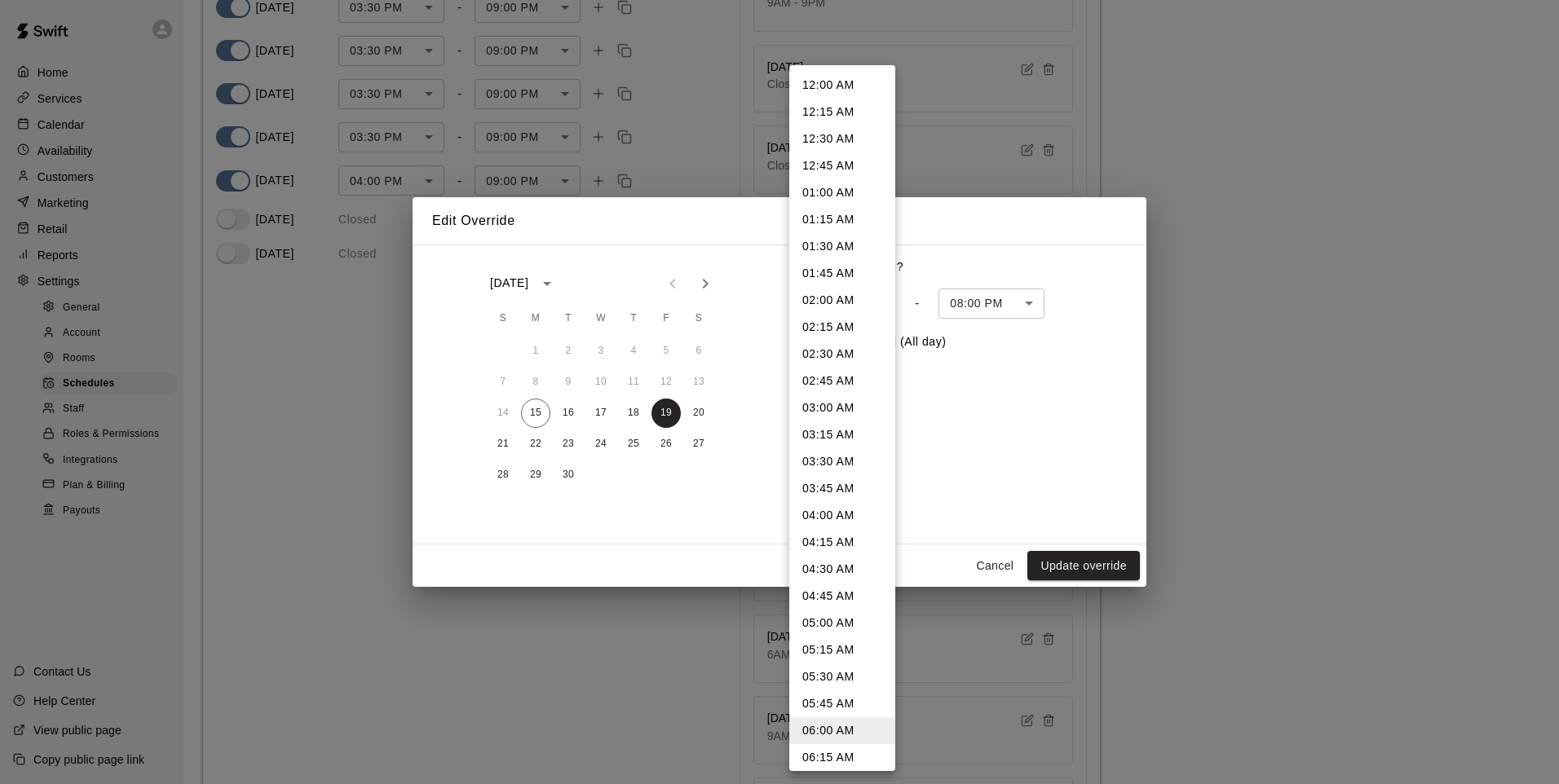
click at [887, 306] on body "**********" at bounding box center [780, 374] width 1559 height 1238
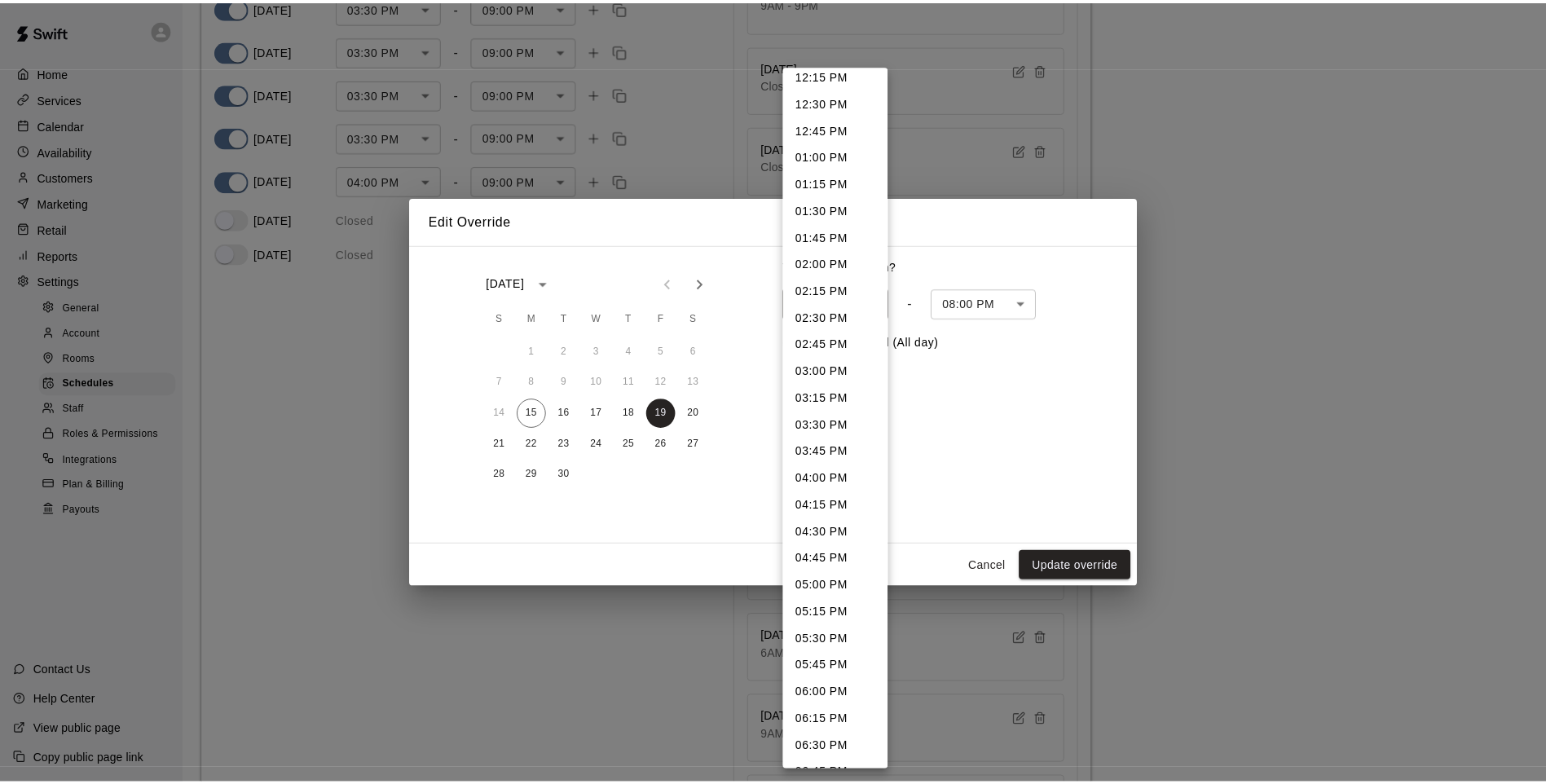
scroll to position [1359, 0]
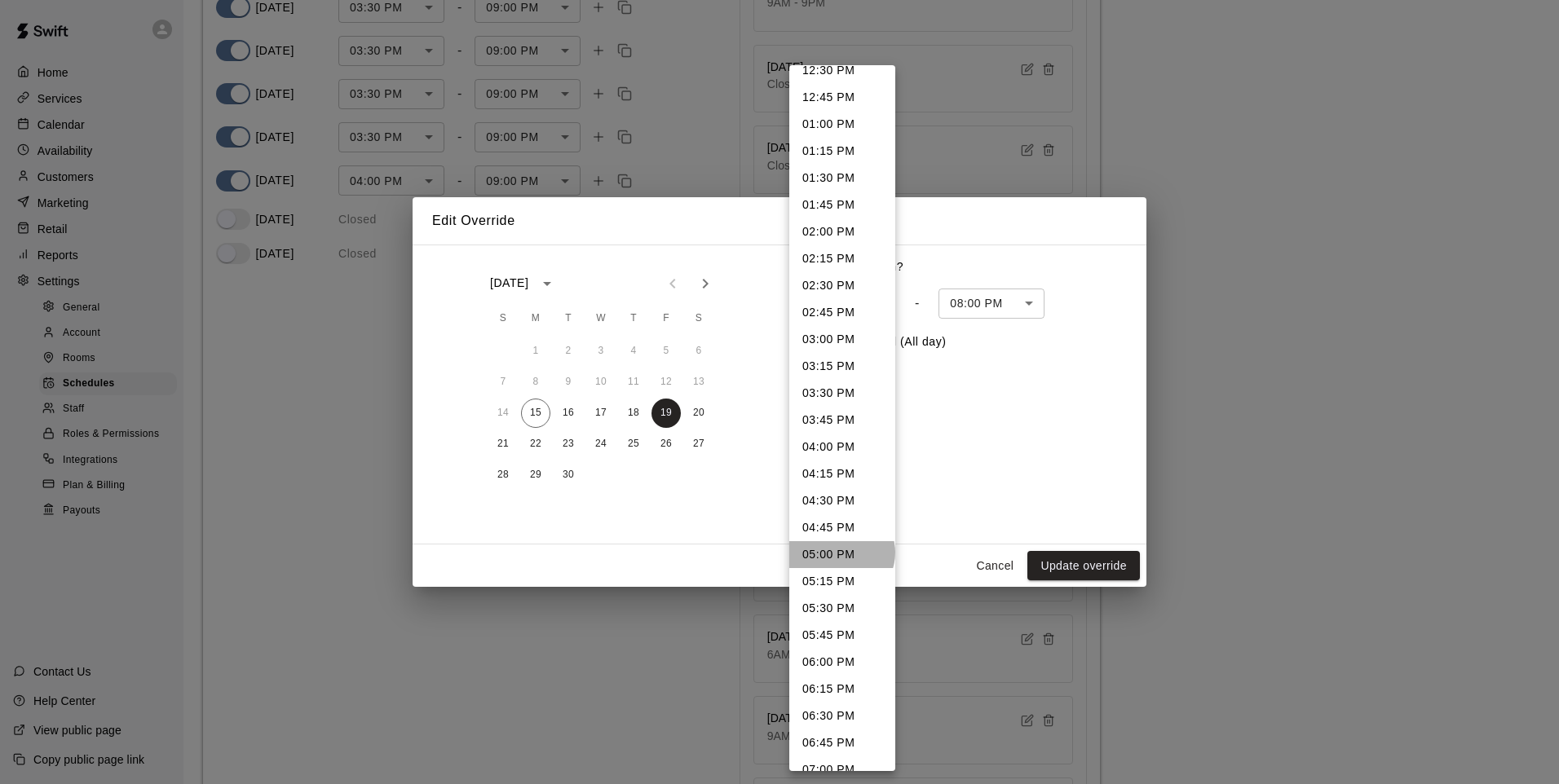
click at [841, 553] on li "05:00 PM" at bounding box center [842, 555] width 106 height 27
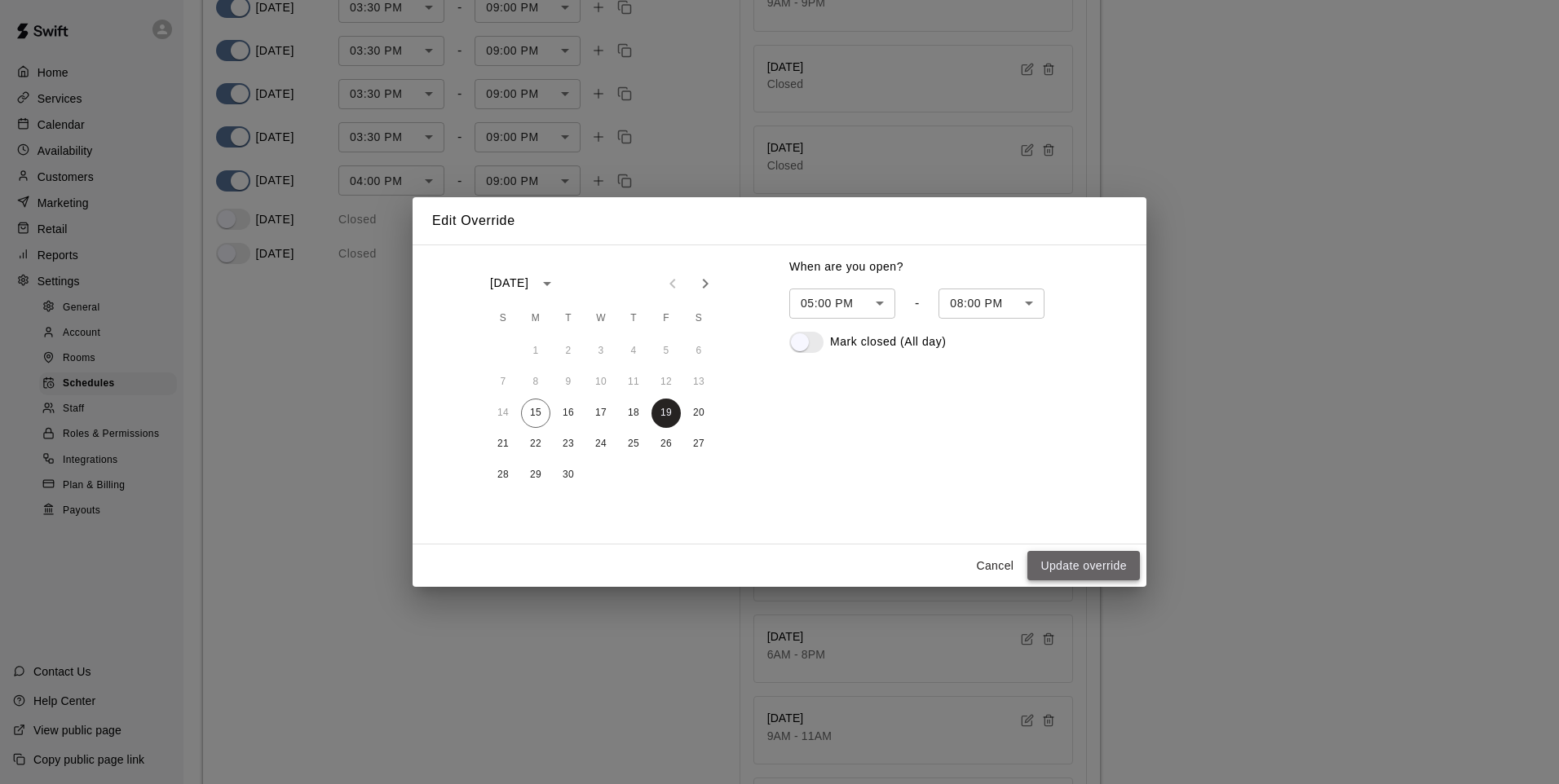
click at [1070, 568] on button "Update override" at bounding box center [1084, 565] width 113 height 30
type input "******"
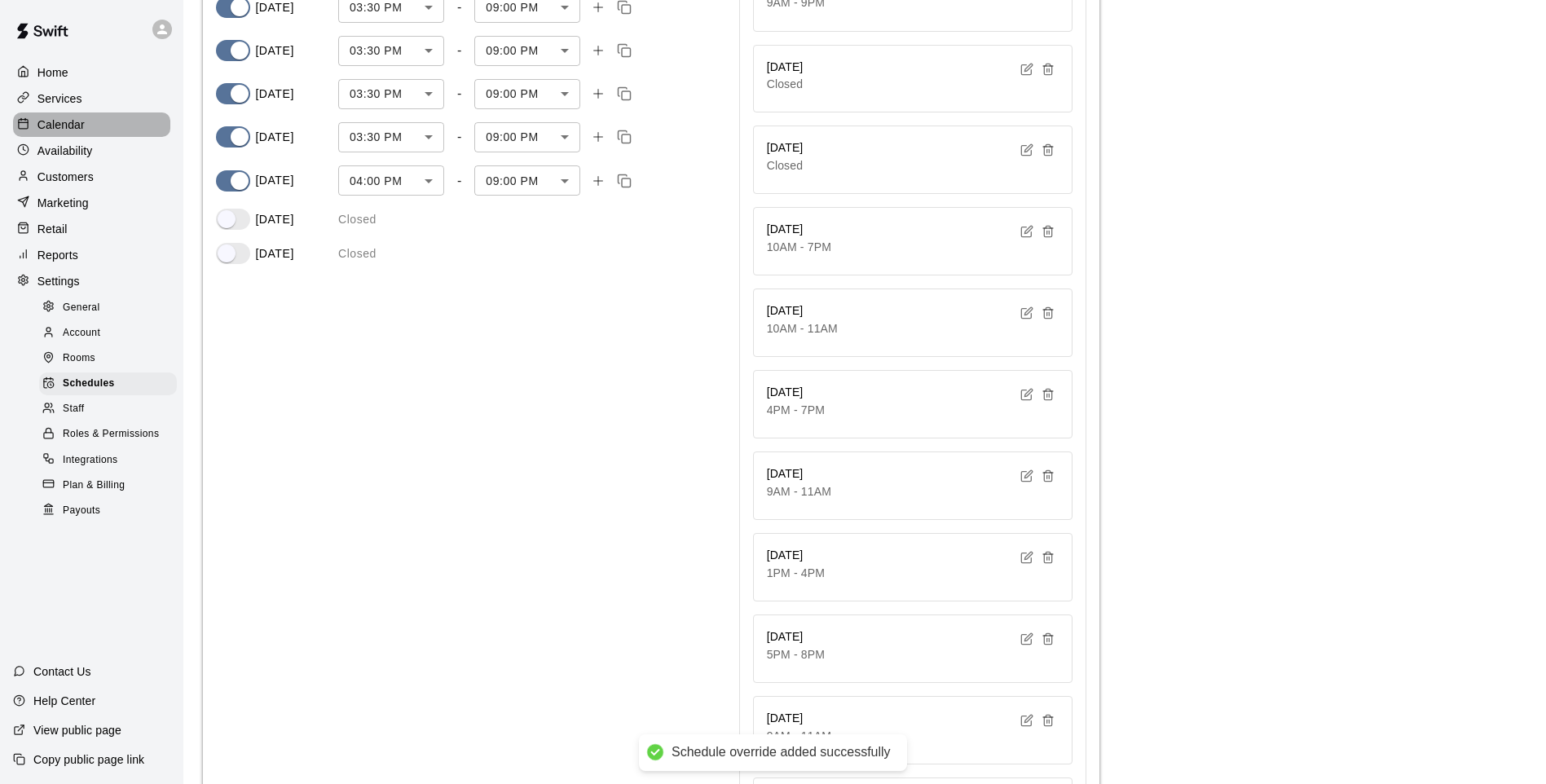
click at [63, 125] on p "Calendar" at bounding box center [61, 124] width 48 height 17
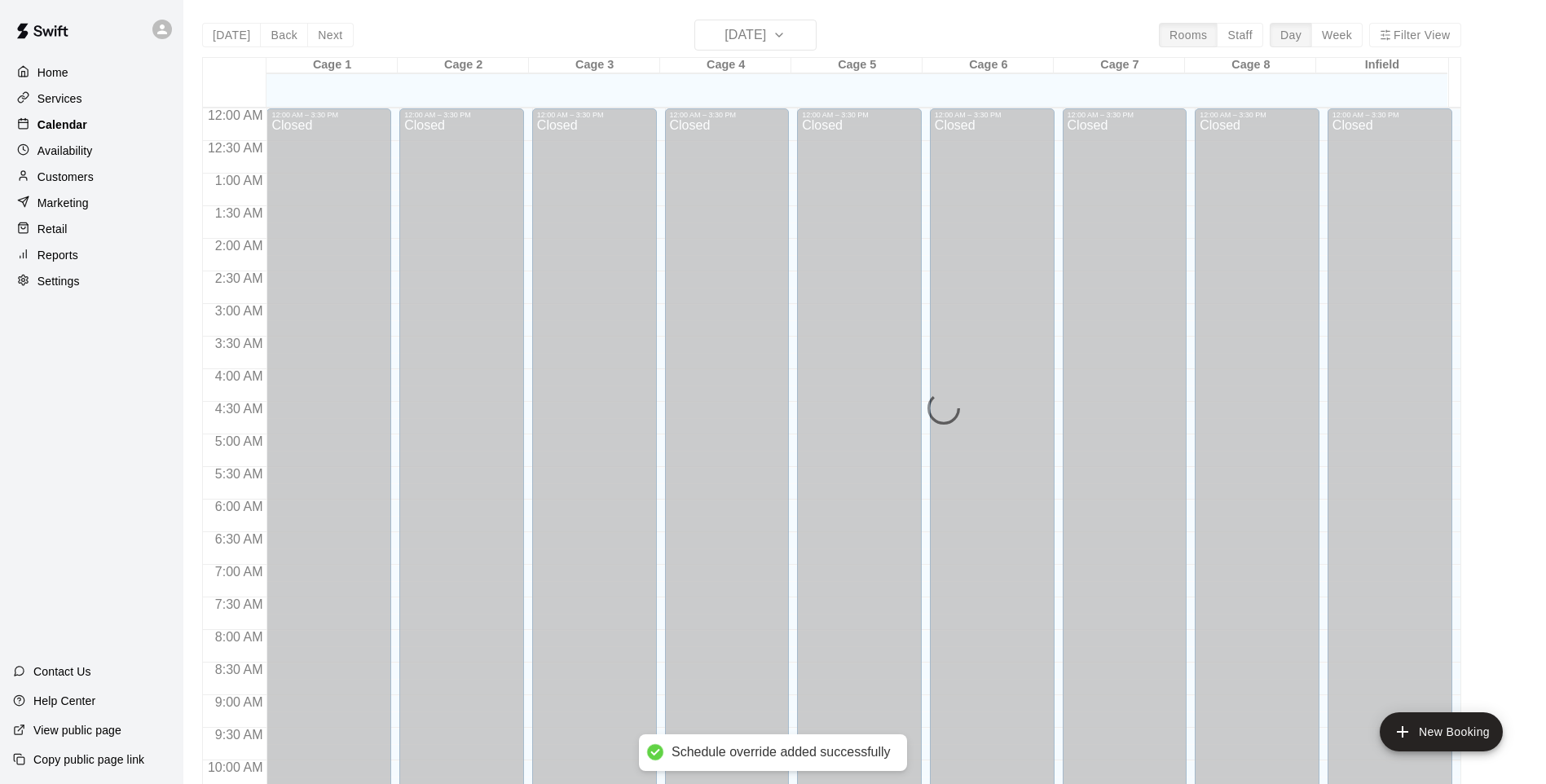
scroll to position [821, 0]
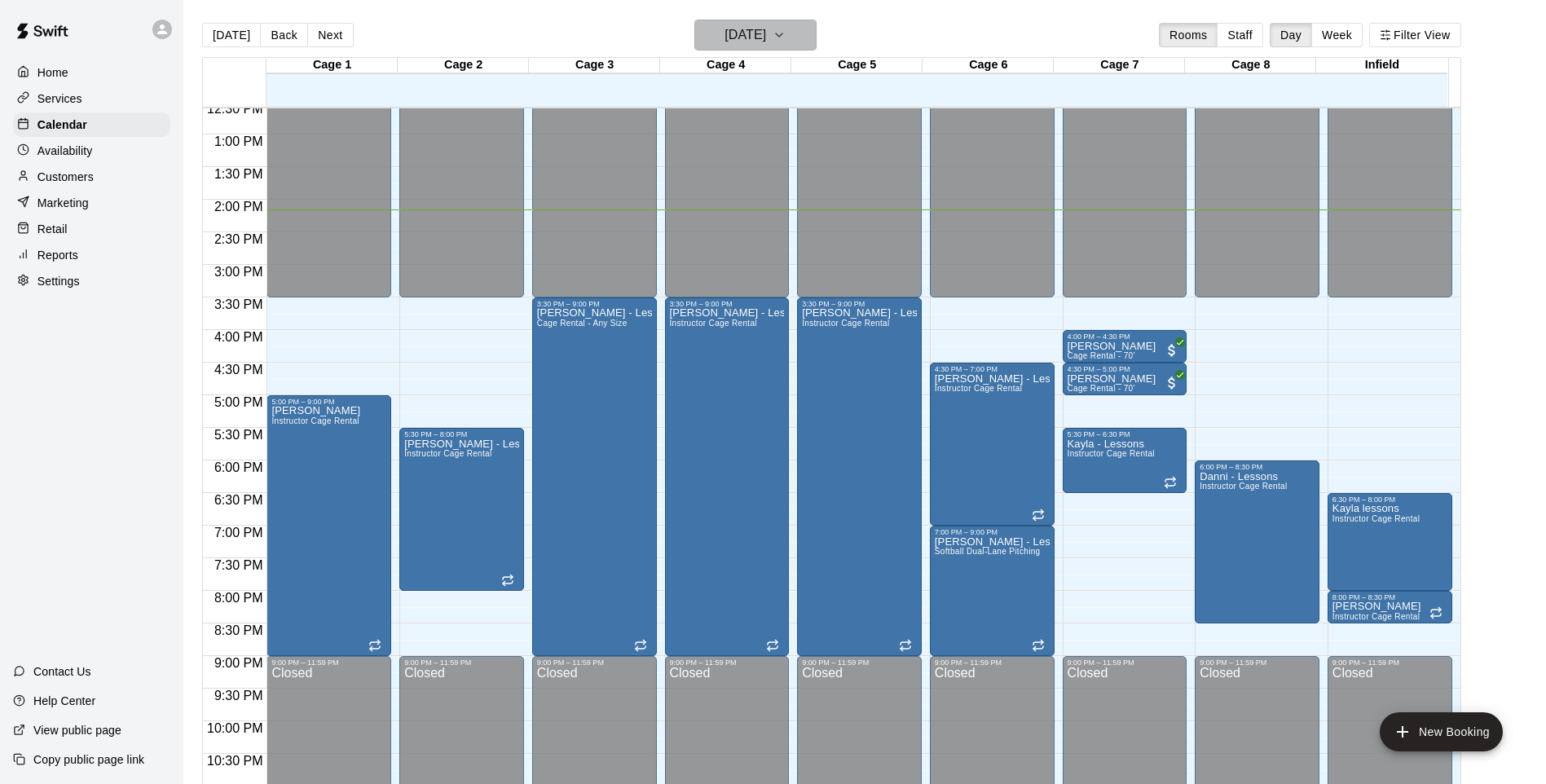
click at [766, 38] on h6 "[DATE]" at bounding box center [745, 34] width 42 height 22
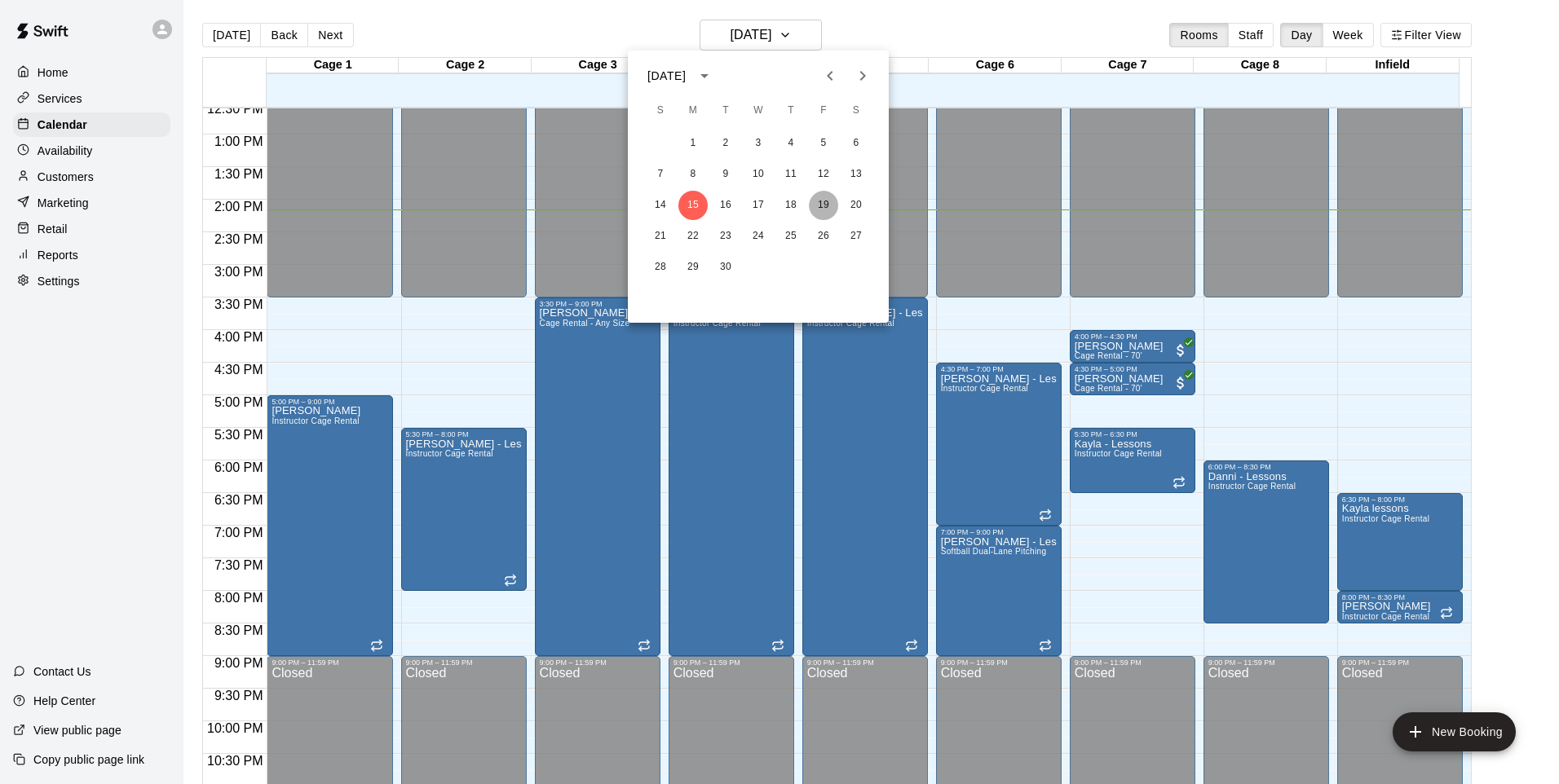
click at [826, 202] on button "19" at bounding box center [823, 205] width 29 height 29
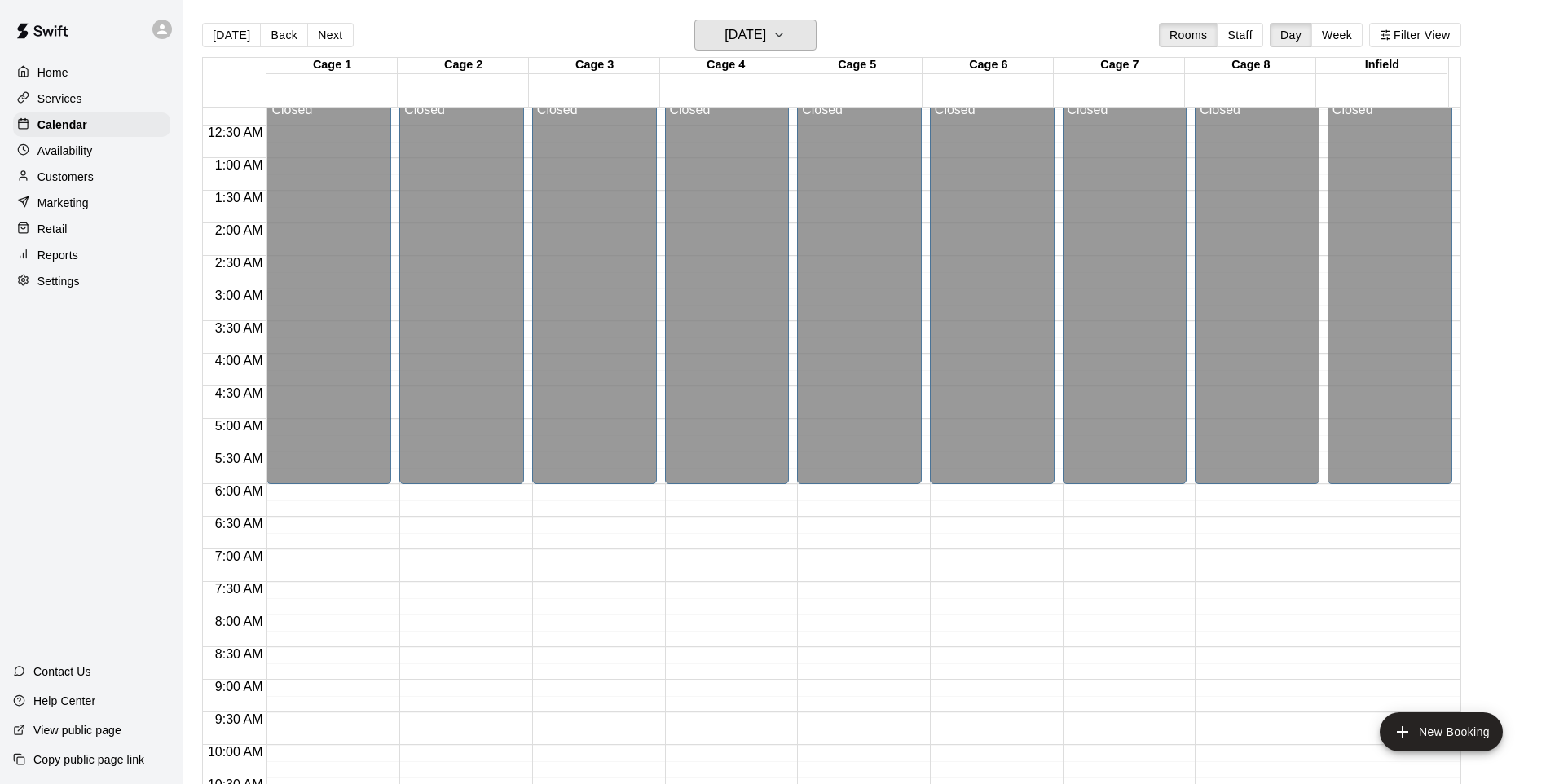
scroll to position [7, 0]
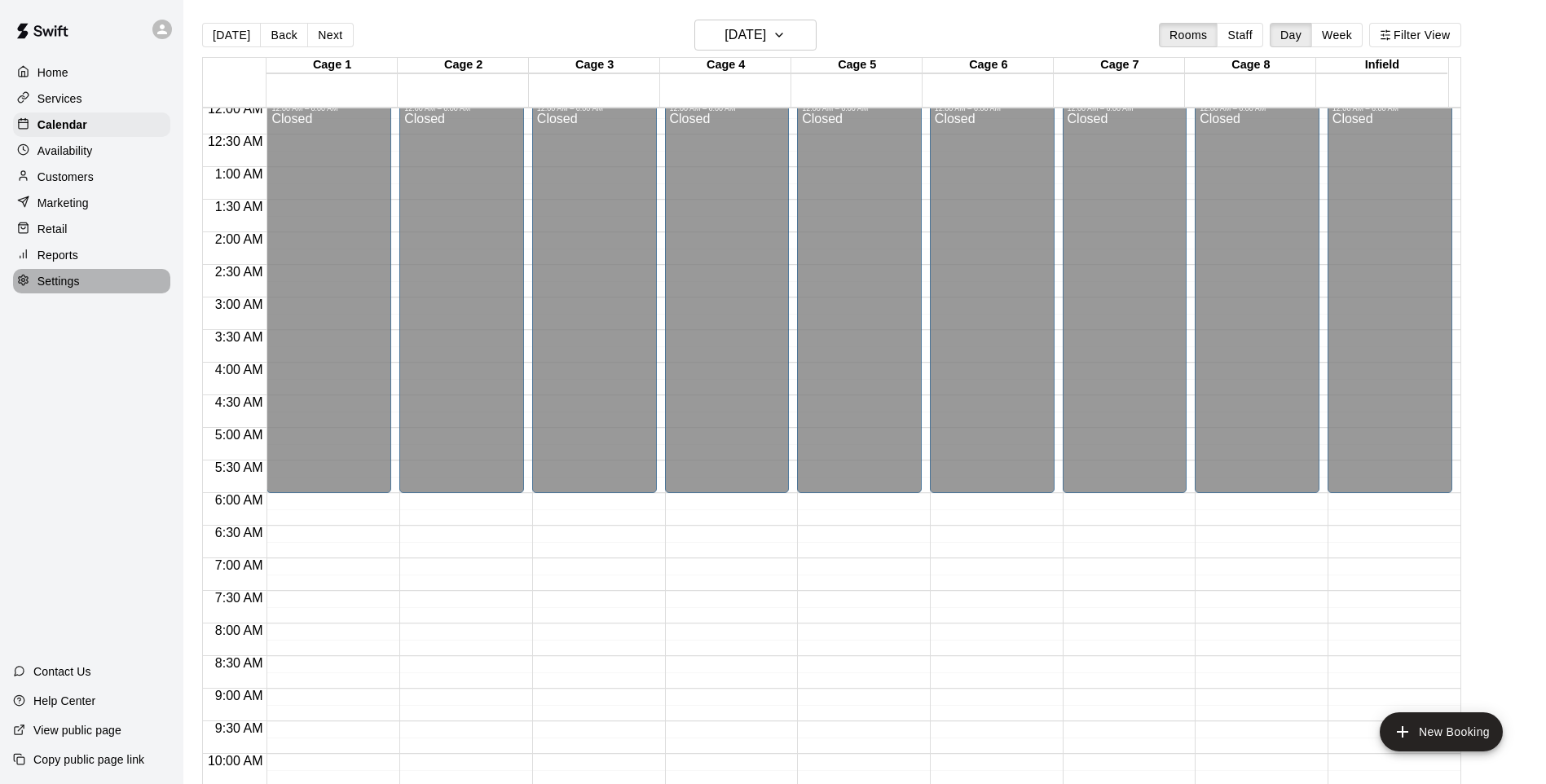
click at [56, 288] on p "Settings" at bounding box center [59, 281] width 43 height 17
select select "**"
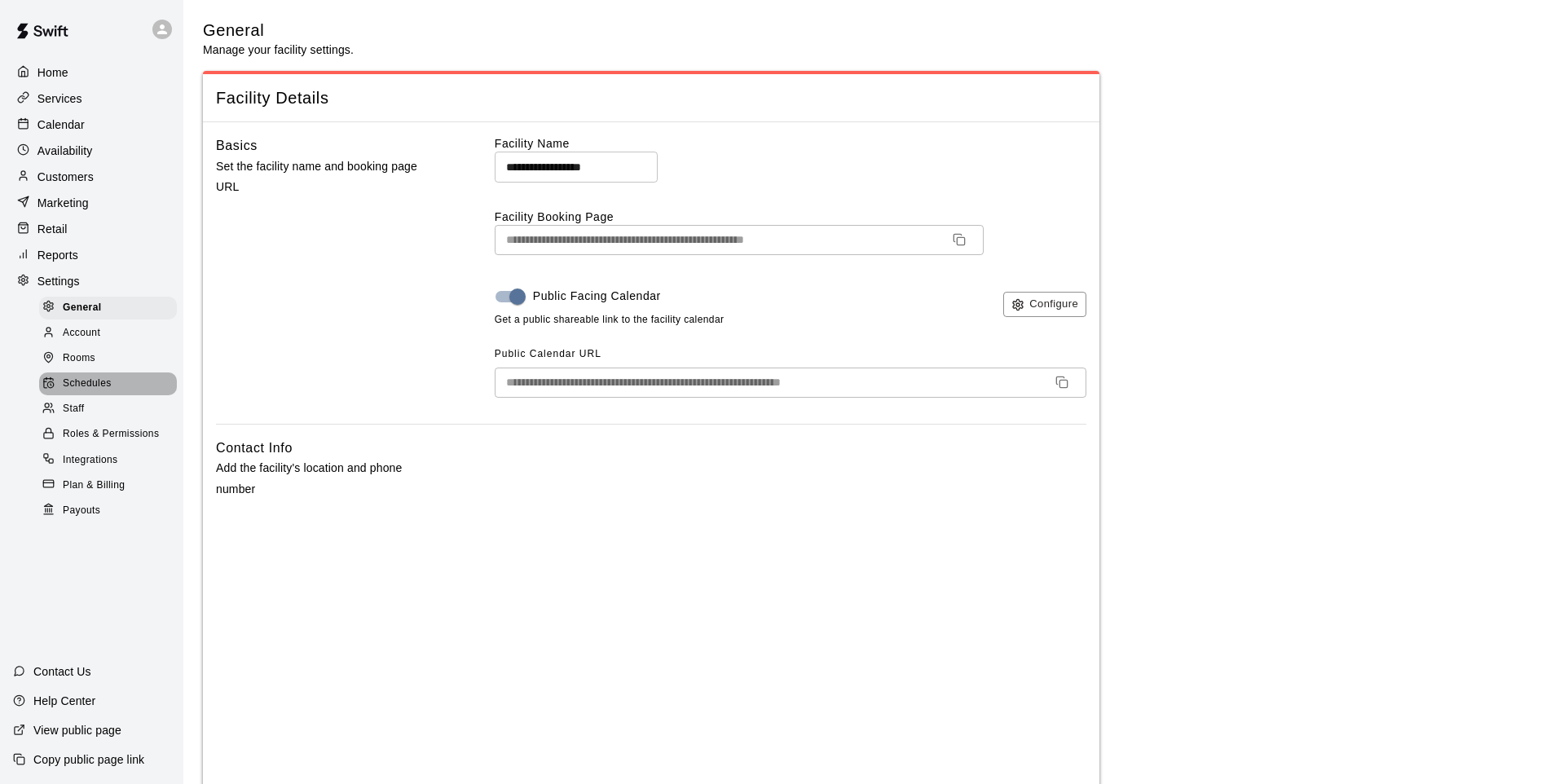
click at [90, 392] on span "Schedules" at bounding box center [87, 384] width 49 height 17
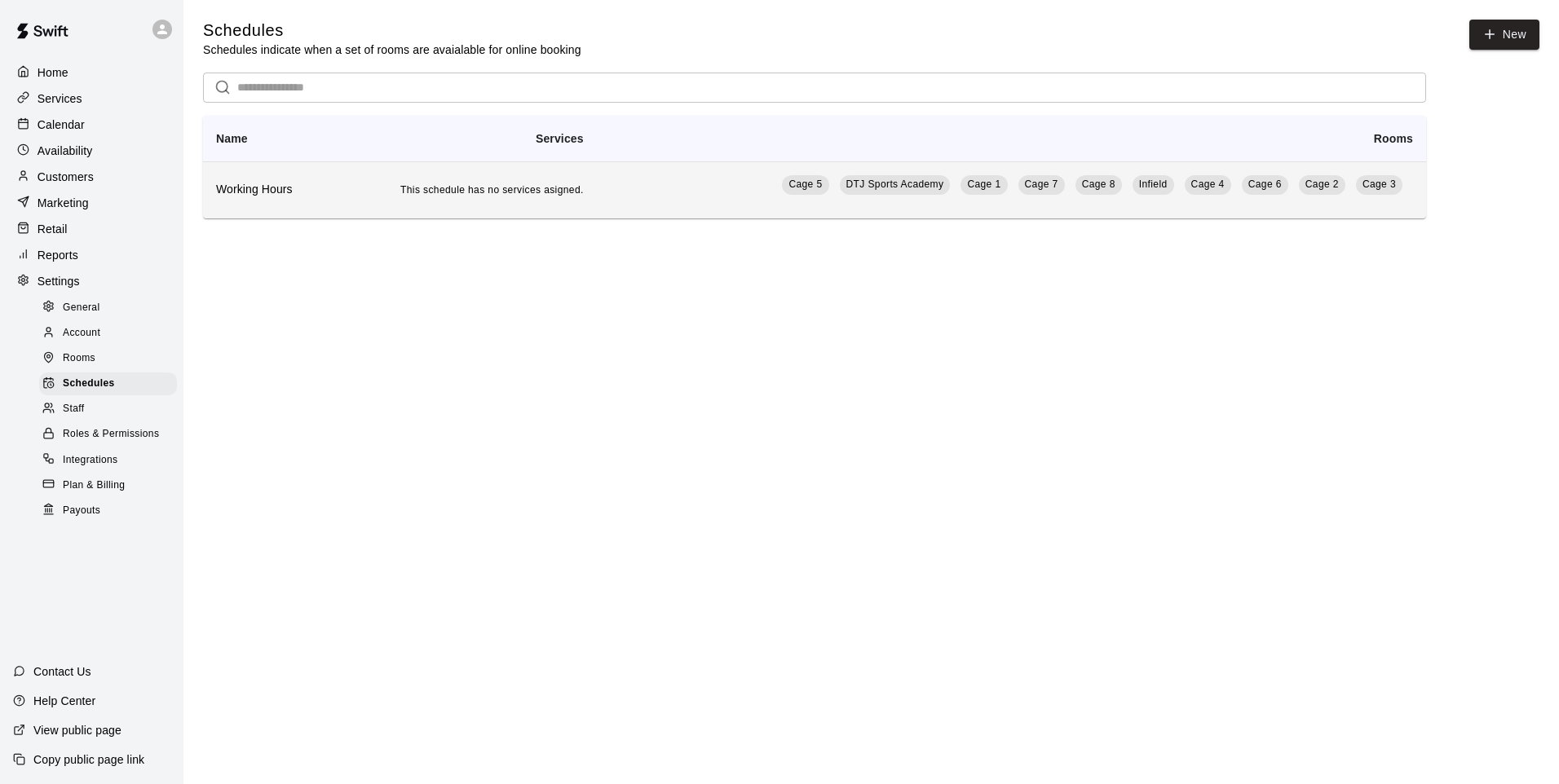
click at [366, 201] on td "This schedule has no services asigned." at bounding box center [465, 189] width 264 height 57
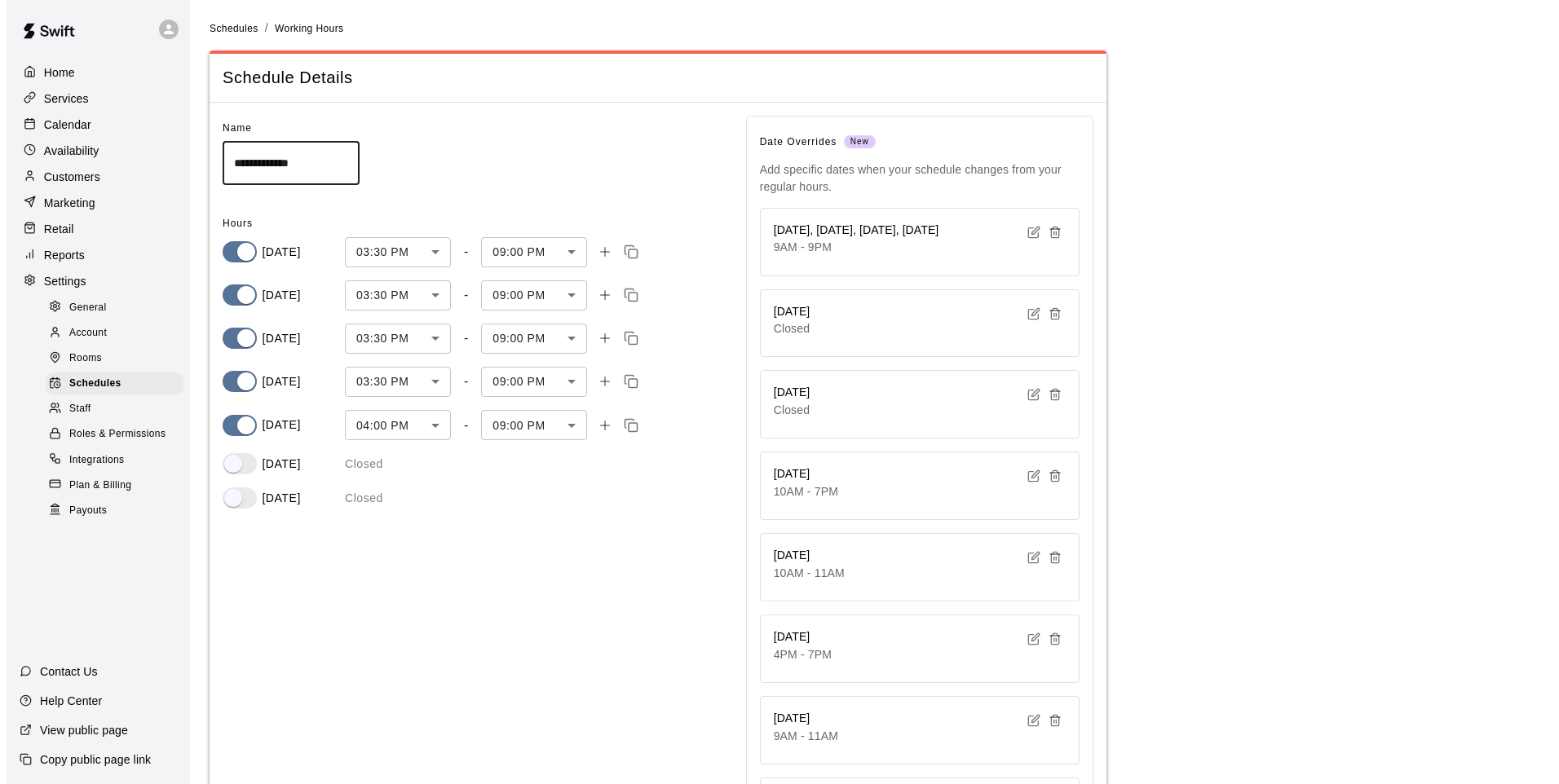
scroll to position [245, 0]
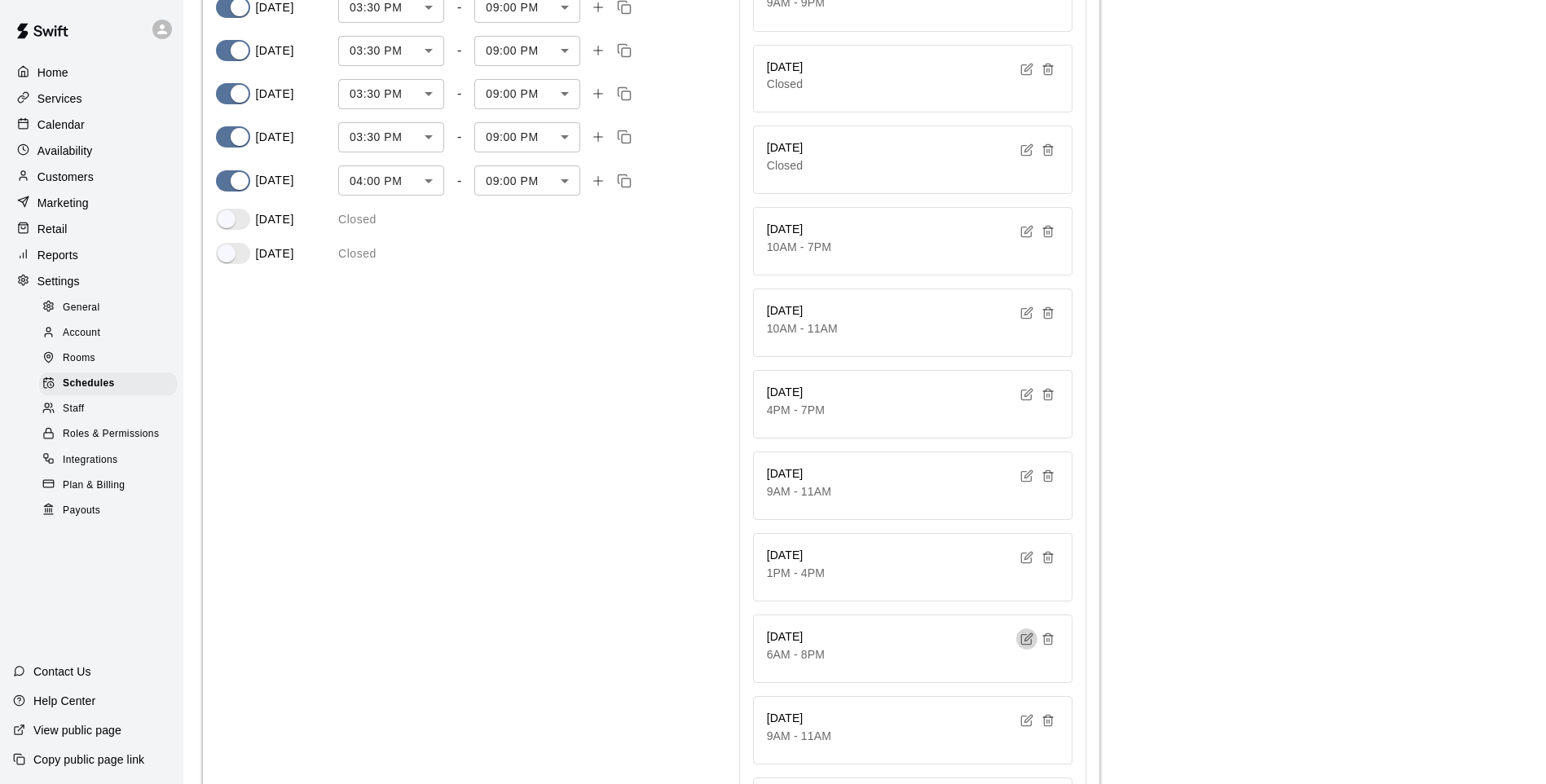
click at [1029, 635] on icon "button" at bounding box center [1028, 638] width 8 height 8
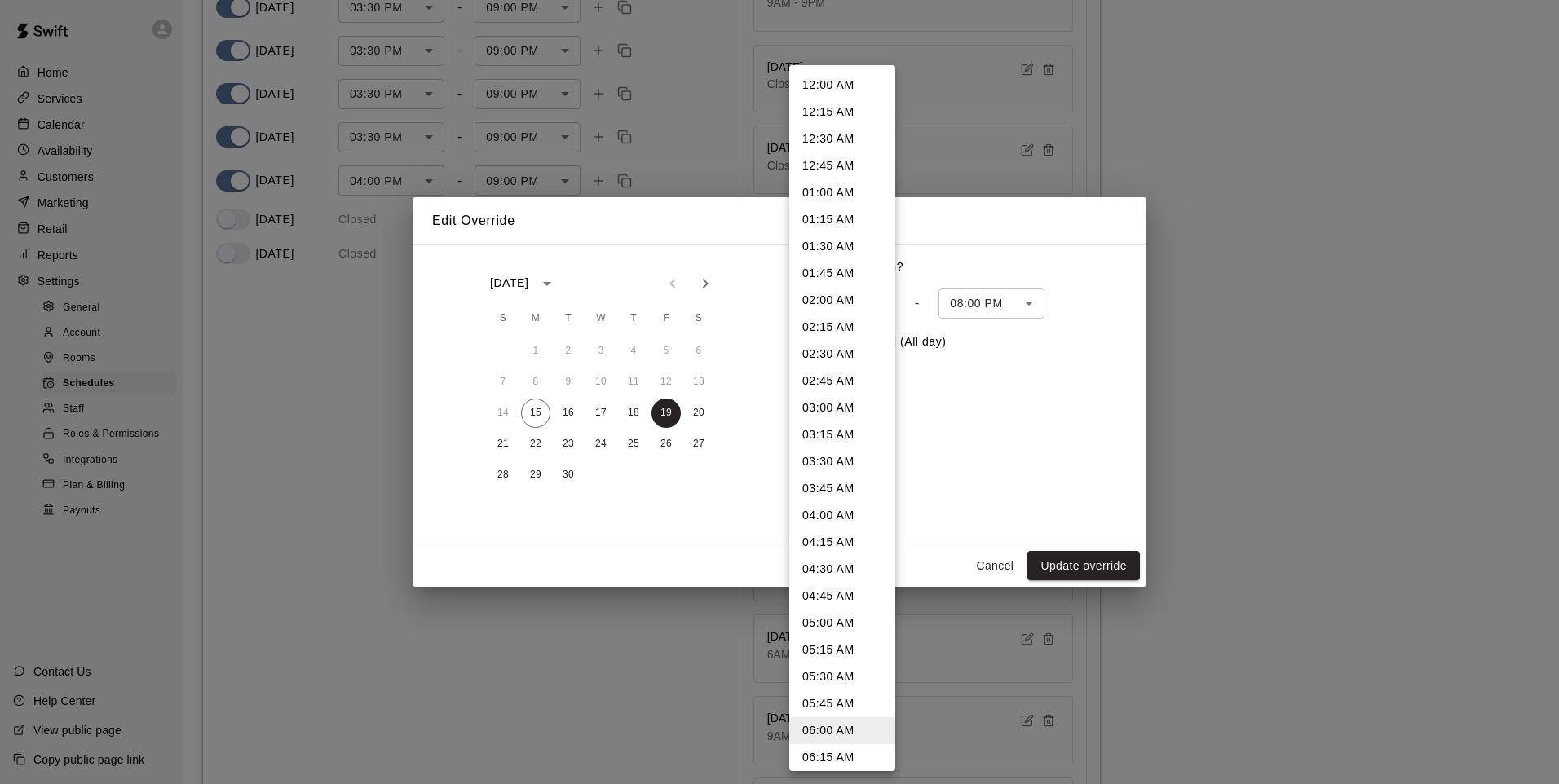
click at [886, 306] on body "**********" at bounding box center [780, 374] width 1559 height 1238
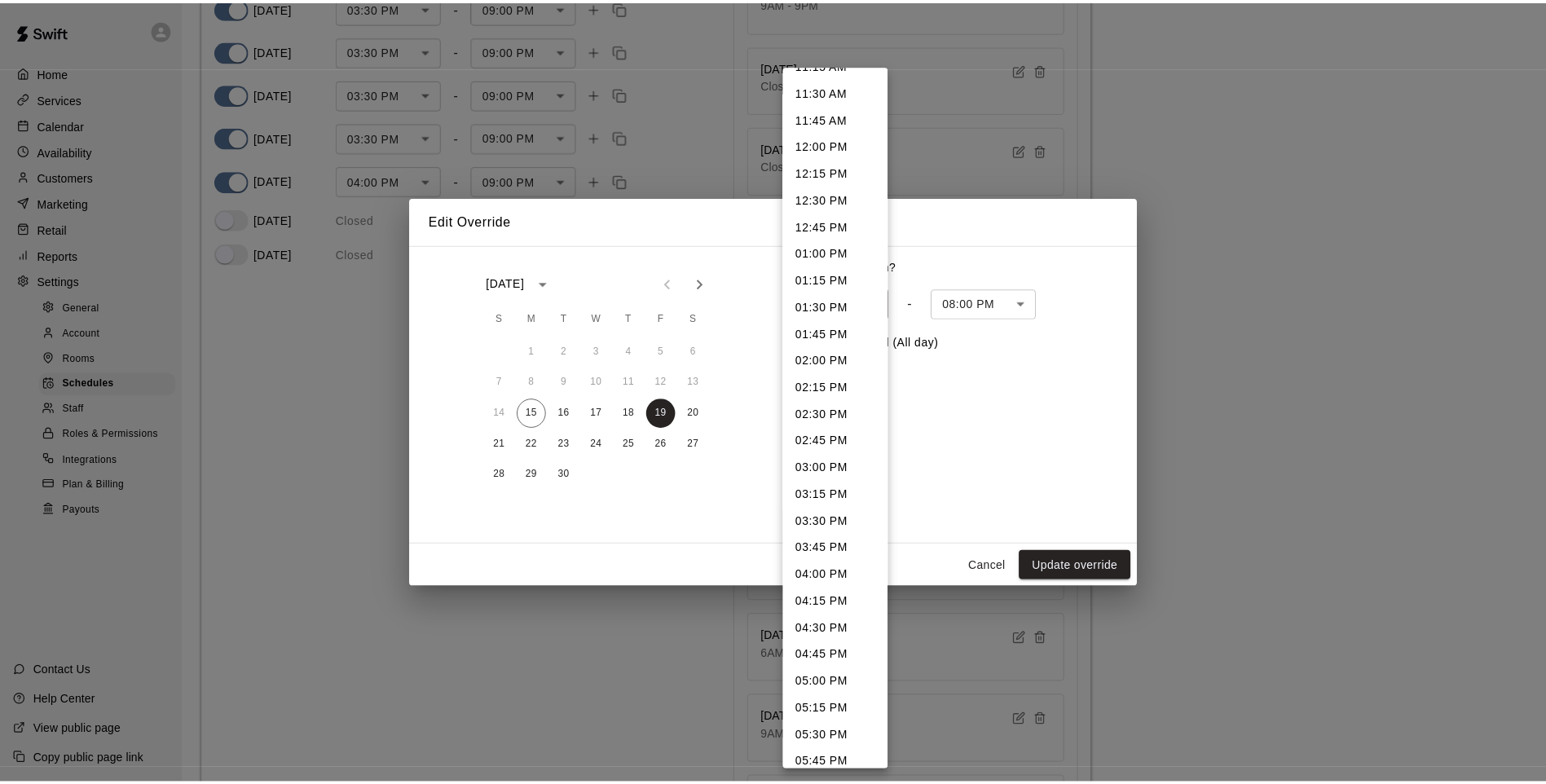
scroll to position [1340, 0]
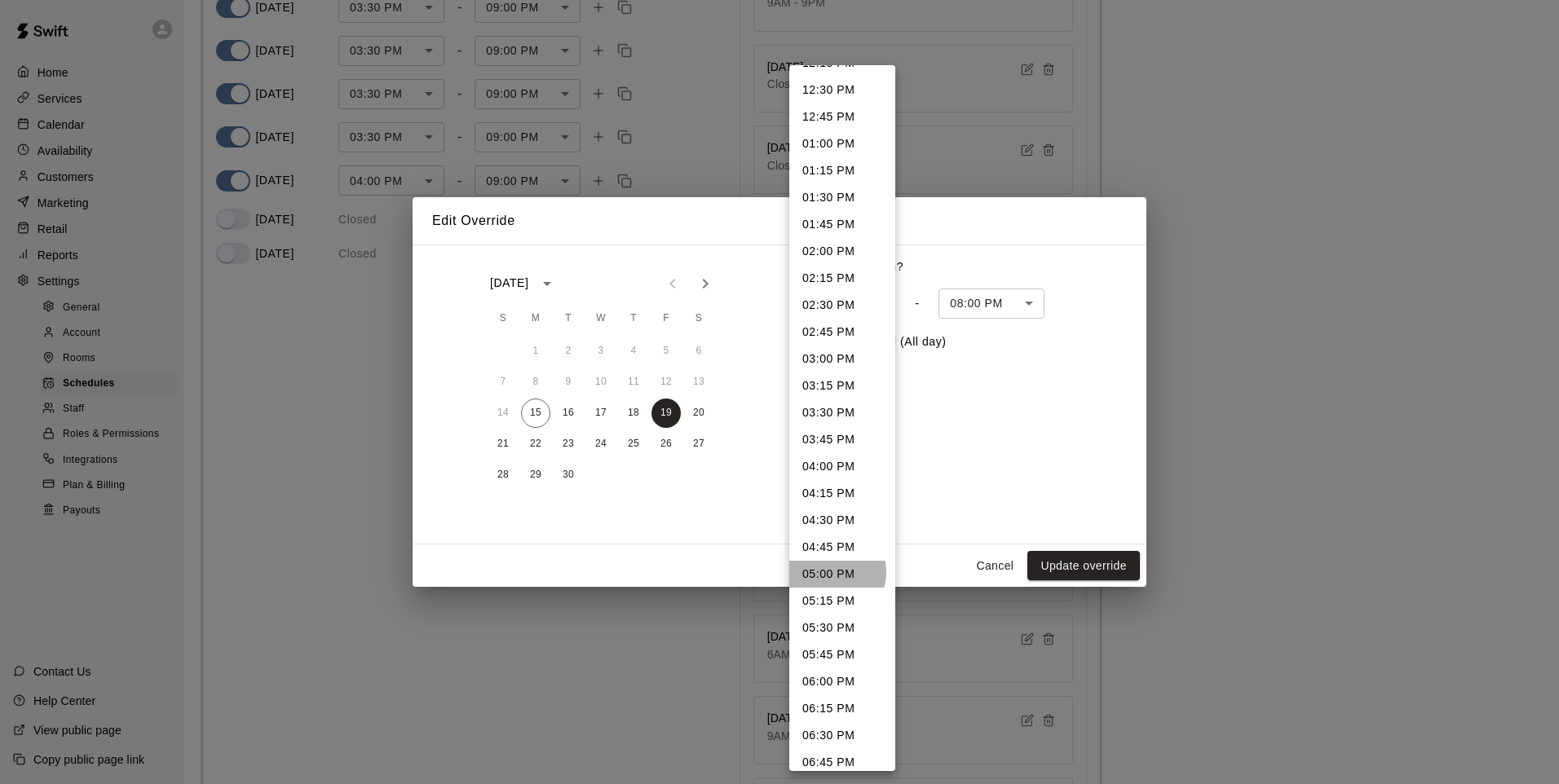
click at [830, 572] on li "05:00 PM" at bounding box center [842, 574] width 106 height 27
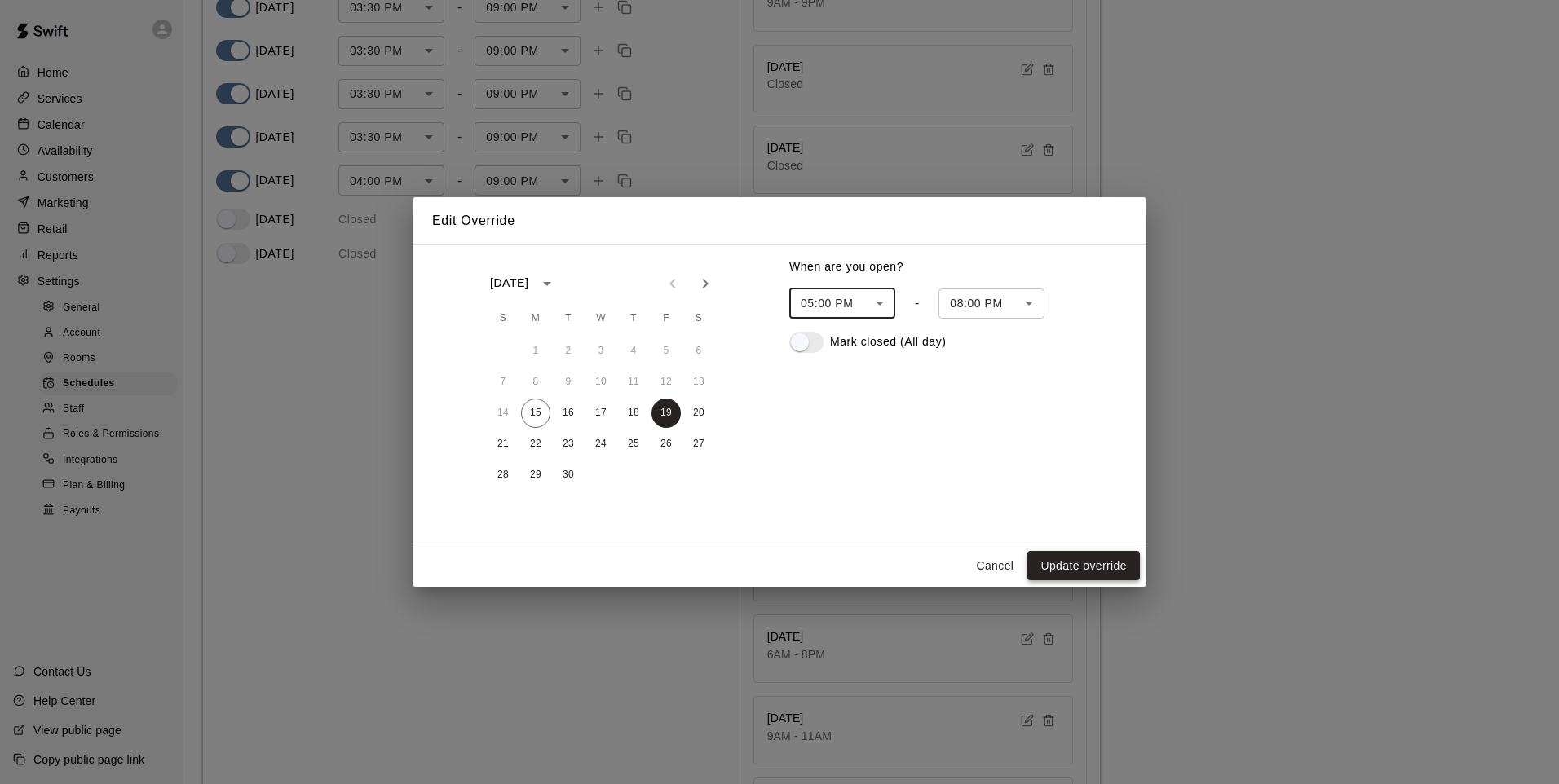
click at [1097, 563] on button "Update override" at bounding box center [1084, 565] width 113 height 30
type input "******"
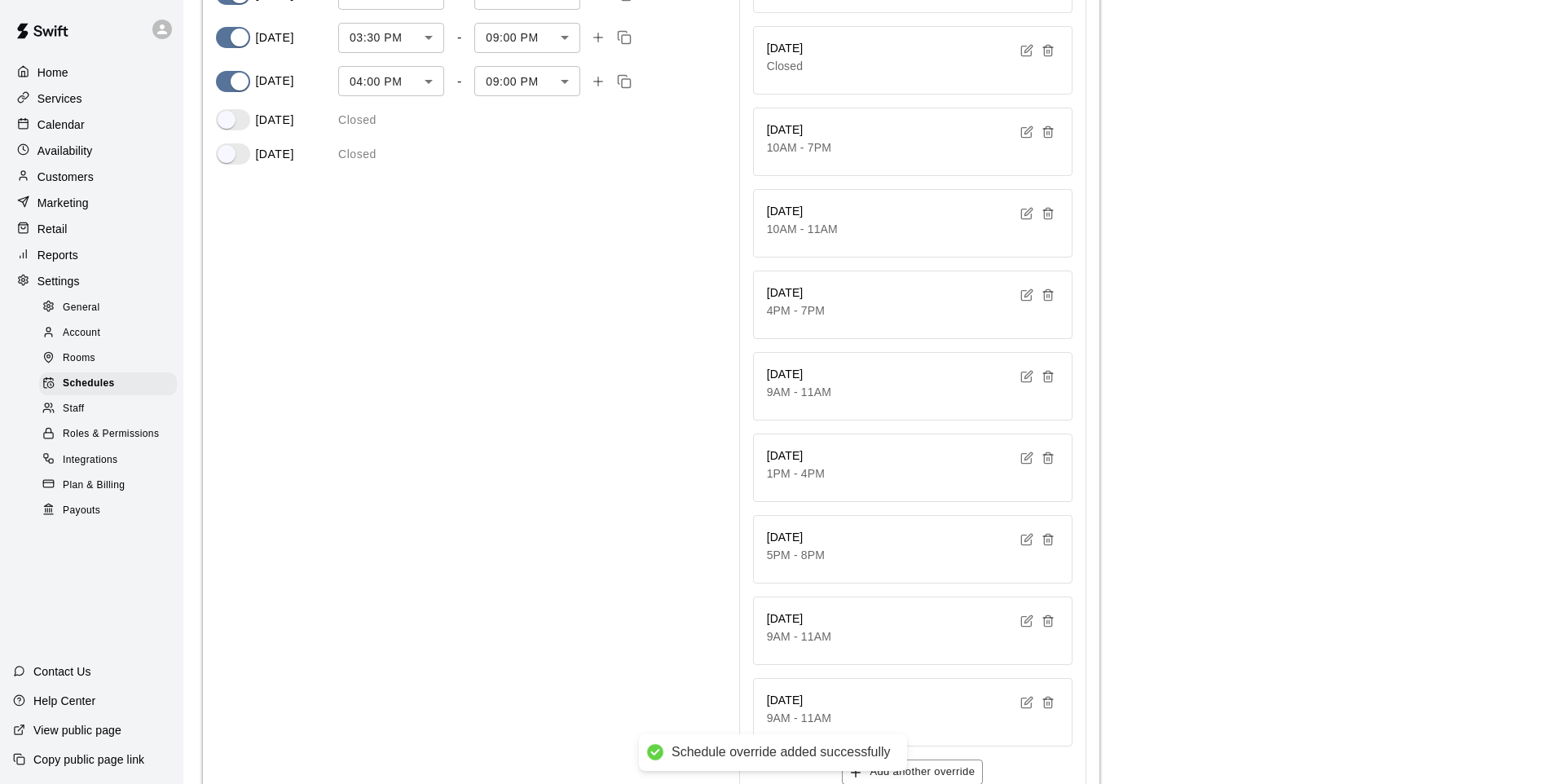
scroll to position [454, 0]
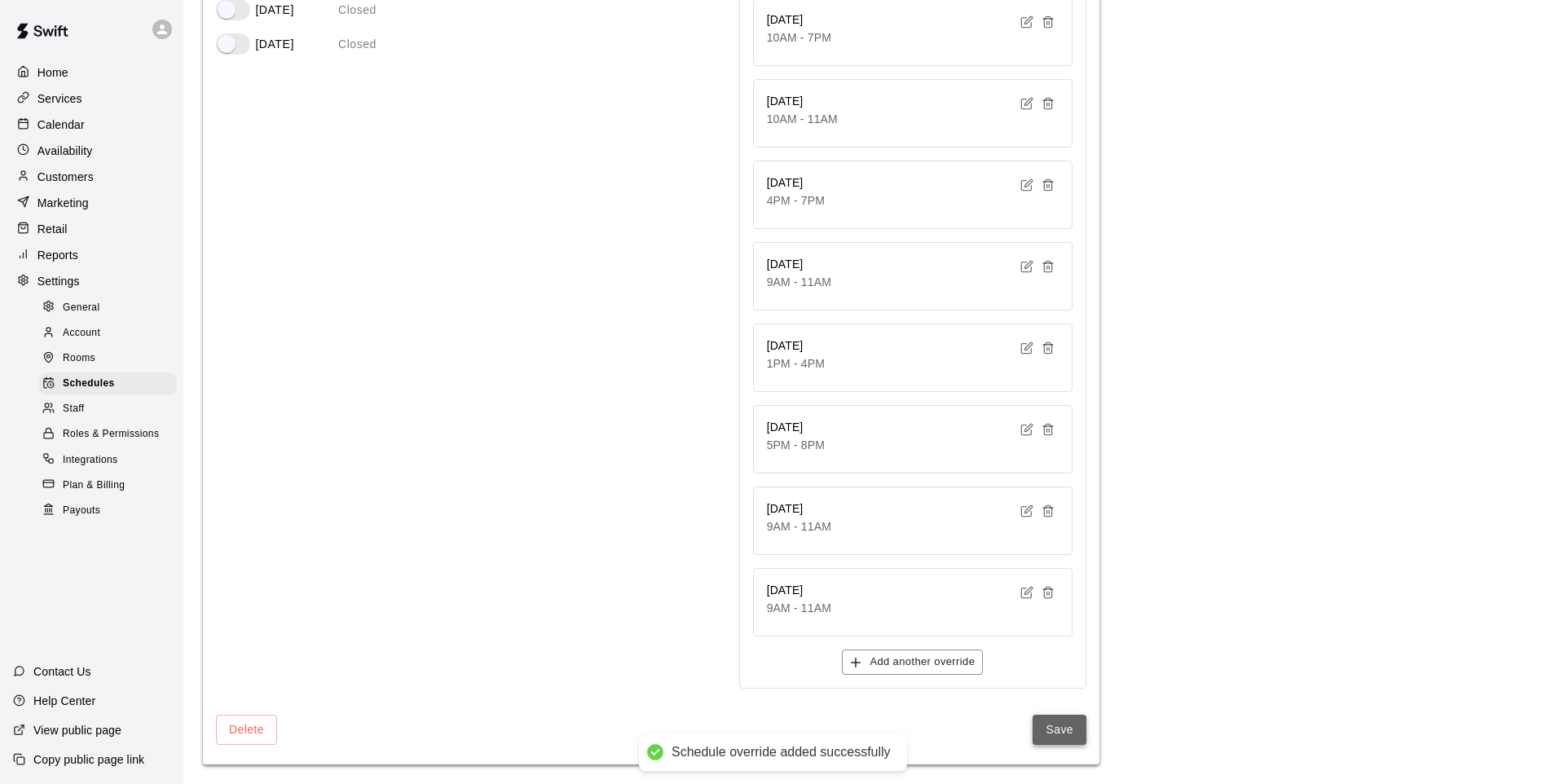
click at [1057, 726] on button "Save" at bounding box center [1059, 730] width 53 height 30
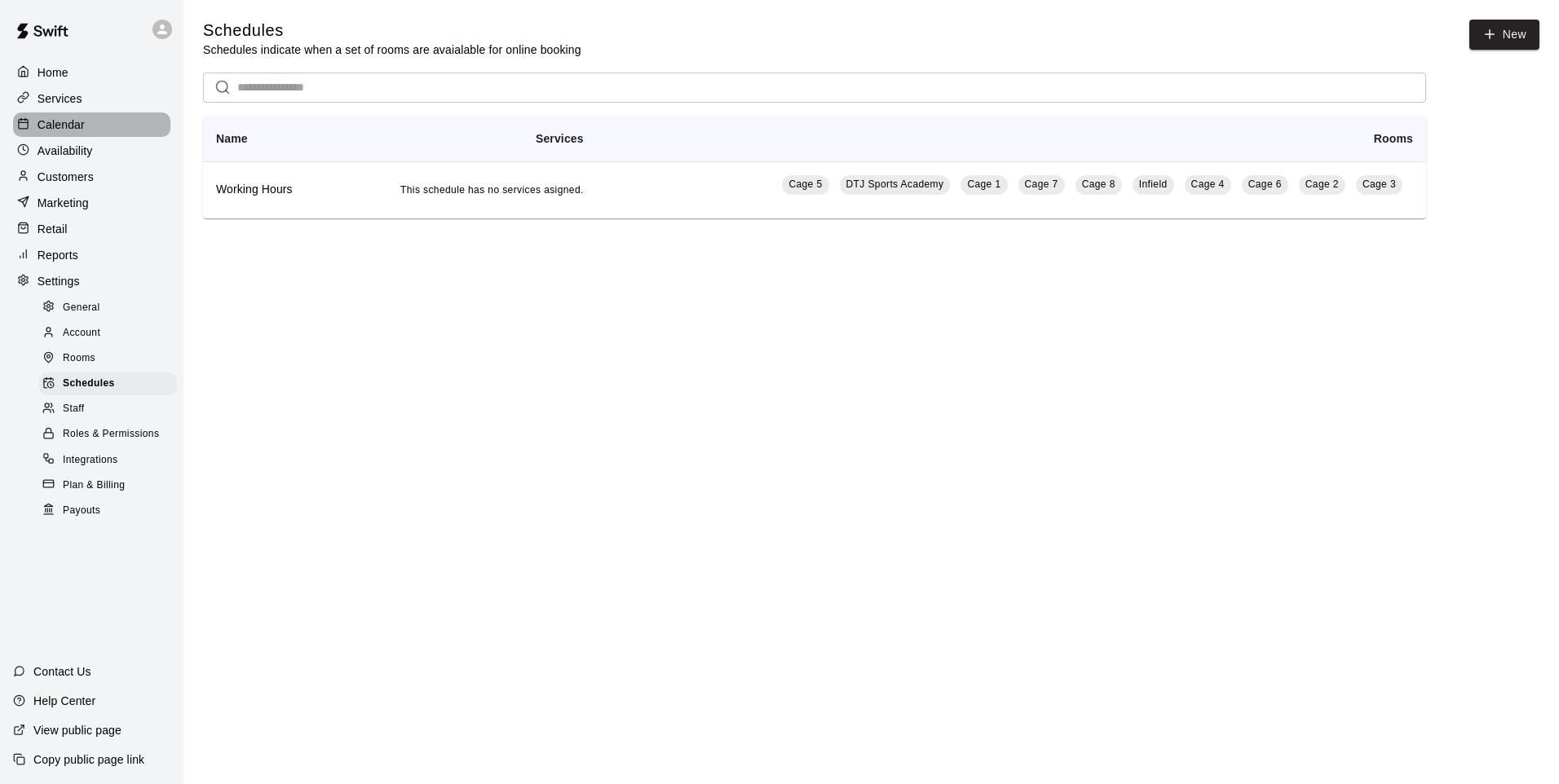
click at [74, 124] on p "Calendar" at bounding box center [61, 124] width 48 height 17
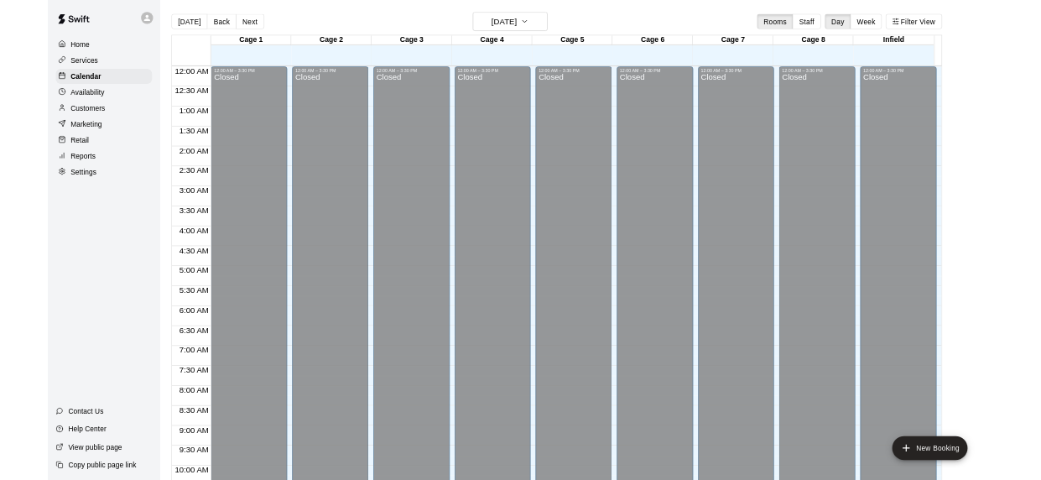
scroll to position [845, 0]
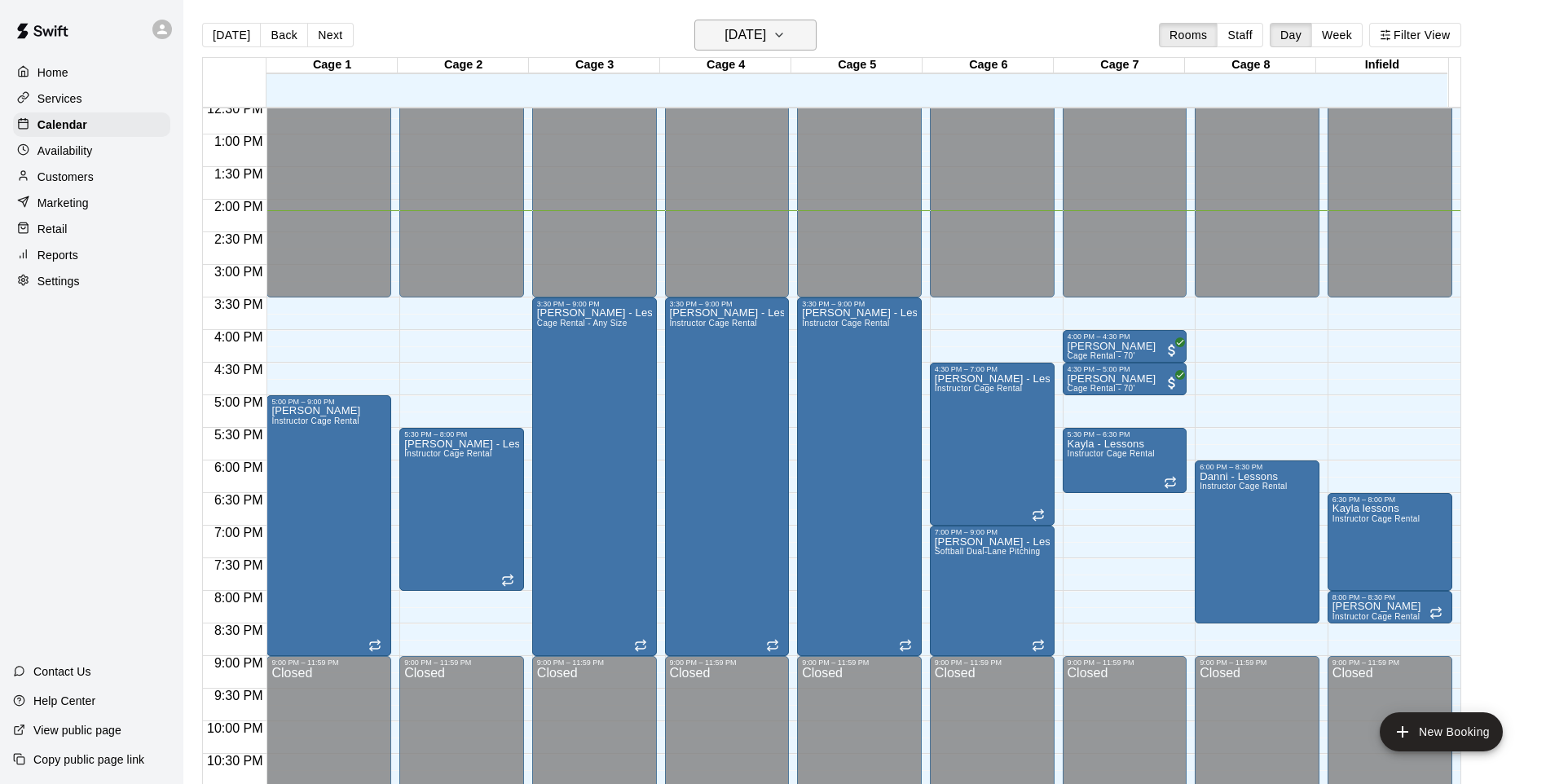
click at [746, 33] on h6 "[DATE]" at bounding box center [745, 34] width 42 height 22
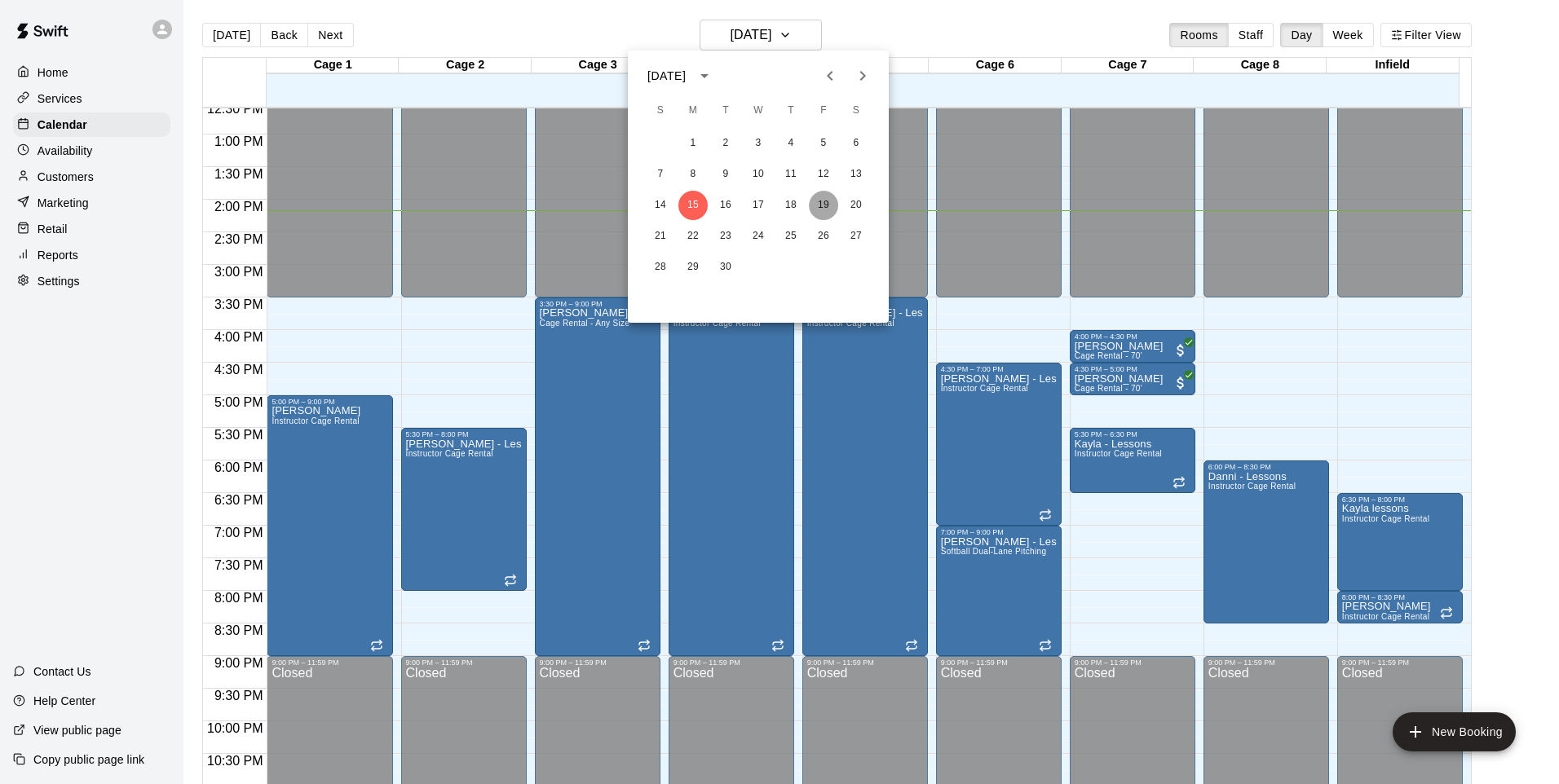
drag, startPoint x: 822, startPoint y: 208, endPoint x: 778, endPoint y: 219, distance: 45.4
click at [822, 209] on button "19" at bounding box center [823, 205] width 29 height 29
